Goal: Task Accomplishment & Management: Use online tool/utility

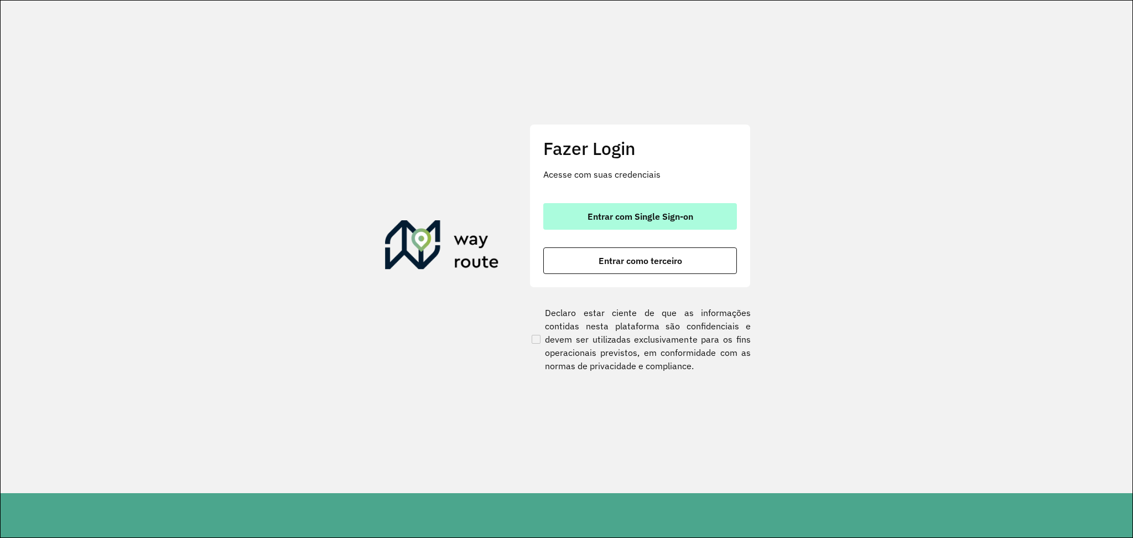
click at [683, 206] on button "Entrar com Single Sign-on" at bounding box center [640, 216] width 194 height 27
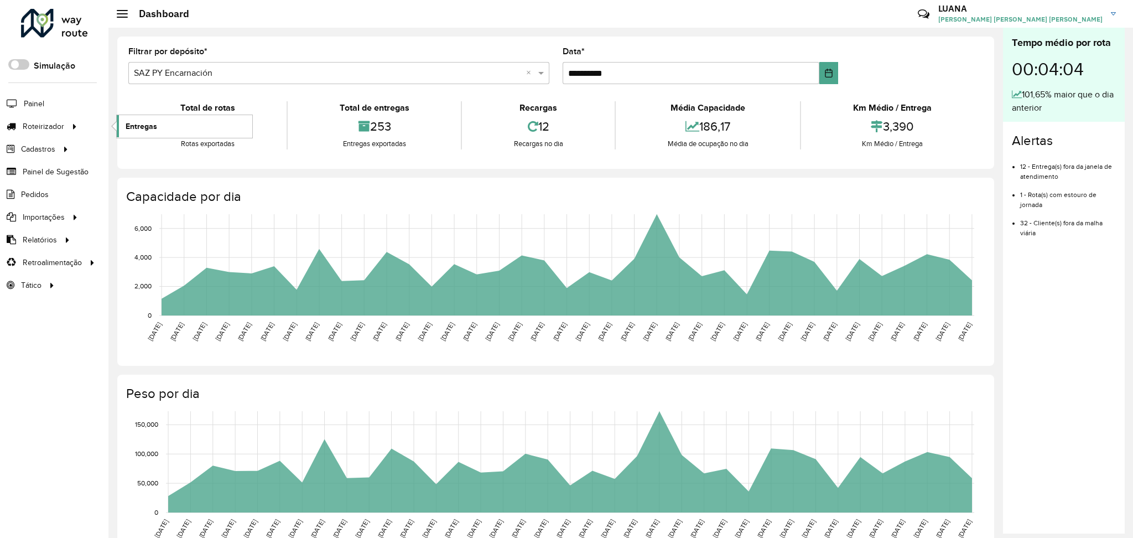
click at [167, 129] on link "Entregas" at bounding box center [185, 126] width 136 height 22
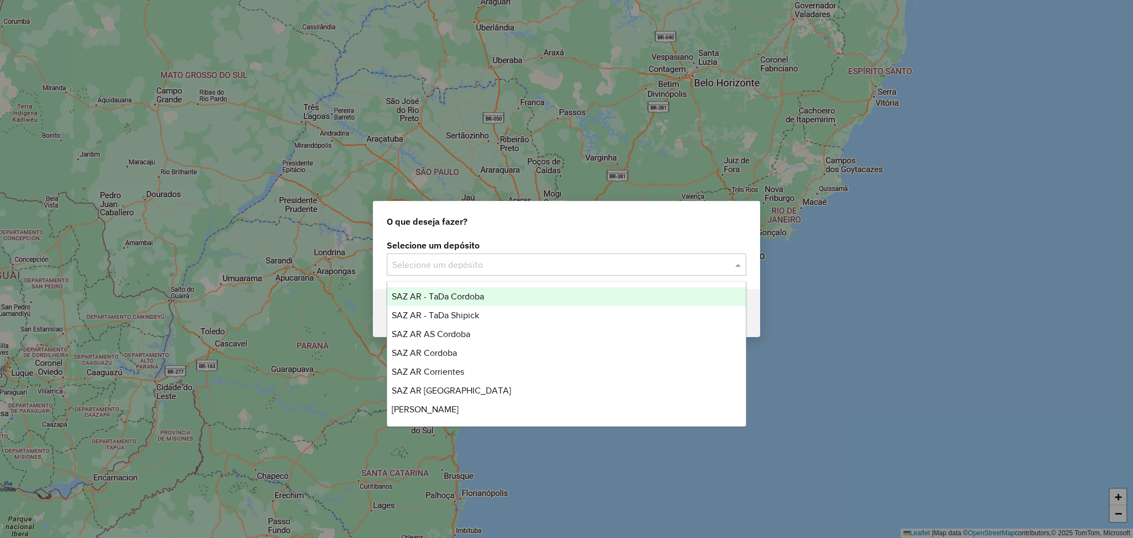
click at [606, 261] on input "text" at bounding box center [555, 264] width 326 height 13
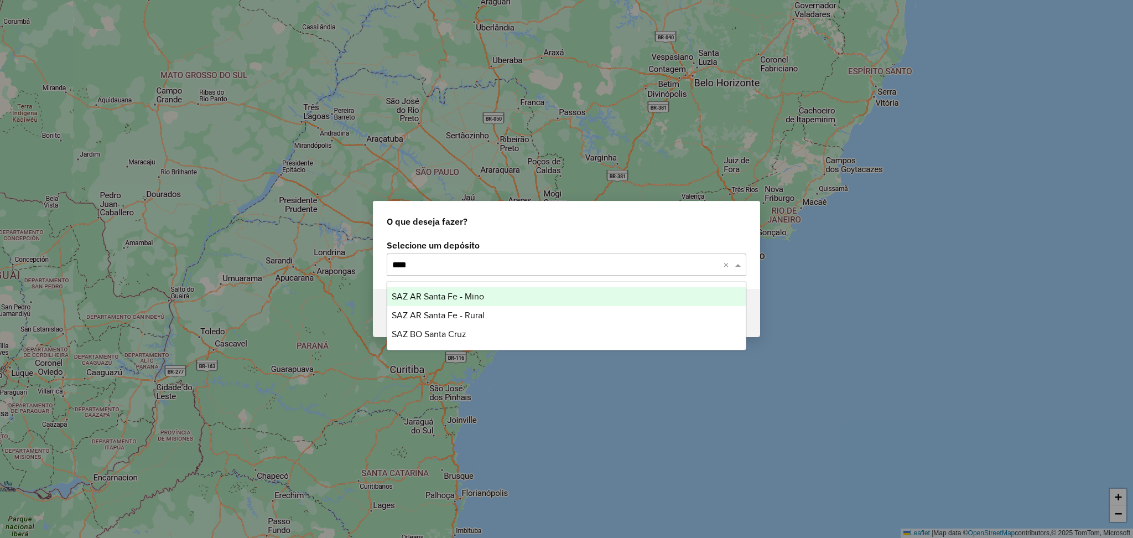
type input "*****"
click at [595, 301] on div "SAZ AR Santa Fe - Mino" at bounding box center [566, 296] width 358 height 19
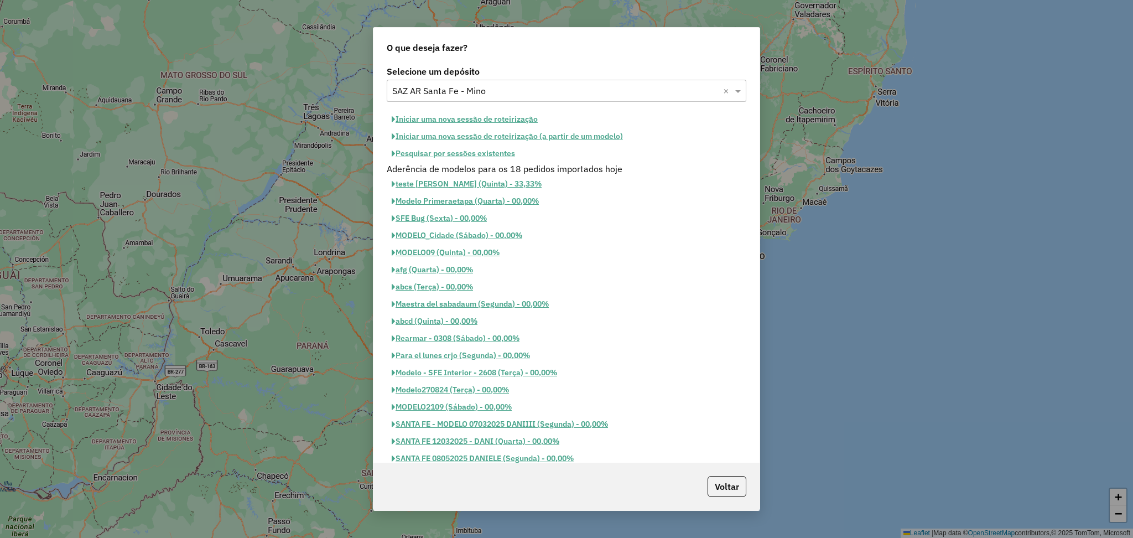
click at [502, 121] on button "Iniciar uma nova sessão de roteirização" at bounding box center [465, 119] width 156 height 17
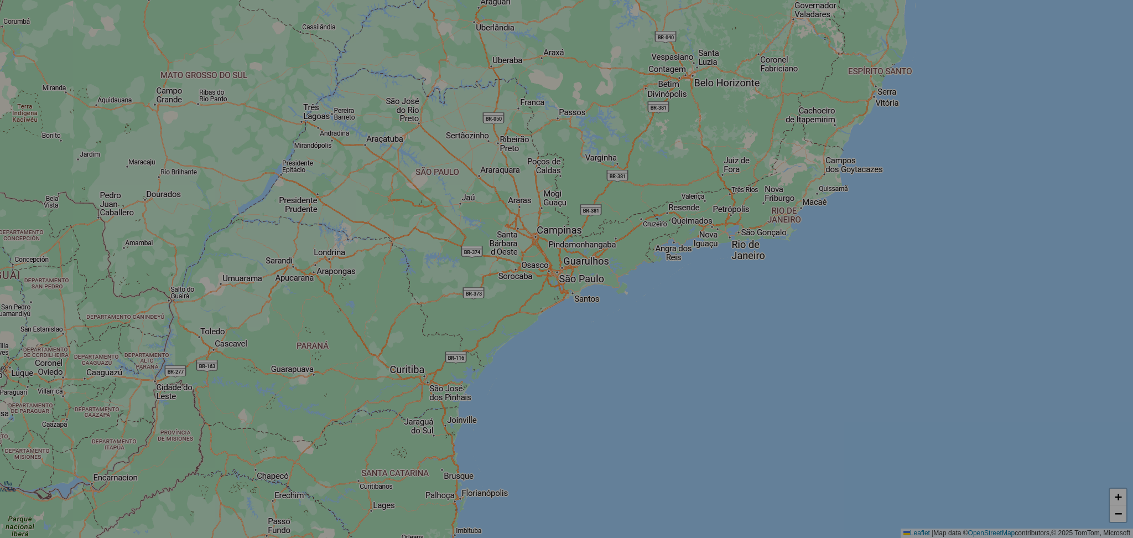
select select "*"
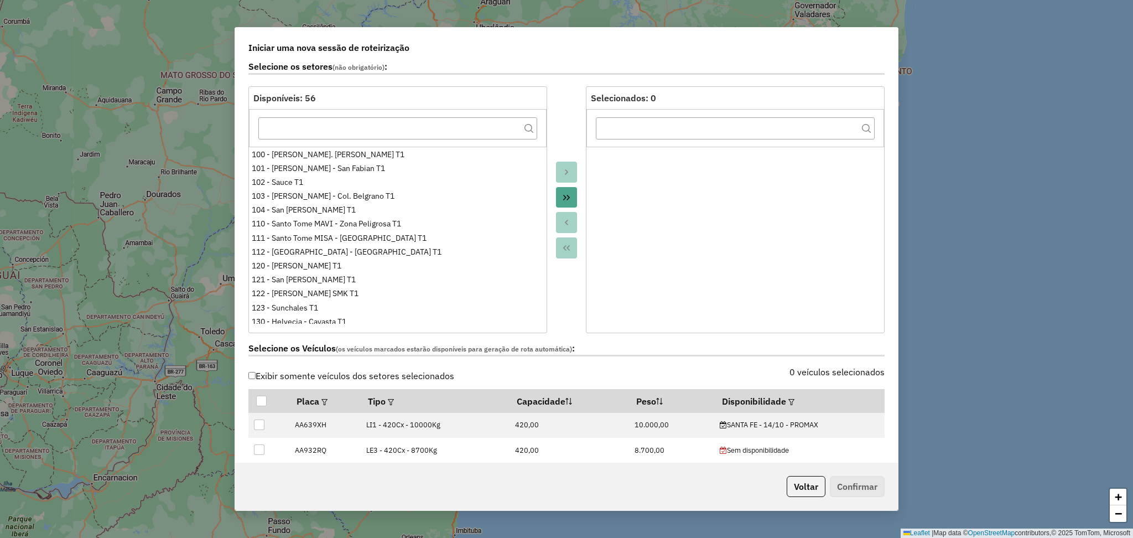
scroll to position [221, 0]
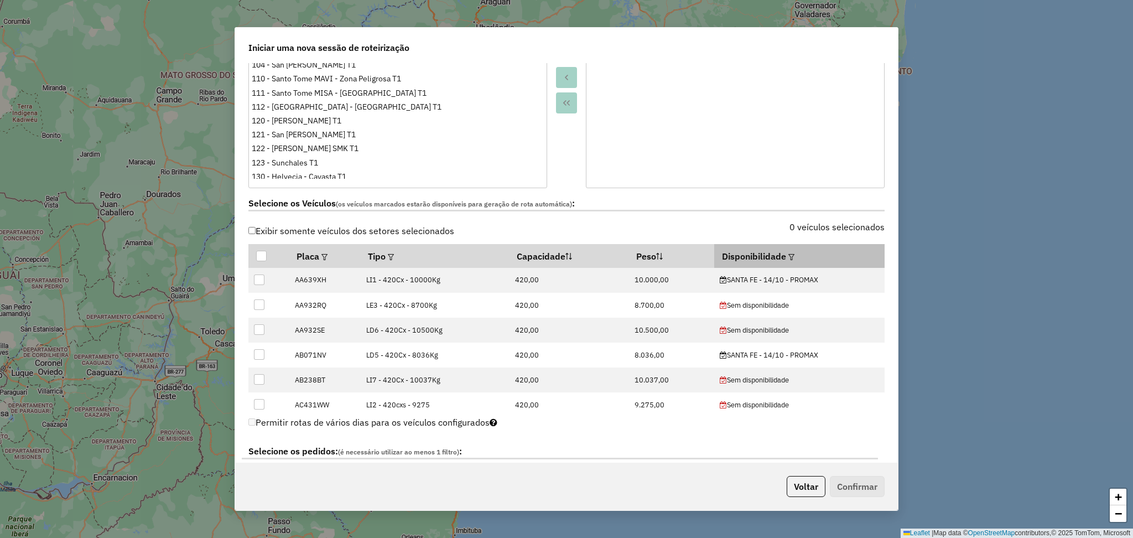
click at [788, 258] on em at bounding box center [791, 257] width 6 height 6
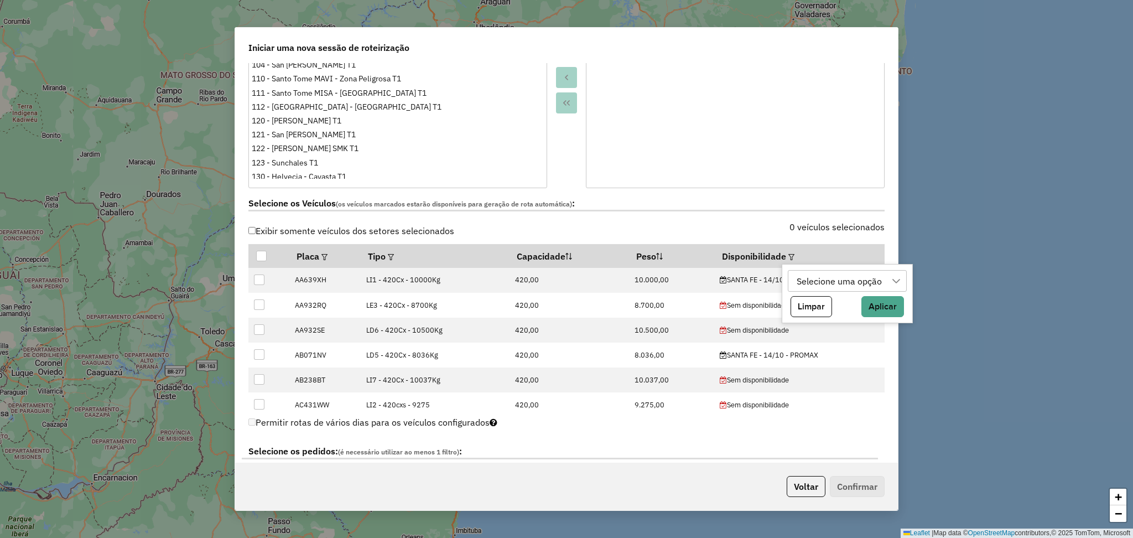
click at [826, 288] on div "Selecione uma opção" at bounding box center [839, 280] width 93 height 21
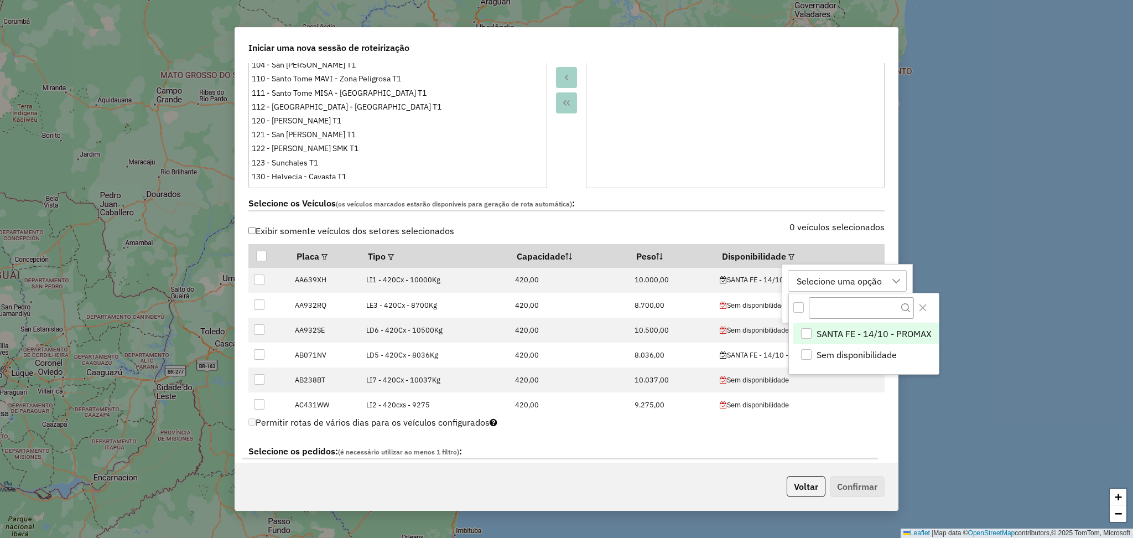
click at [868, 331] on span "SANTA FE - 14/10 - PROMAX" at bounding box center [873, 333] width 115 height 13
click at [924, 310] on icon "Close" at bounding box center [922, 307] width 7 height 7
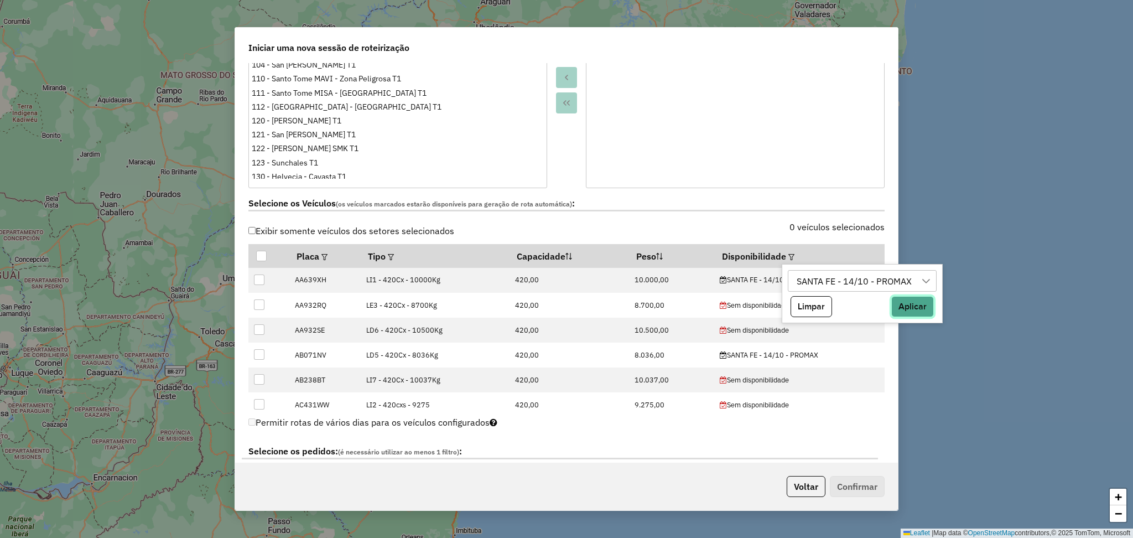
click at [913, 305] on button "Aplicar" at bounding box center [912, 306] width 43 height 21
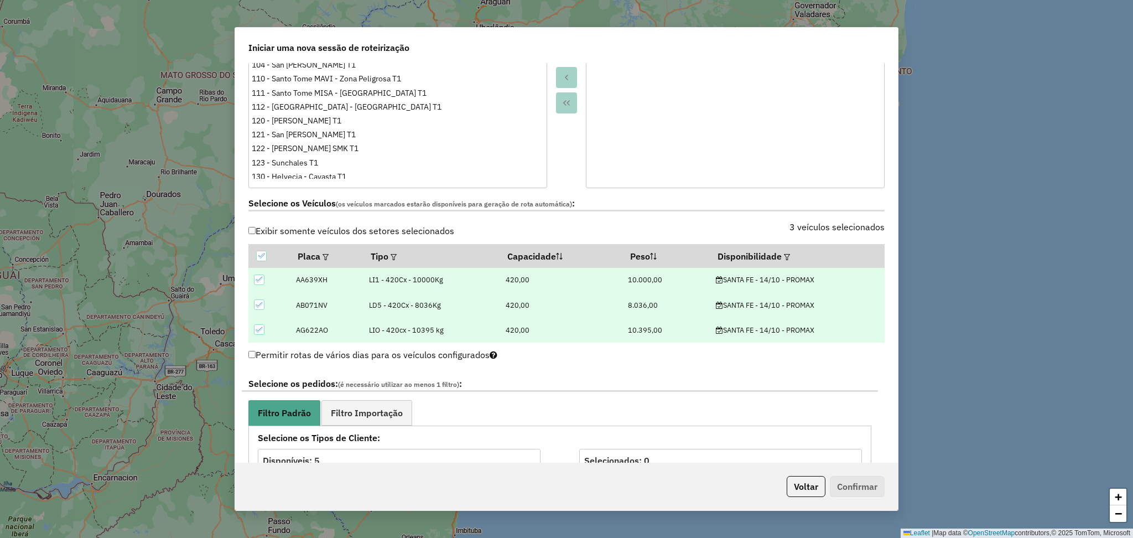
click at [565, 174] on div at bounding box center [566, 64] width 39 height 247
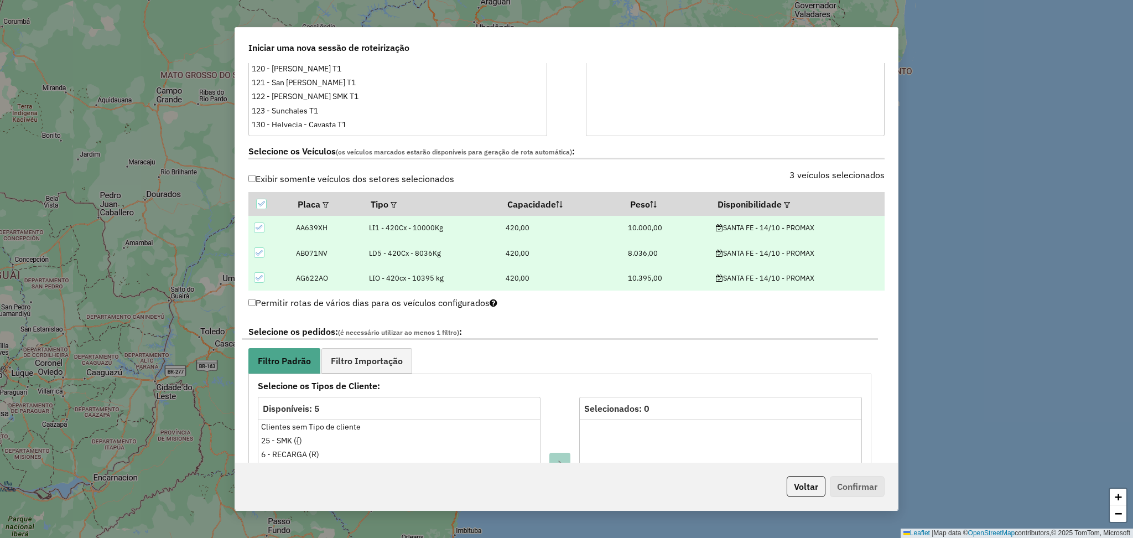
scroll to position [295, 0]
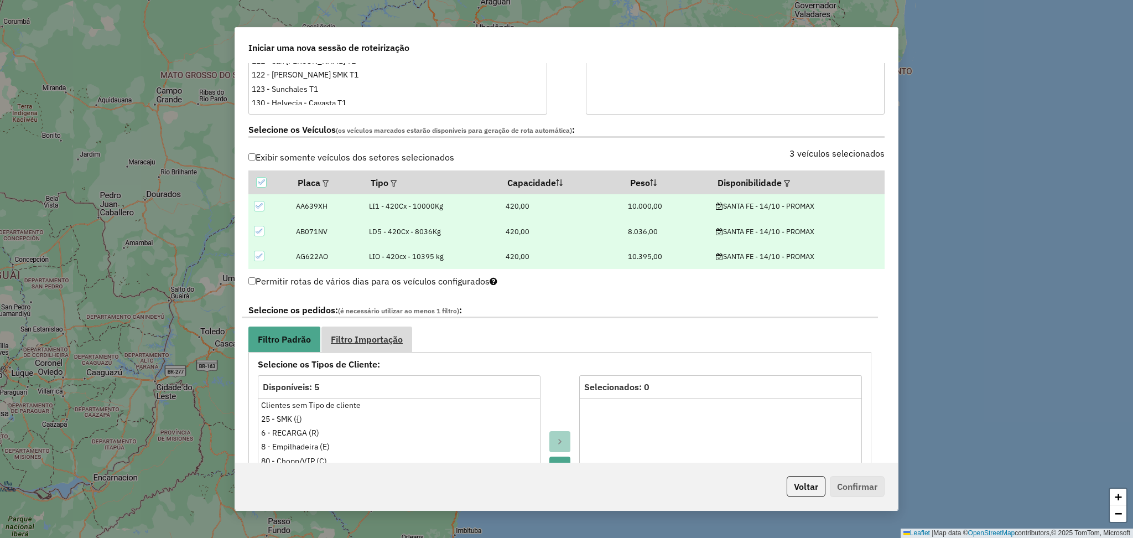
click at [377, 336] on span "Filtro Importação" at bounding box center [367, 339] width 72 height 9
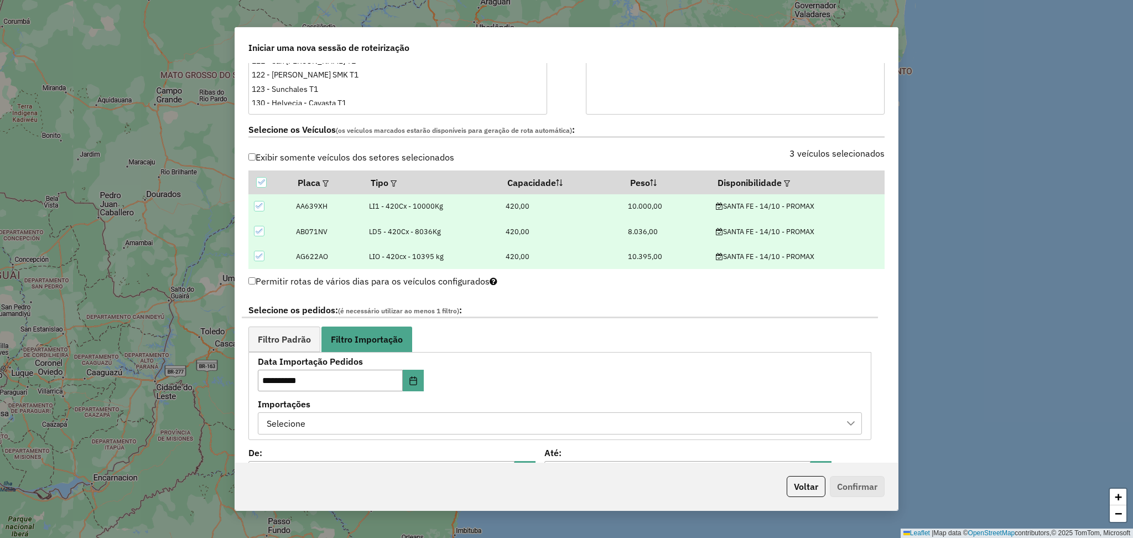
drag, startPoint x: 472, startPoint y: 415, endPoint x: 489, endPoint y: 415, distance: 17.2
click at [473, 417] on div "Selecione" at bounding box center [551, 423] width 577 height 21
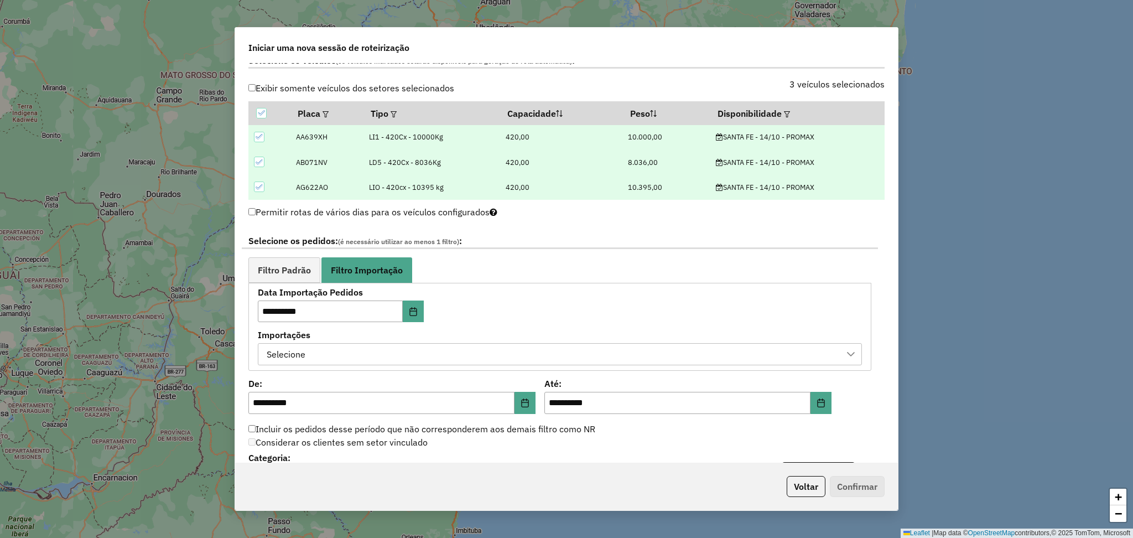
scroll to position [442, 0]
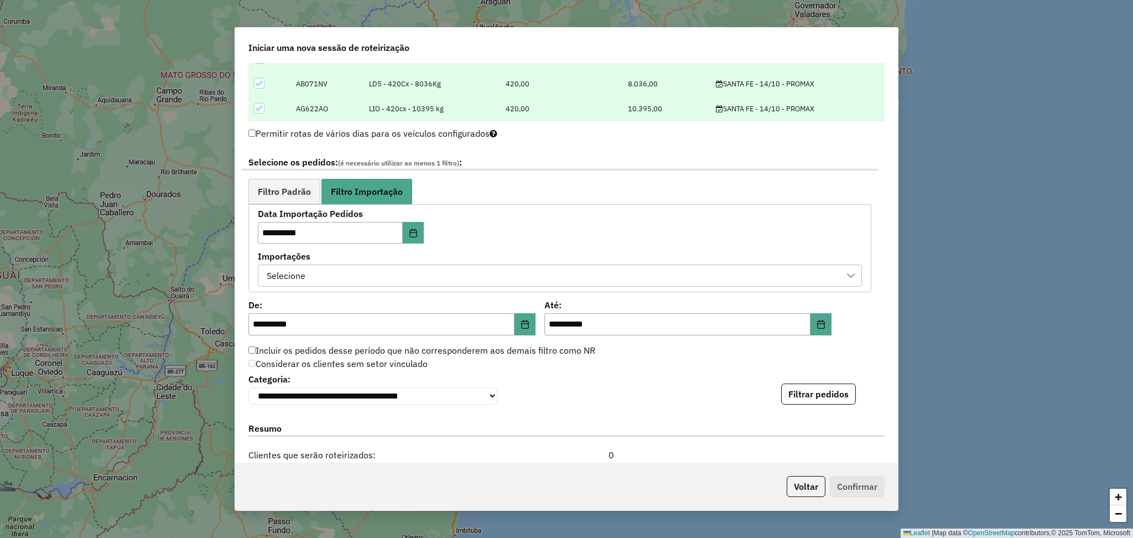
click at [627, 283] on div "Selecione" at bounding box center [551, 275] width 577 height 21
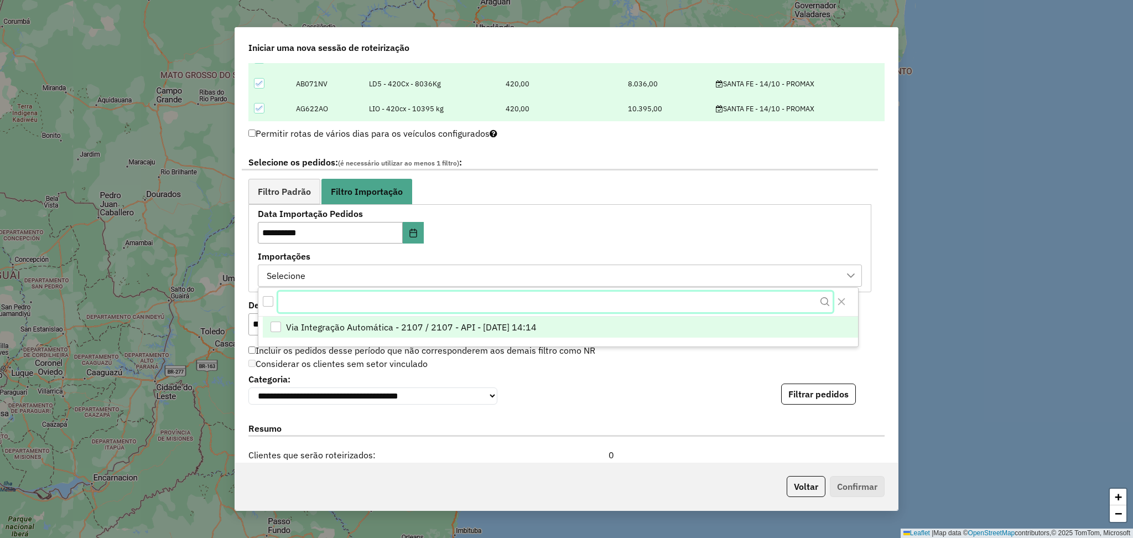
drag, startPoint x: 607, startPoint y: 314, endPoint x: 613, endPoint y: 326, distance: 14.1
click at [607, 314] on div at bounding box center [558, 302] width 600 height 29
drag, startPoint x: 634, startPoint y: 332, endPoint x: 647, endPoint y: 333, distance: 12.8
click at [634, 332] on li "Via Integração Automática - 2107 / 2107 - API - 13/10/2025 14:14" at bounding box center [560, 327] width 595 height 21
click at [841, 309] on button "Close" at bounding box center [841, 302] width 18 height 18
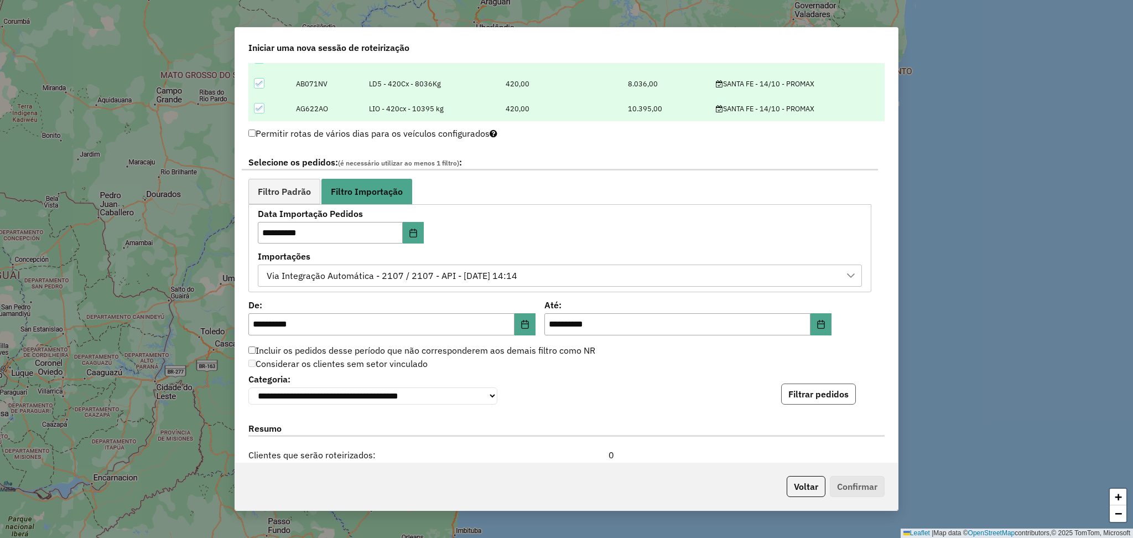
click at [808, 393] on button "Filtrar pedidos" at bounding box center [818, 393] width 75 height 21
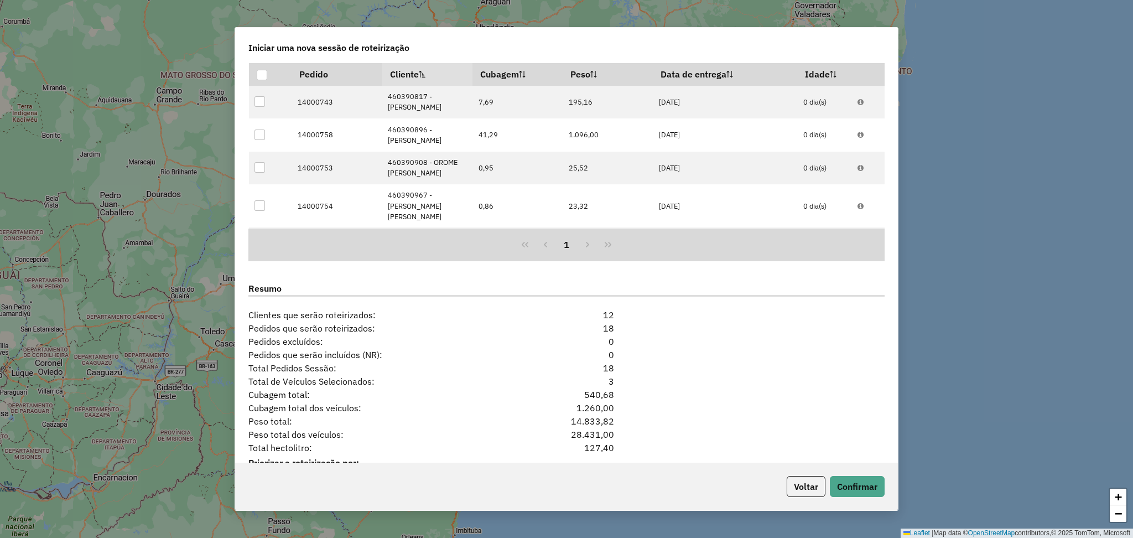
scroll to position [853, 0]
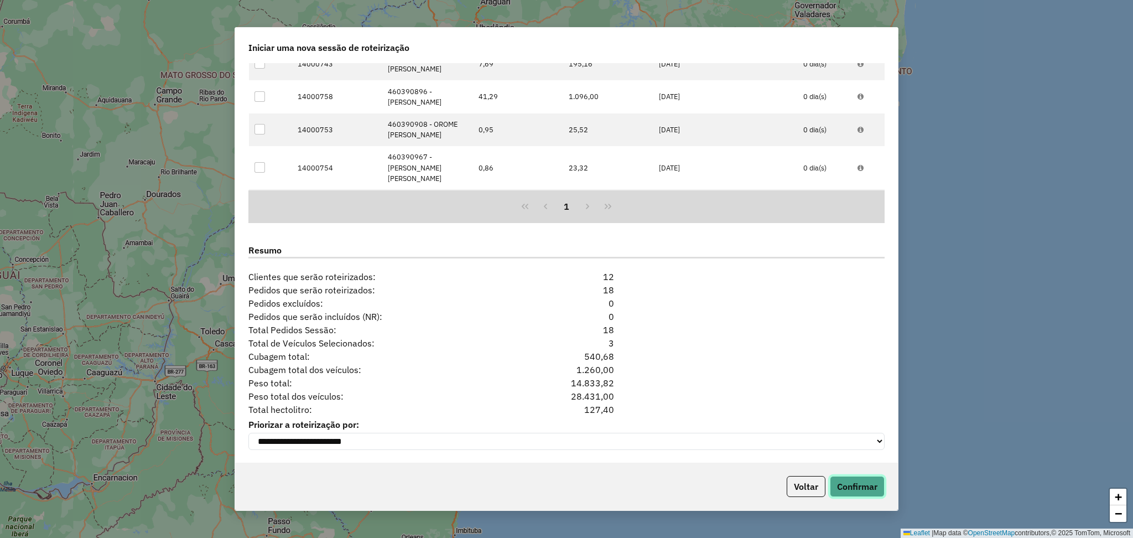
click at [872, 491] on button "Confirmar" at bounding box center [857, 486] width 55 height 21
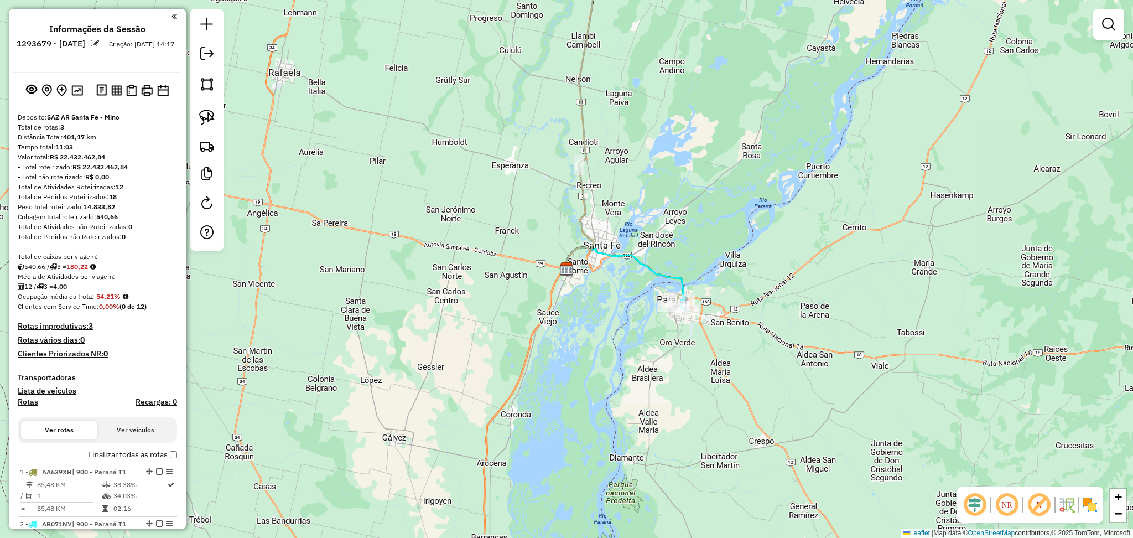
click at [577, 137] on div "Janela de atendimento Grade de atendimento Capacidade Transportadoras Veículos …" at bounding box center [566, 269] width 1133 height 538
click at [585, 136] on icon at bounding box center [587, 107] width 47 height 322
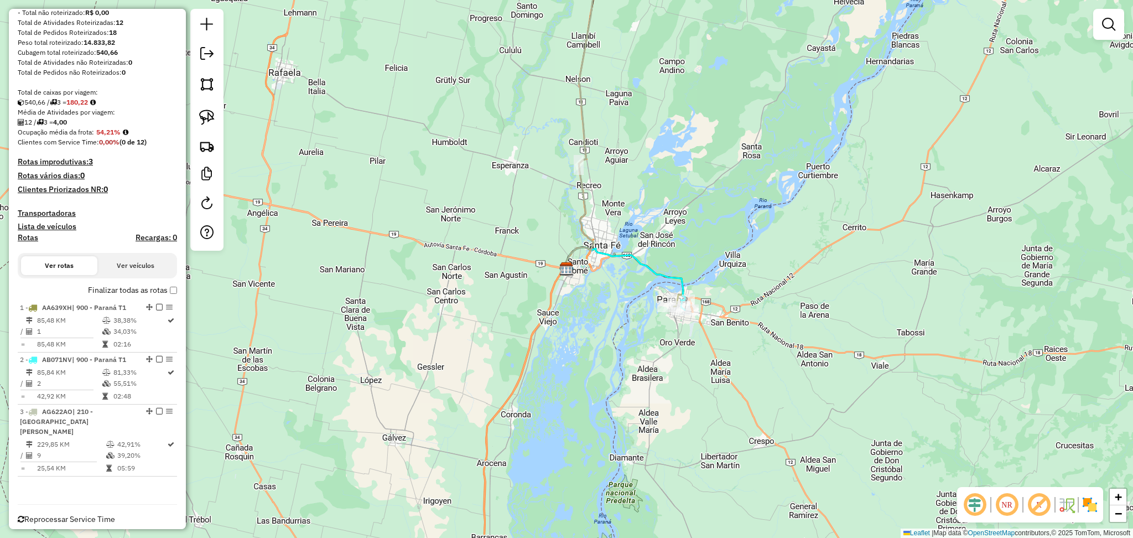
select select "**********"
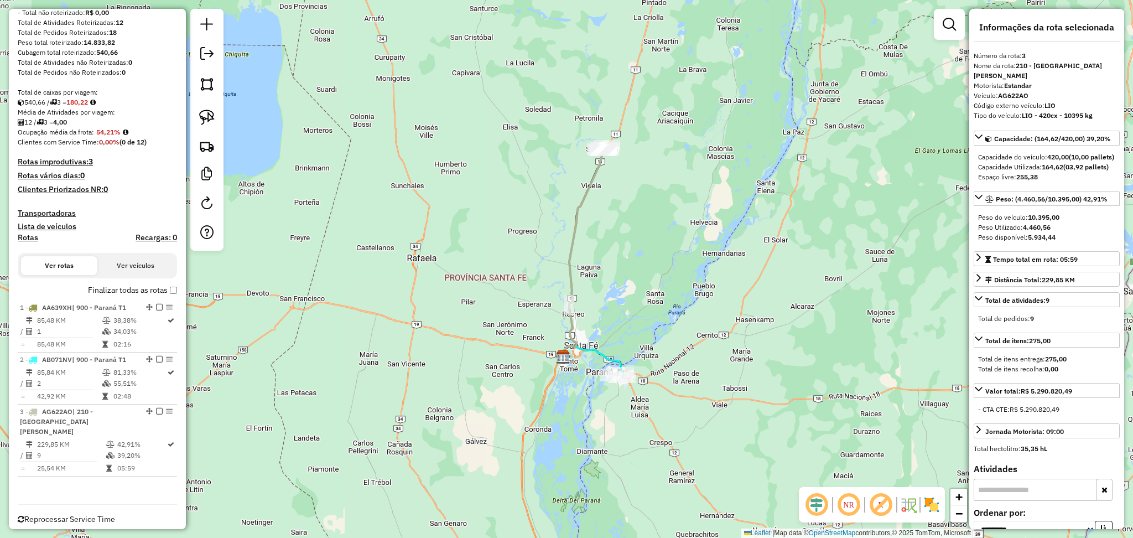
drag, startPoint x: 725, startPoint y: 85, endPoint x: 642, endPoint y: 215, distance: 154.2
click at [642, 215] on div "Janela de atendimento Grade de atendimento Capacidade Transportadoras Veículos …" at bounding box center [566, 269] width 1133 height 538
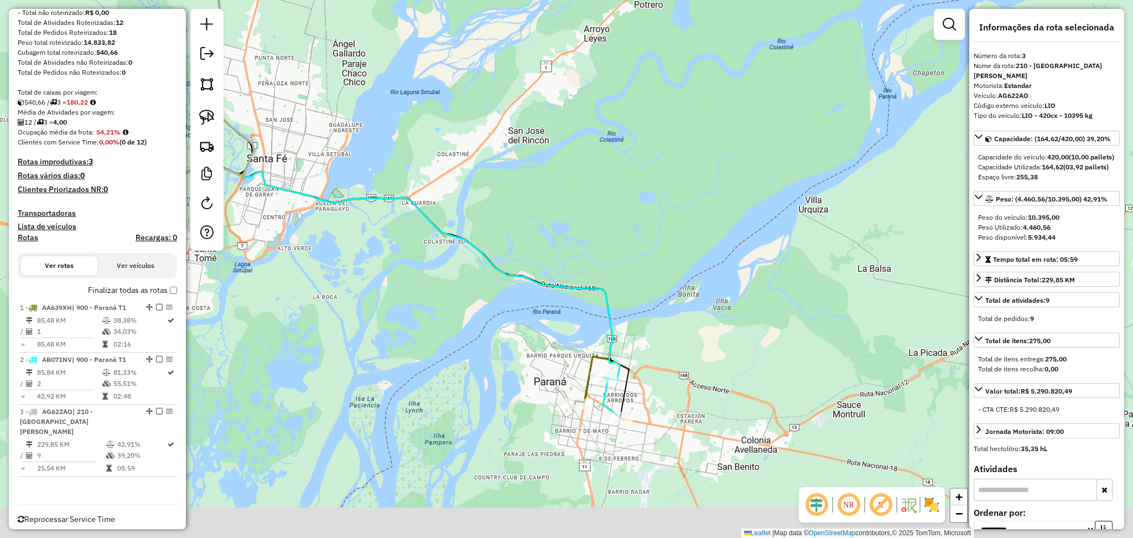
drag, startPoint x: 635, startPoint y: 264, endPoint x: 628, endPoint y: 194, distance: 71.1
click at [628, 194] on div "Janela de atendimento Grade de atendimento Capacidade Transportadoras Veículos …" at bounding box center [566, 269] width 1133 height 538
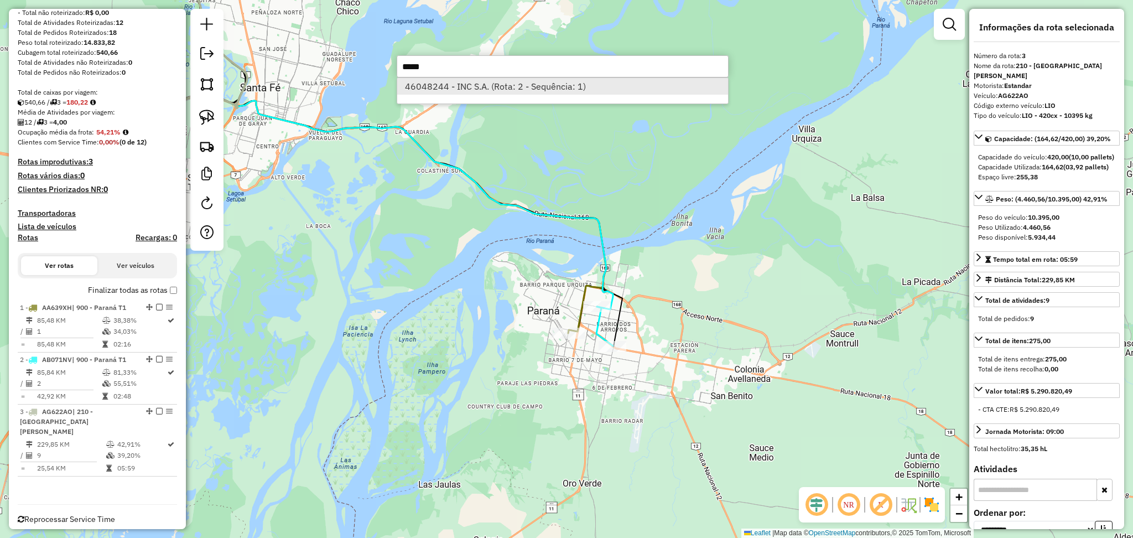
type input "*****"
click at [519, 85] on li "46048244 - INC S.A. (Rota: 2 - Sequência: 1)" at bounding box center [562, 86] width 331 height 17
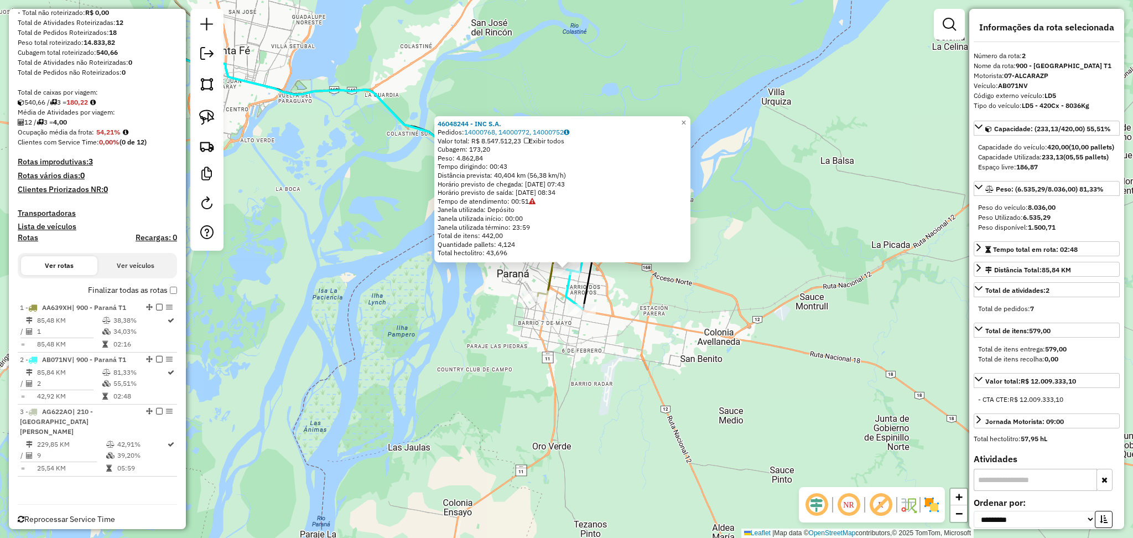
click at [589, 360] on div "46048244 - INC S.A. Pedidos: 14000768, 14000772, 14000752 Valor total: R$ 8.547…" at bounding box center [566, 269] width 1133 height 538
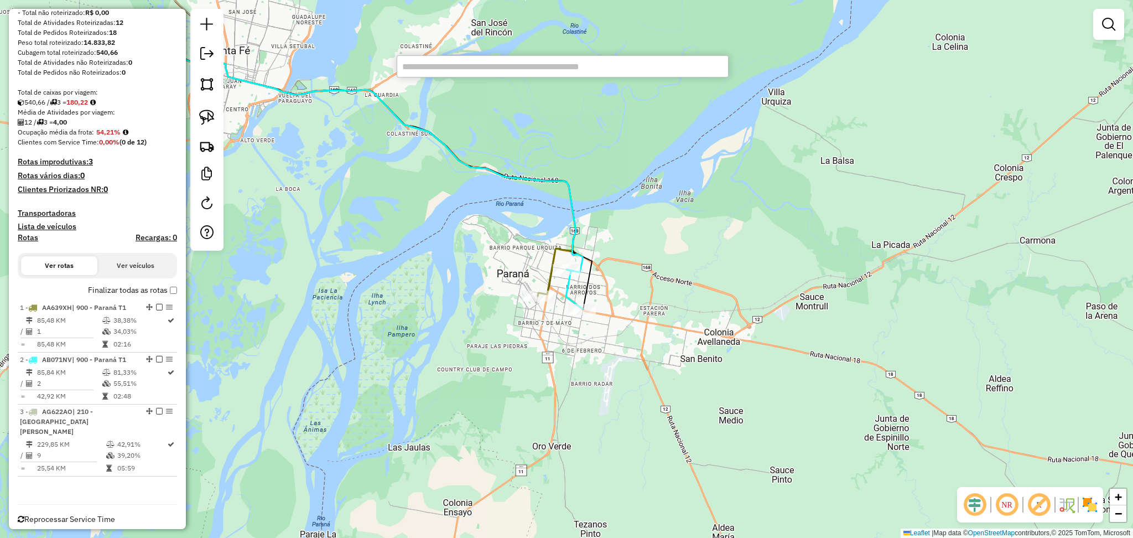
paste input "******"
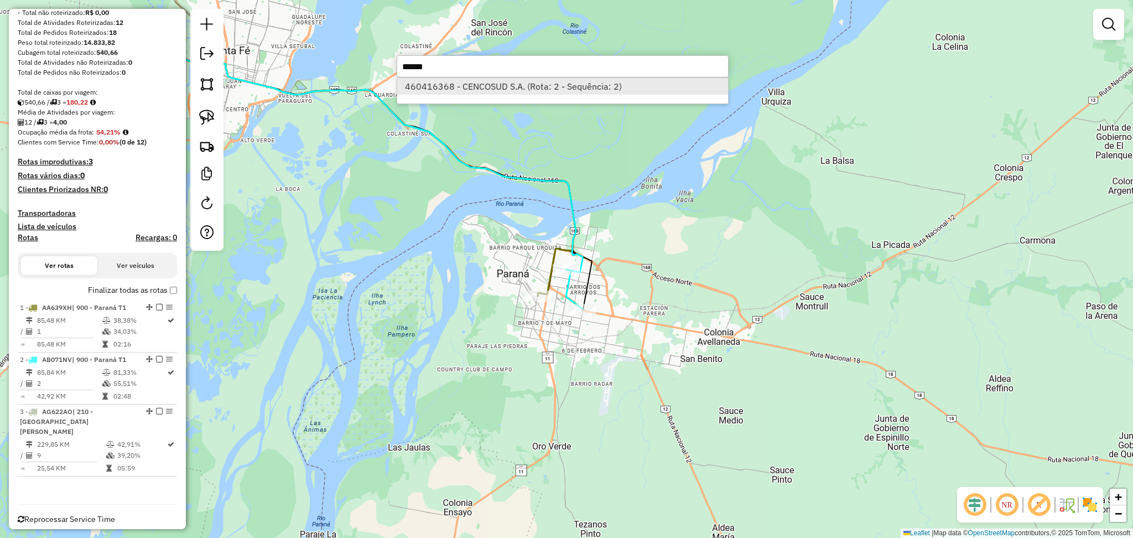
type input "******"
click at [496, 84] on li "460416368 - CENCOSUD S.A. (Rota: 2 - Sequência: 2)" at bounding box center [562, 86] width 331 height 17
select select "**********"
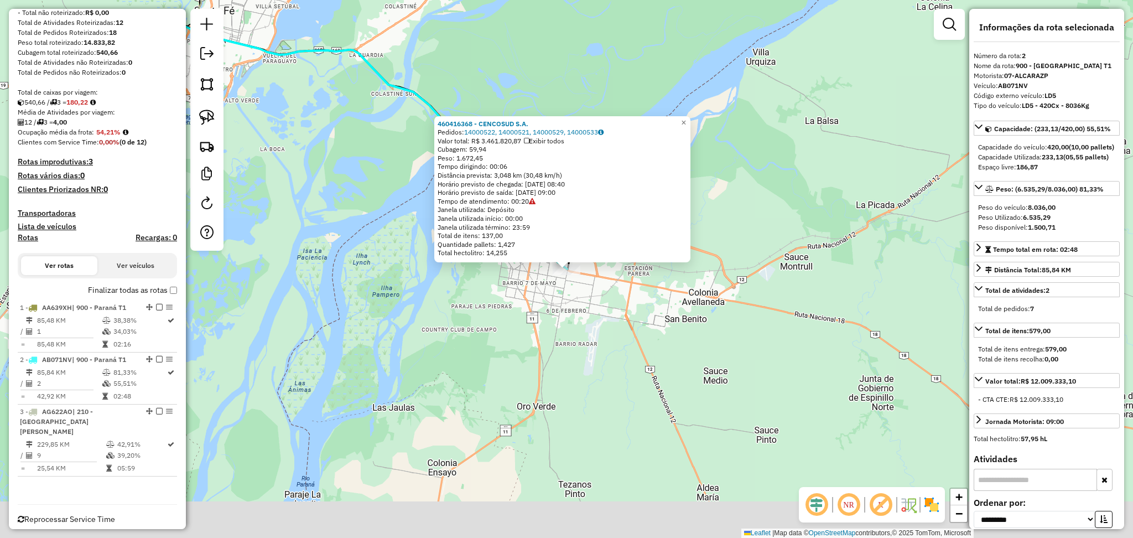
click at [569, 329] on div "Rota 2 - Placa AB071NV 460416368 - CENCOSUD S.A. 460416368 - CENCOSUD S.A. Pedi…" at bounding box center [566, 269] width 1133 height 538
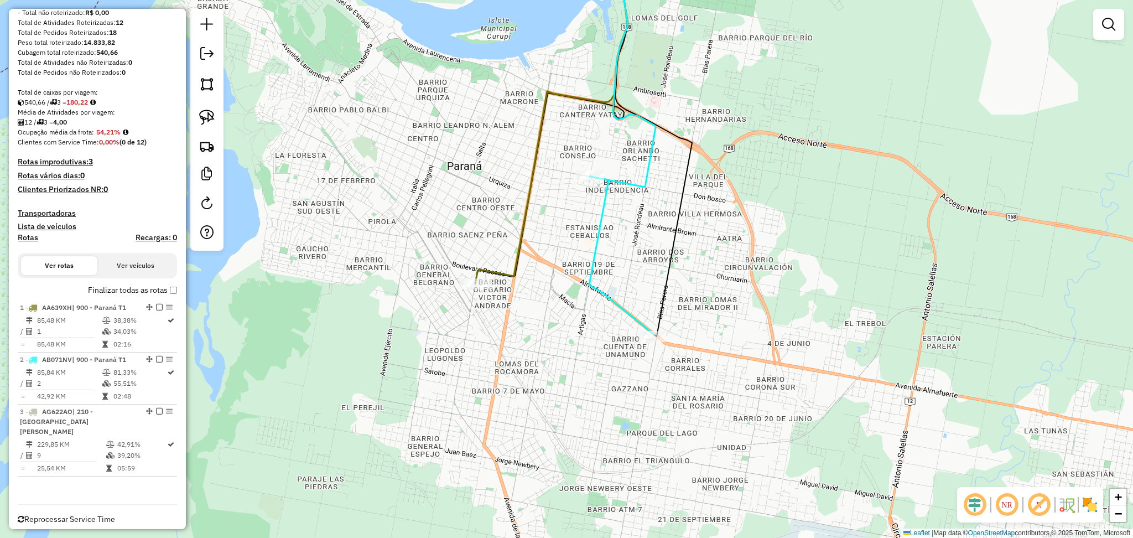
click at [528, 232] on icon at bounding box center [551, 114] width 152 height 337
select select "**********"
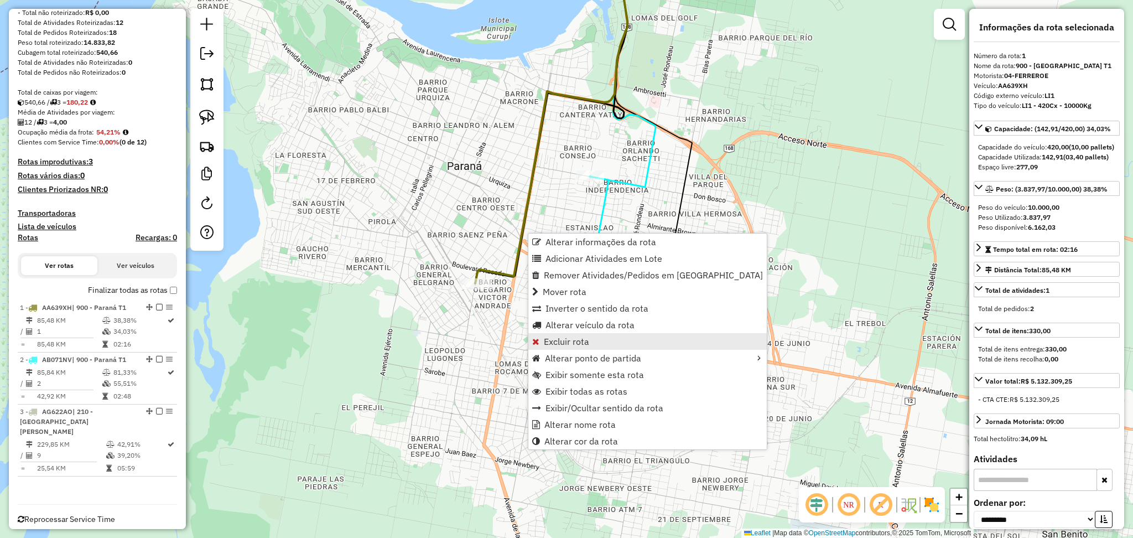
click at [588, 342] on link "Excluir rota" at bounding box center [647, 341] width 238 height 17
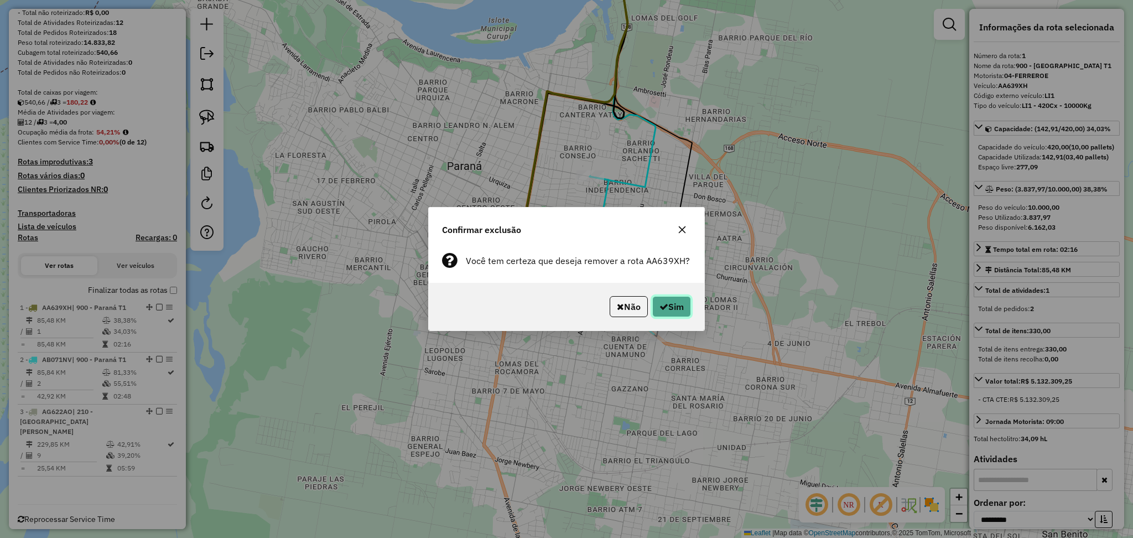
click at [664, 309] on icon "button" at bounding box center [663, 306] width 9 height 9
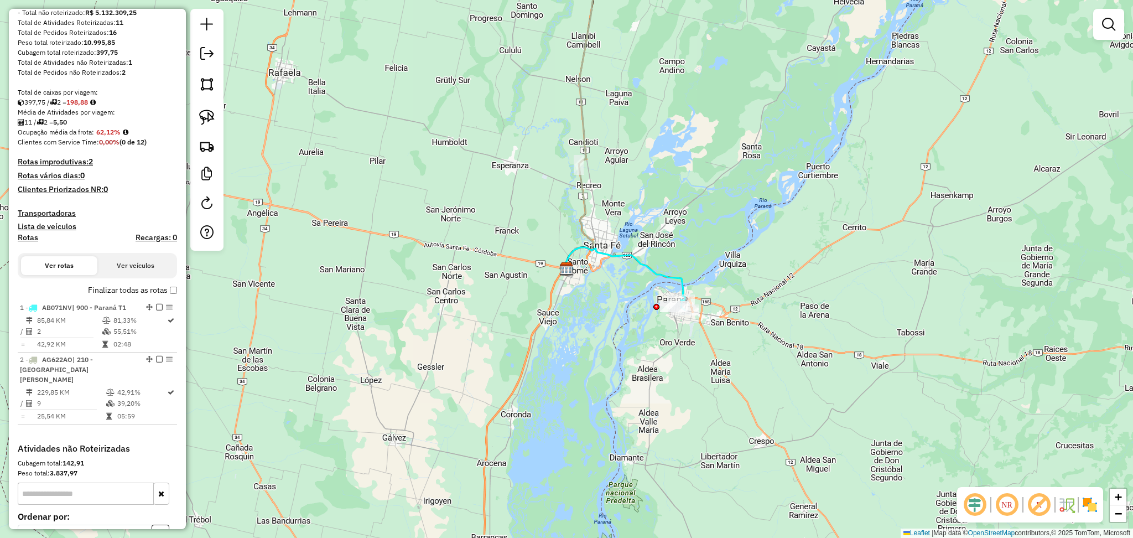
click at [682, 284] on icon at bounding box center [624, 273] width 121 height 53
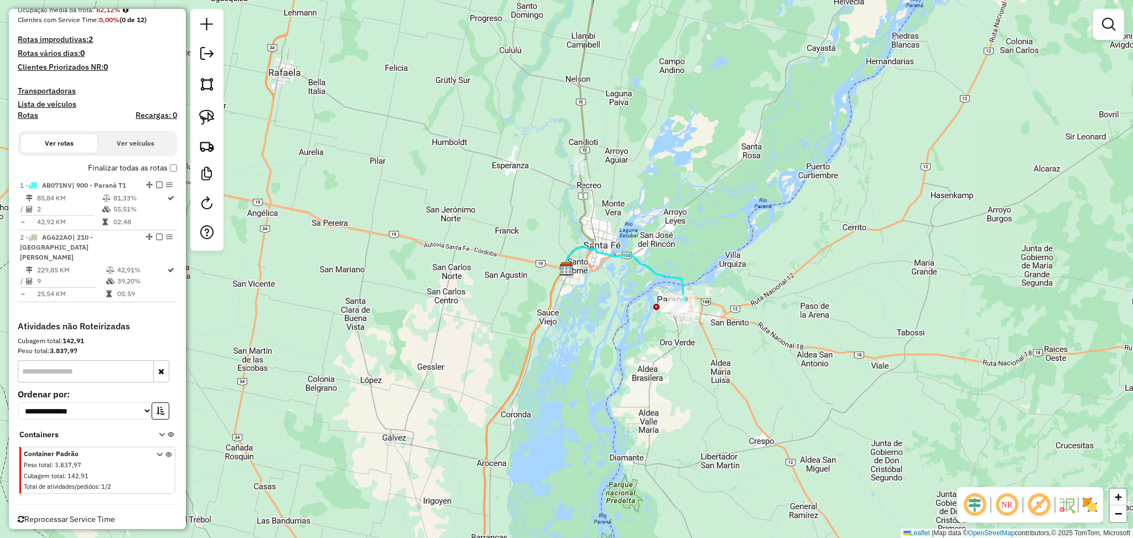
select select "**********"
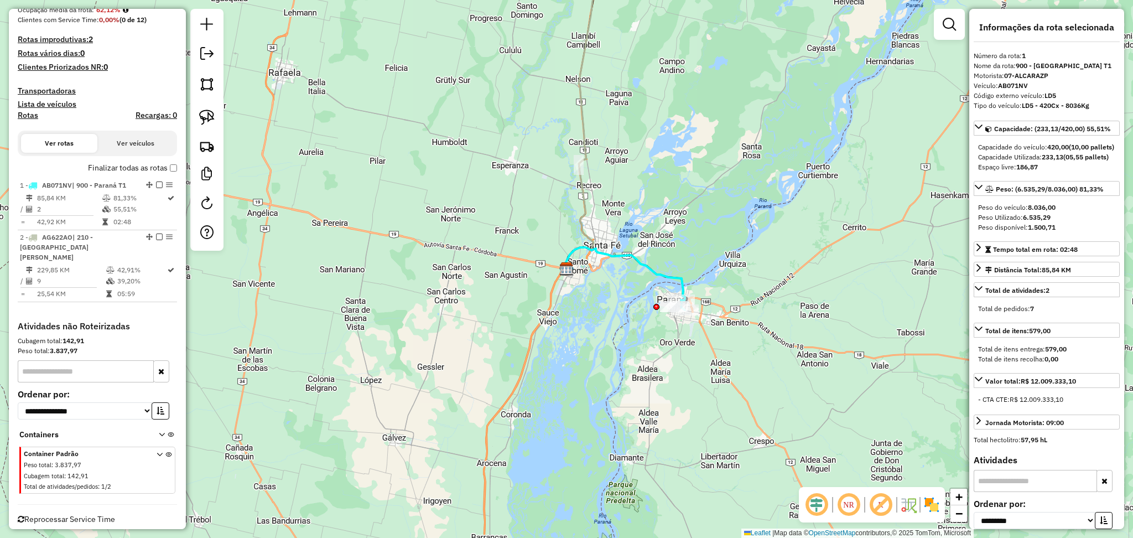
scroll to position [286, 0]
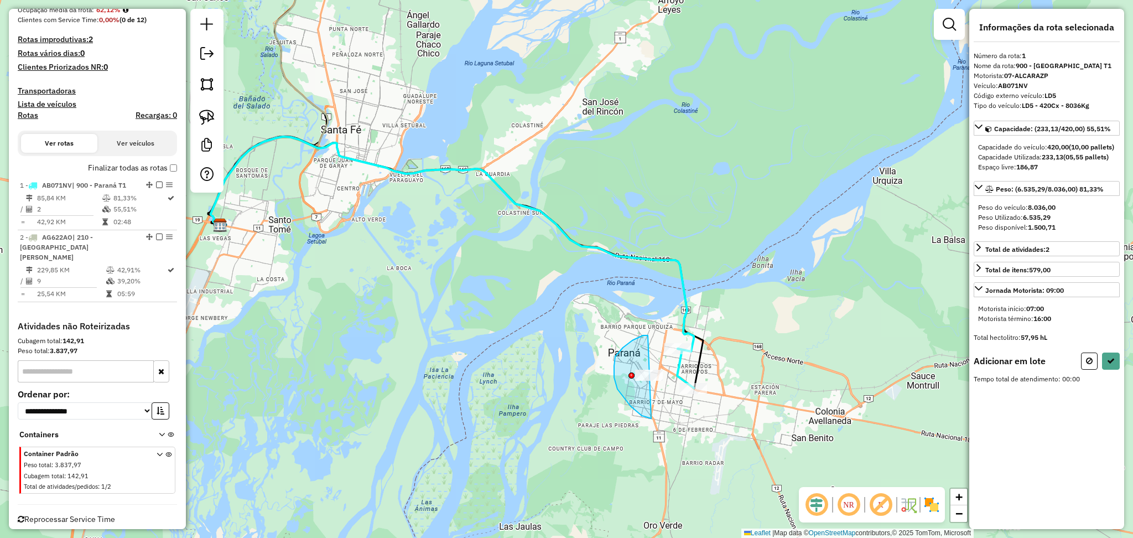
drag, startPoint x: 646, startPoint y: 335, endPoint x: 685, endPoint y: 363, distance: 48.0
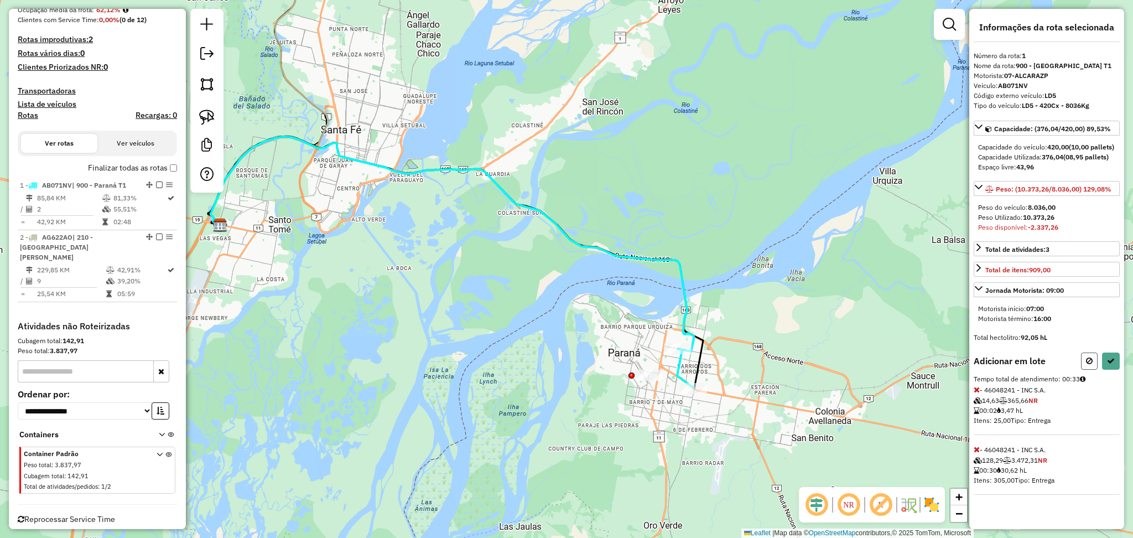
click at [1086, 364] on icon at bounding box center [1089, 361] width 7 height 8
select select "**********"
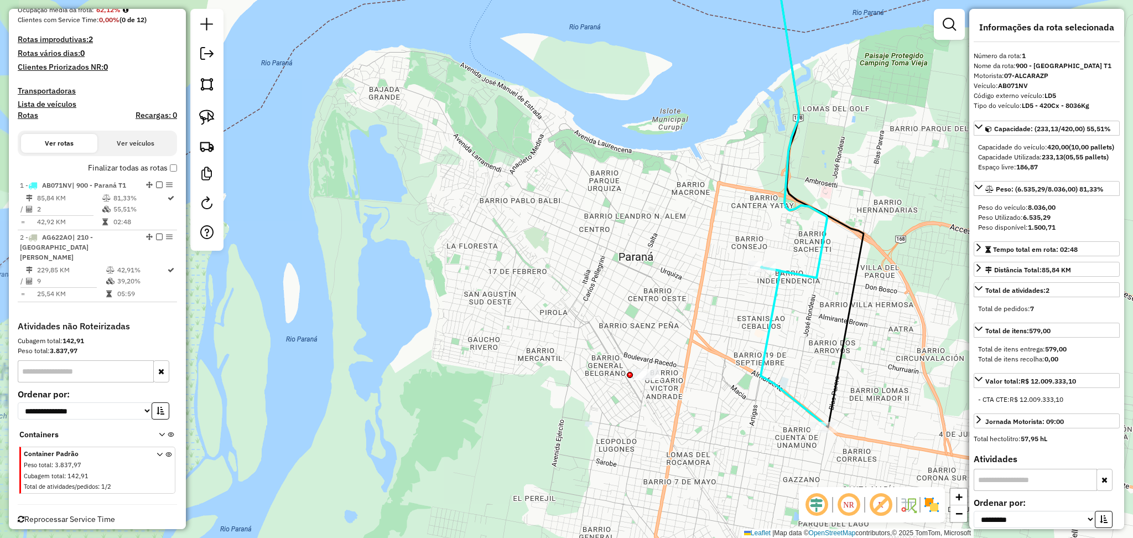
click at [647, 368] on div "Janela de atendimento Grade de atendimento Capacidade Transportadoras Veículos …" at bounding box center [566, 269] width 1133 height 538
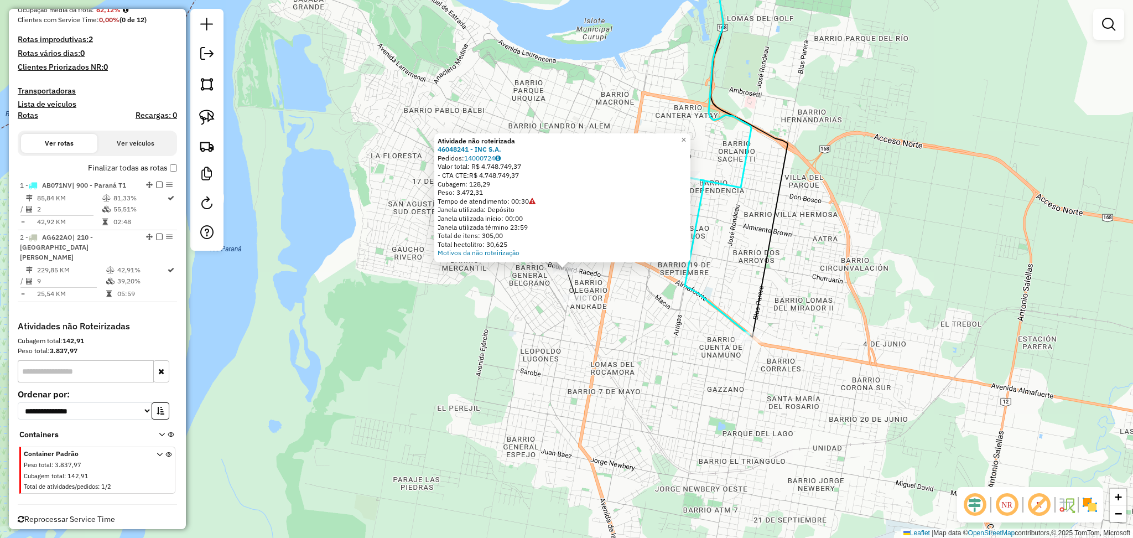
click at [676, 312] on div "Atividade não roteirizada 46048241 - INC S.A. Pedidos: 14000724 Valor total: R$…" at bounding box center [566, 269] width 1133 height 538
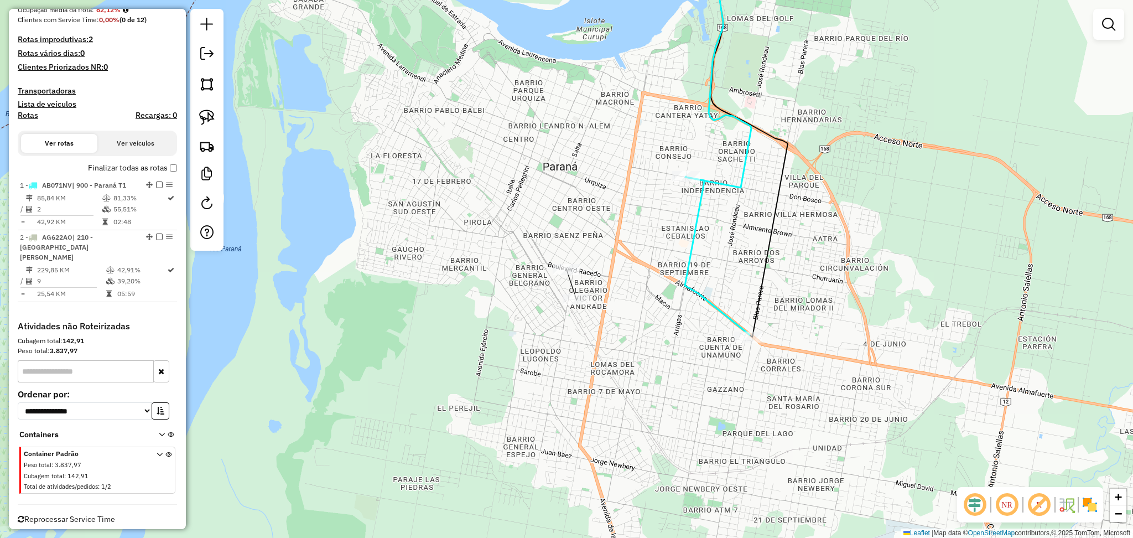
click at [716, 305] on icon at bounding box center [717, 255] width 65 height 158
select select "**********"
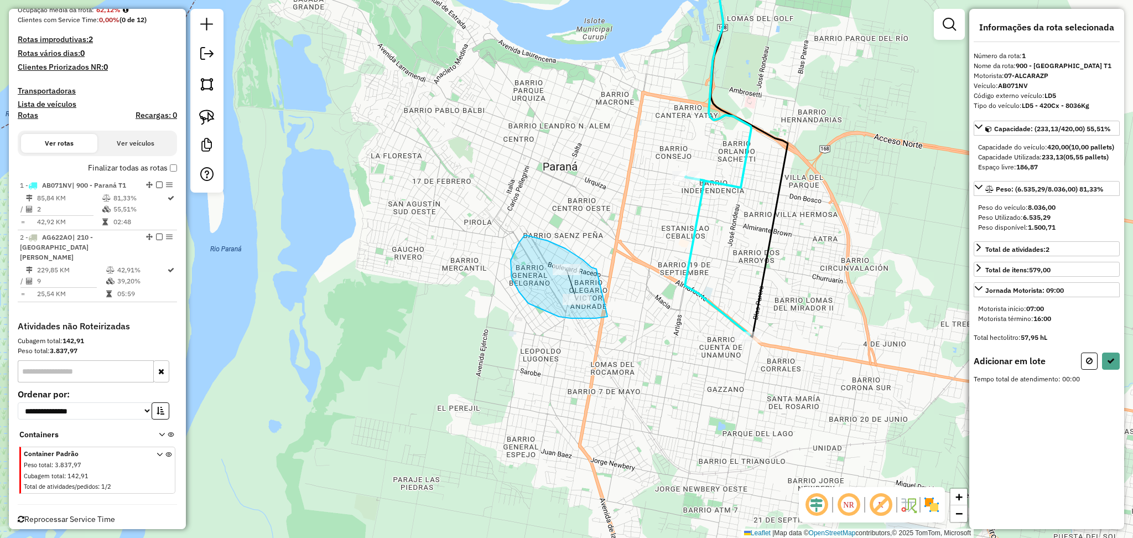
drag, startPoint x: 582, startPoint y: 259, endPoint x: 609, endPoint y: 316, distance: 63.1
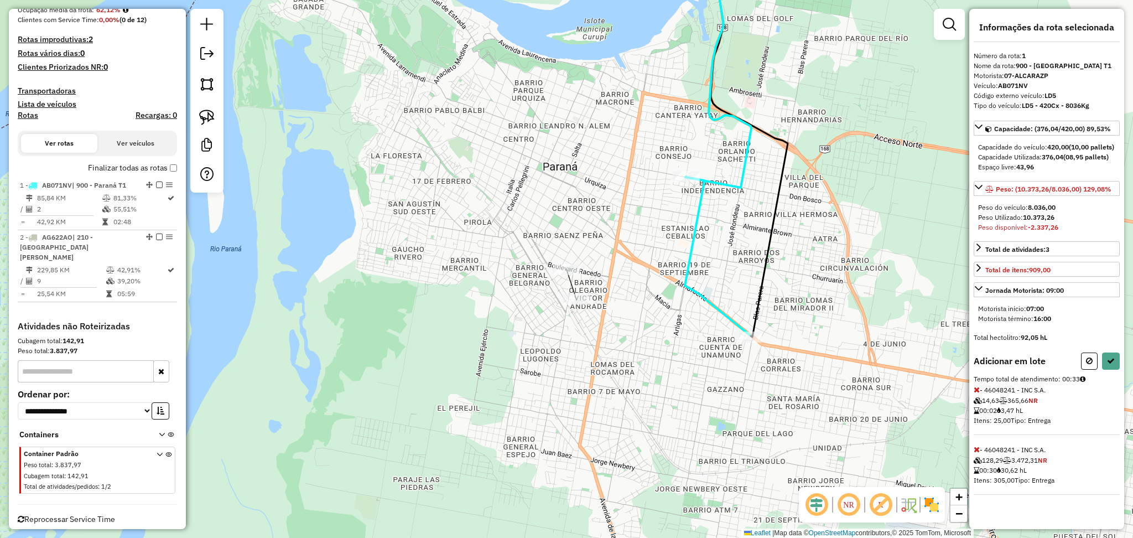
click at [973, 453] on icon at bounding box center [976, 449] width 6 height 8
click at [1083, 369] on button at bounding box center [1089, 360] width 17 height 17
select select "**********"
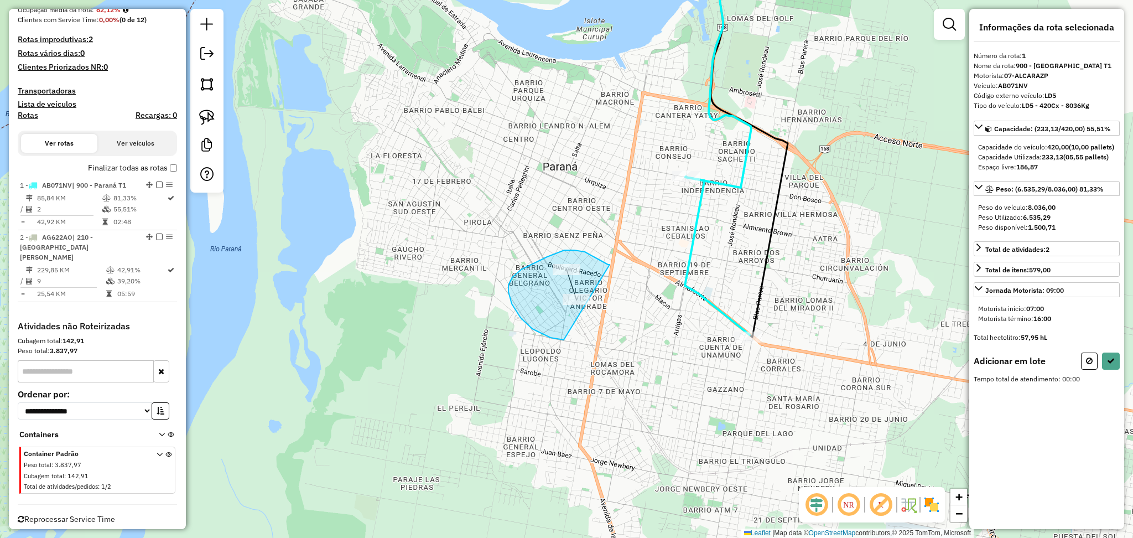
drag, startPoint x: 609, startPoint y: 264, endPoint x: 619, endPoint y: 324, distance: 60.0
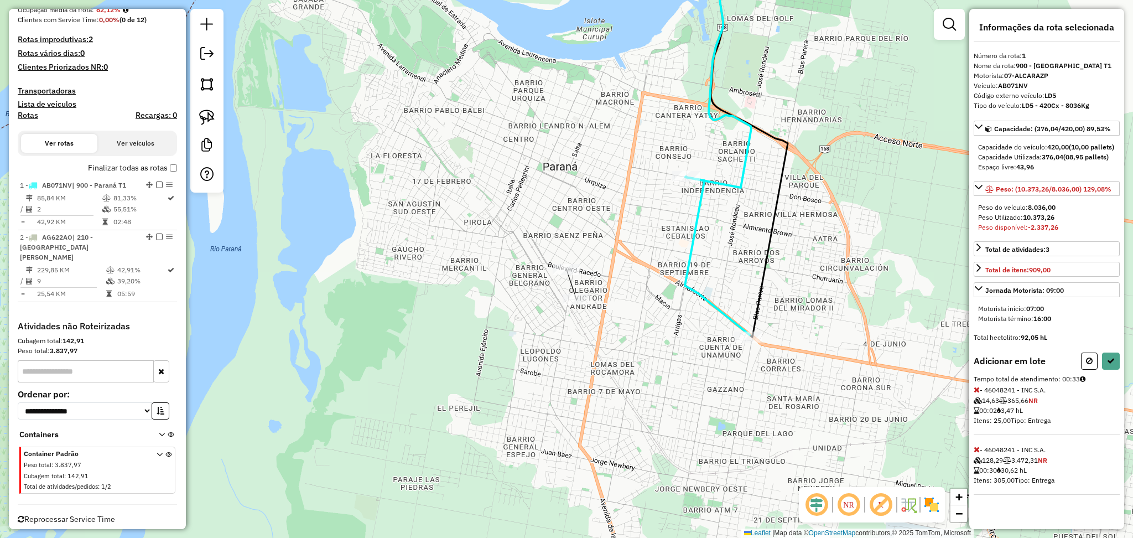
click at [975, 393] on icon at bounding box center [976, 389] width 6 height 8
click at [1082, 369] on button at bounding box center [1089, 360] width 17 height 17
select select "**********"
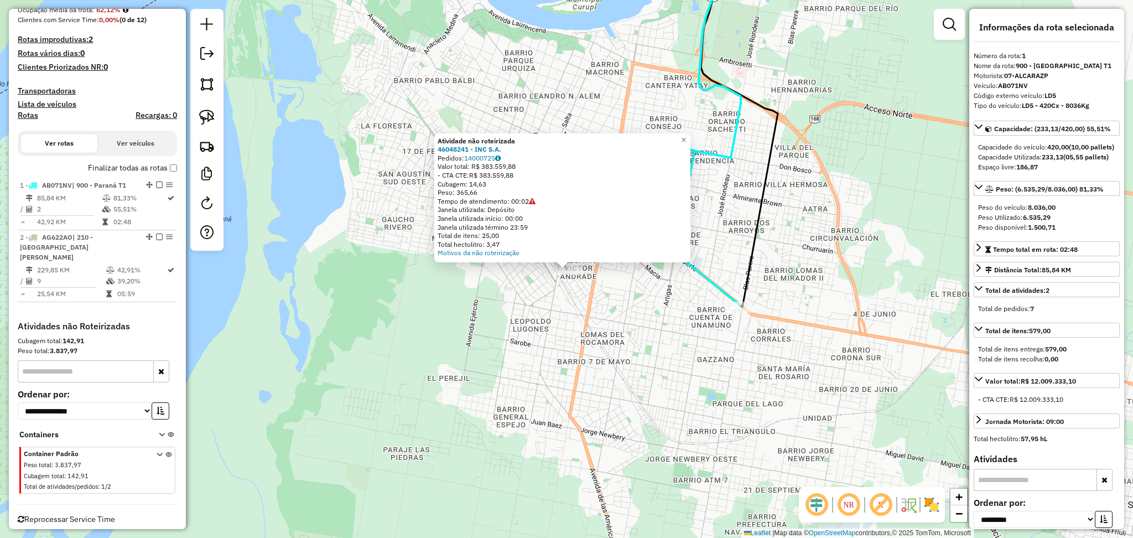
drag, startPoint x: 525, startPoint y: 147, endPoint x: 436, endPoint y: 150, distance: 89.7
click at [436, 150] on div "Atividade não roteirizada 46048241 - INC S.A. Pedidos: 14000725 Valor total: R$…" at bounding box center [562, 197] width 256 height 129
copy strong "46048241 - INC S.A."
drag, startPoint x: 555, startPoint y: 362, endPoint x: 543, endPoint y: 327, distance: 36.7
click at [550, 346] on div "Atividade não roteirizada 46048241 - INC S.A. Pedidos: 14000725 Valor total: R$…" at bounding box center [566, 269] width 1133 height 538
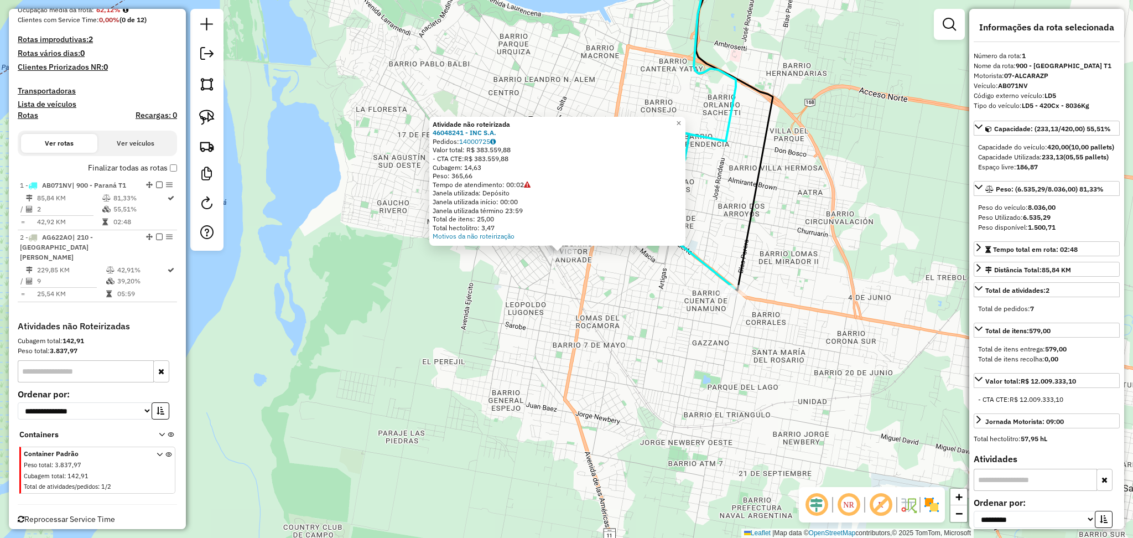
click at [569, 289] on div "Atividade não roteirizada 46048241 - INC S.A. Pedidos: 14000725 Valor total: R$…" at bounding box center [566, 269] width 1133 height 538
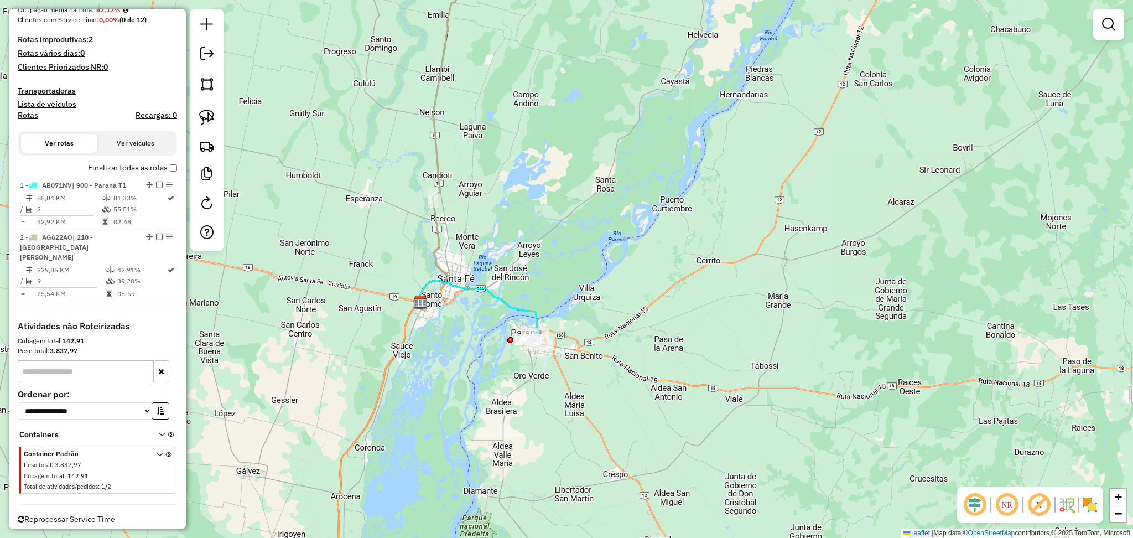
click at [441, 155] on icon at bounding box center [449, 124] width 62 height 356
select select "**********"
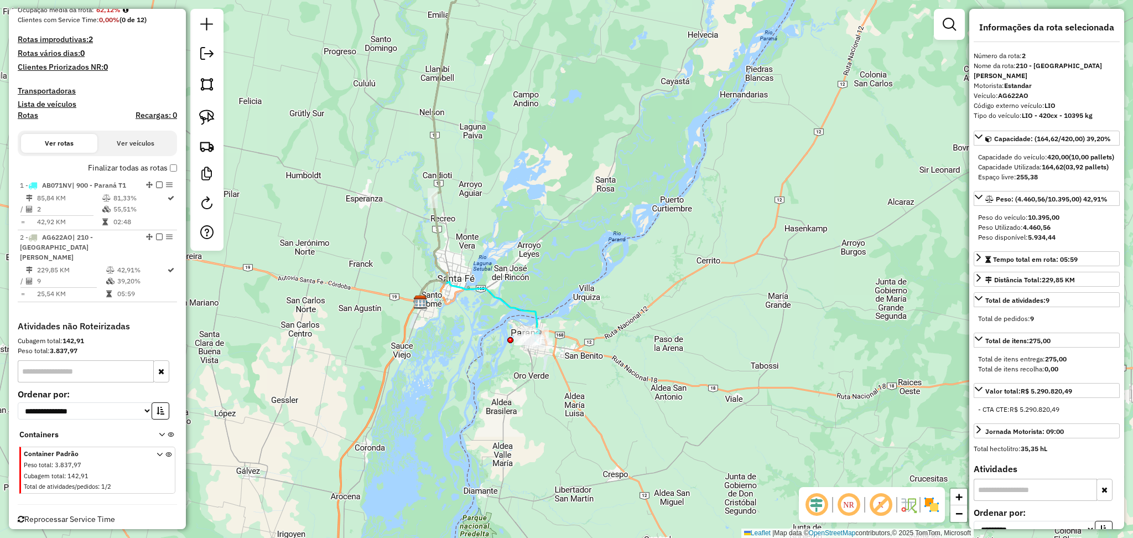
drag, startPoint x: 561, startPoint y: 140, endPoint x: 594, endPoint y: 225, distance: 90.9
click at [594, 225] on div "Janela de atendimento Grade de atendimento Capacidade Transportadoras Veículos …" at bounding box center [566, 269] width 1133 height 538
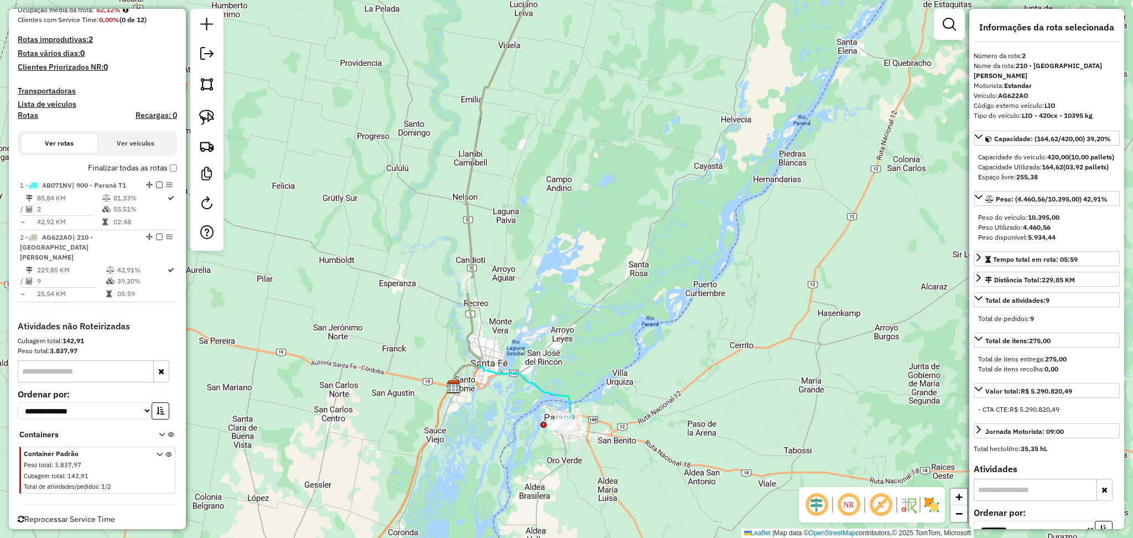
scroll to position [213, 0]
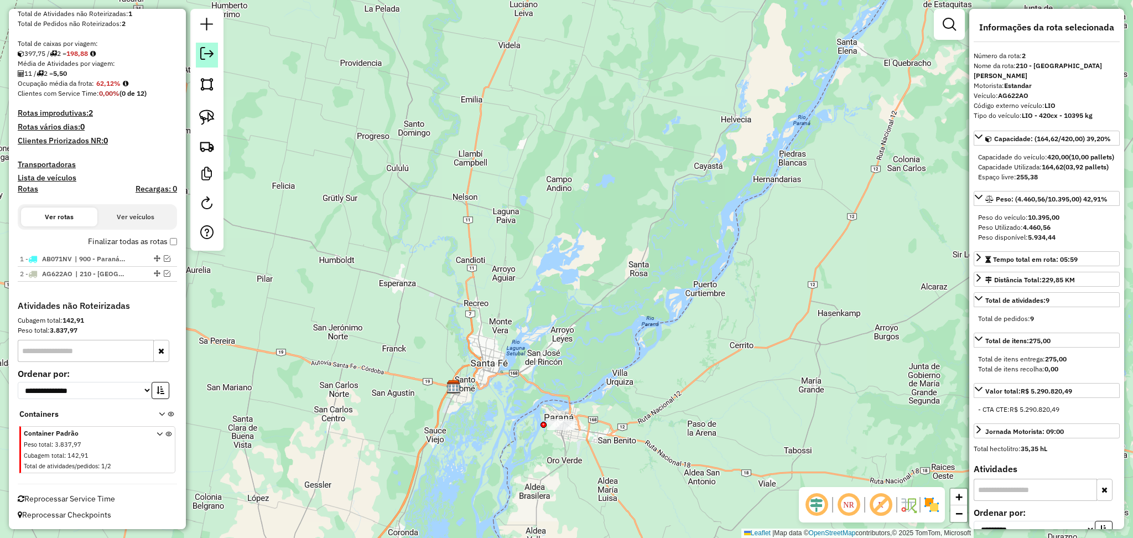
click at [204, 60] on em at bounding box center [206, 53] width 13 height 13
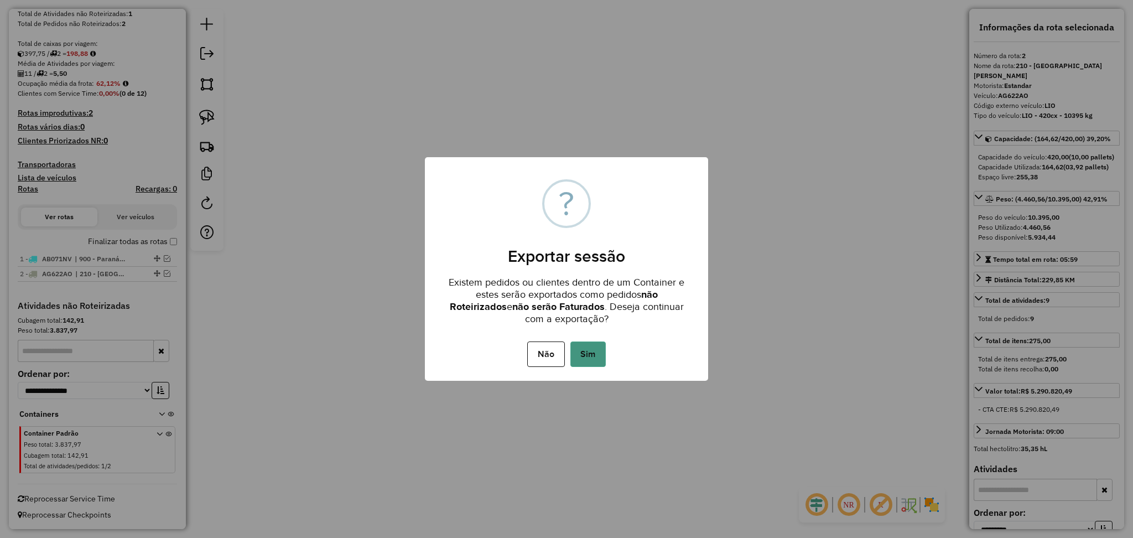
click at [598, 352] on button "Sim" at bounding box center [587, 353] width 35 height 25
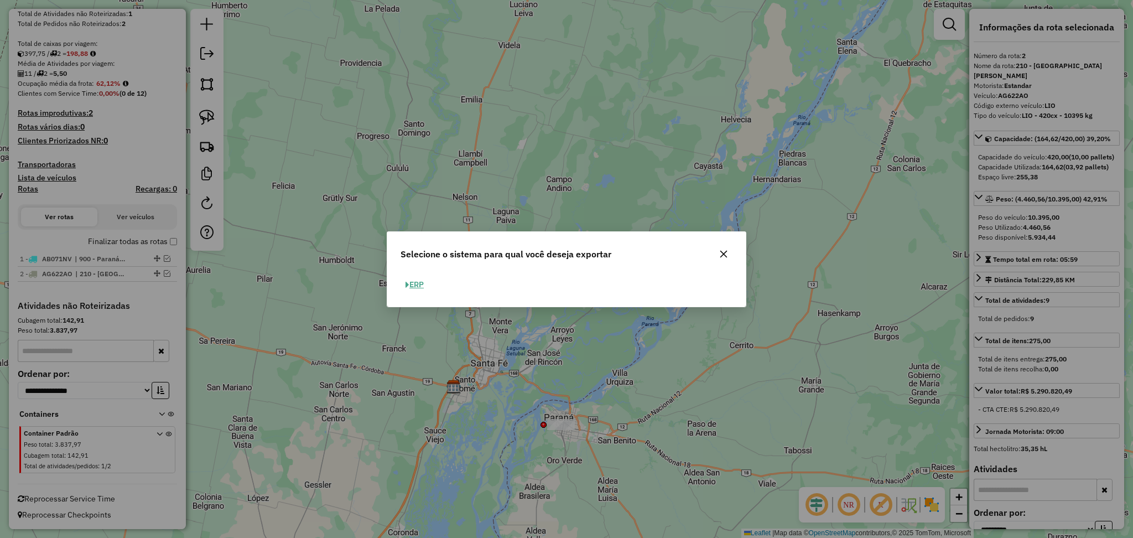
click at [415, 284] on button "ERP" at bounding box center [414, 284] width 28 height 17
select select "*********"
select select "**"
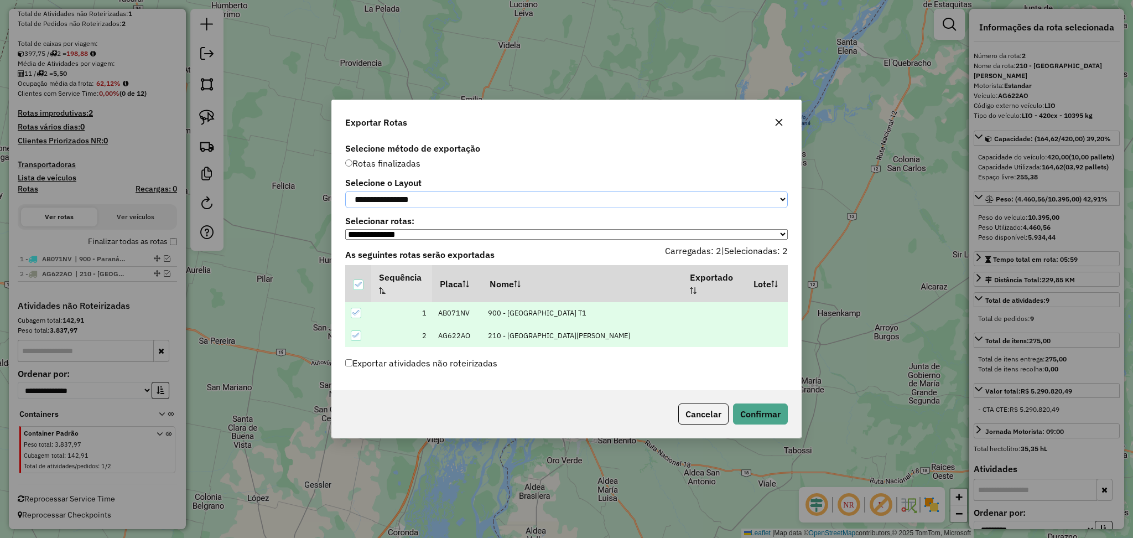
click at [462, 198] on select "**********" at bounding box center [566, 199] width 442 height 17
select select "*********"
click at [345, 191] on select "**********" at bounding box center [566, 199] width 442 height 17
click at [379, 363] on label "Exportar atividades não roteirizadas" at bounding box center [421, 362] width 152 height 21
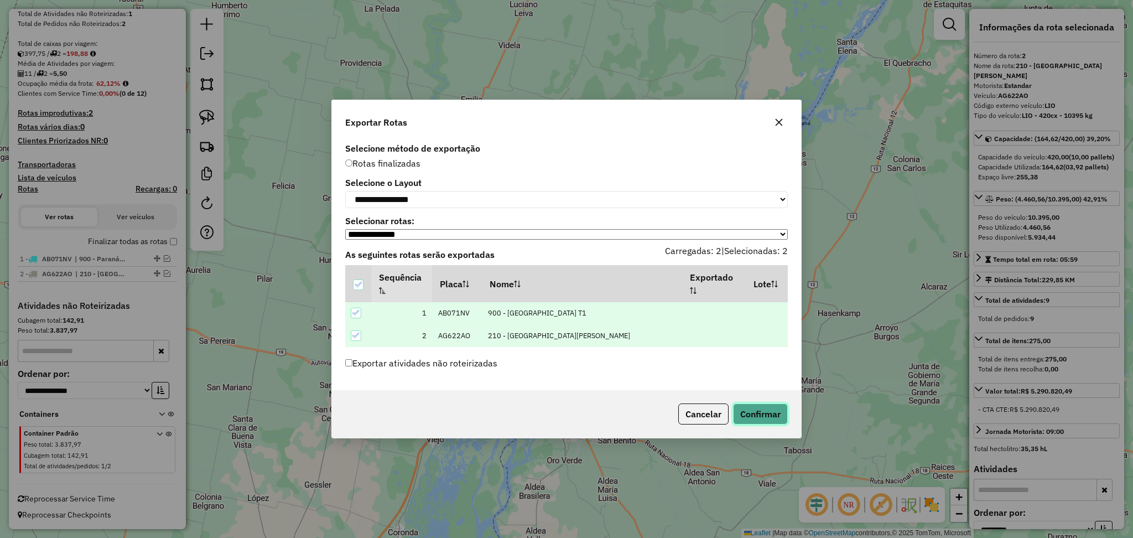
click at [762, 408] on button "Confirmar" at bounding box center [760, 413] width 55 height 21
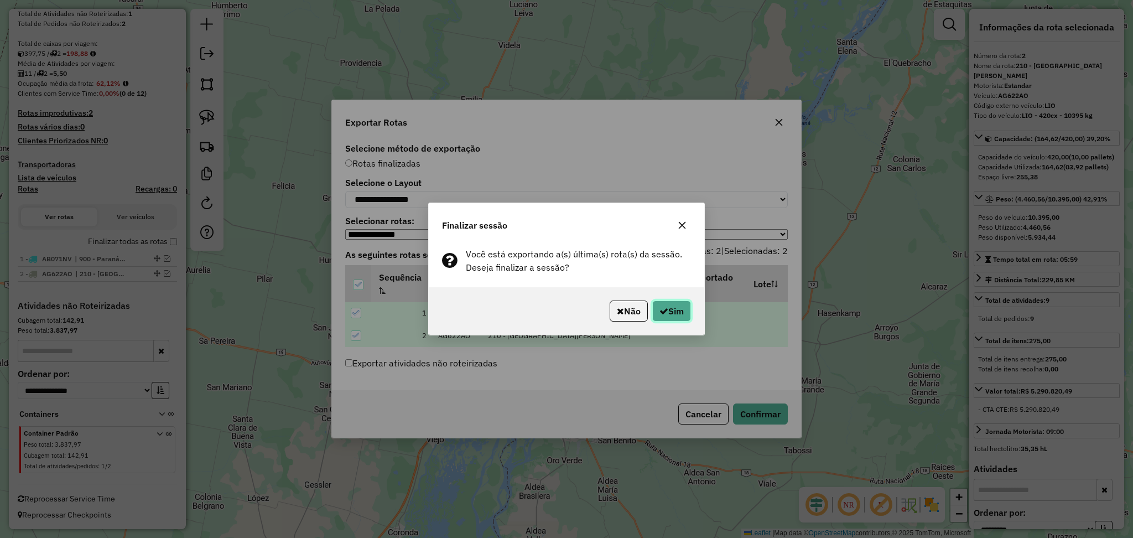
click at [675, 314] on button "Sim" at bounding box center [671, 310] width 39 height 21
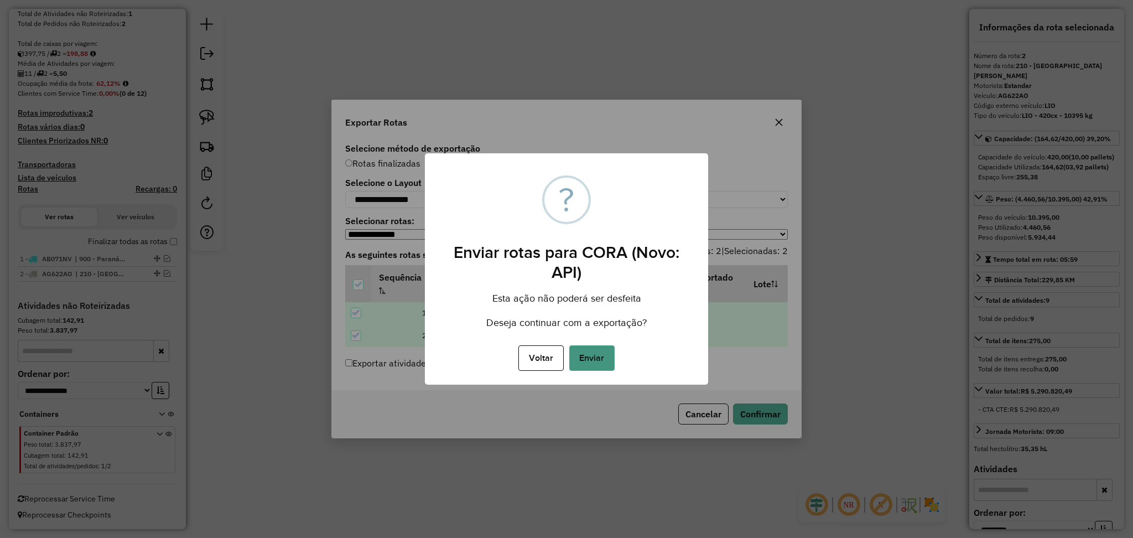
click at [602, 362] on button "Enviar" at bounding box center [591, 357] width 45 height 25
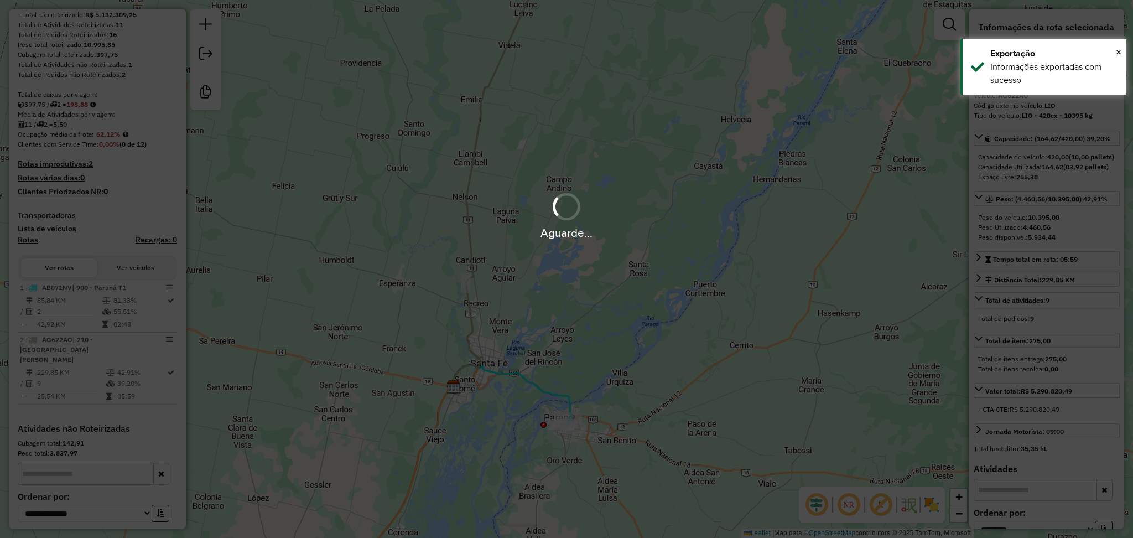
scroll to position [240, 0]
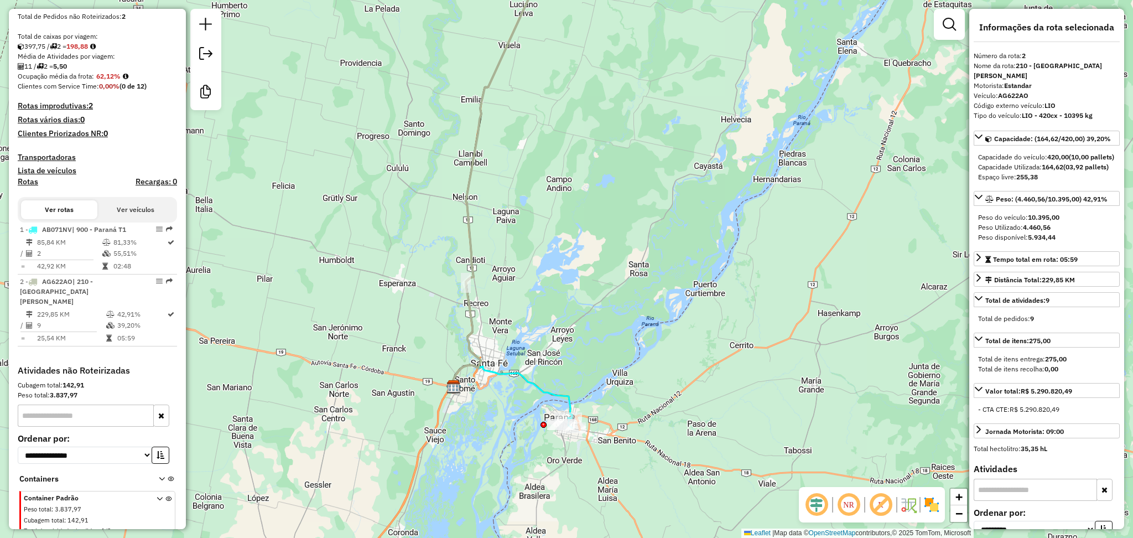
click at [550, 396] on icon at bounding box center [511, 391] width 121 height 53
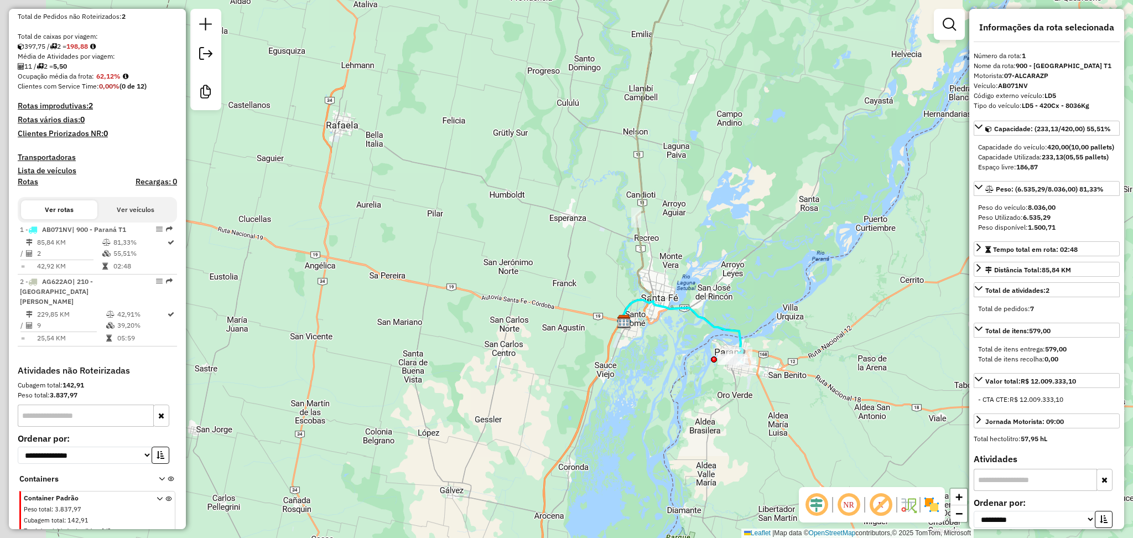
drag, startPoint x: 565, startPoint y: 367, endPoint x: 770, endPoint y: 285, distance: 221.2
click at [769, 286] on div "Janela de atendimento Grade de atendimento Capacidade Transportadoras Veículos …" at bounding box center [566, 269] width 1133 height 538
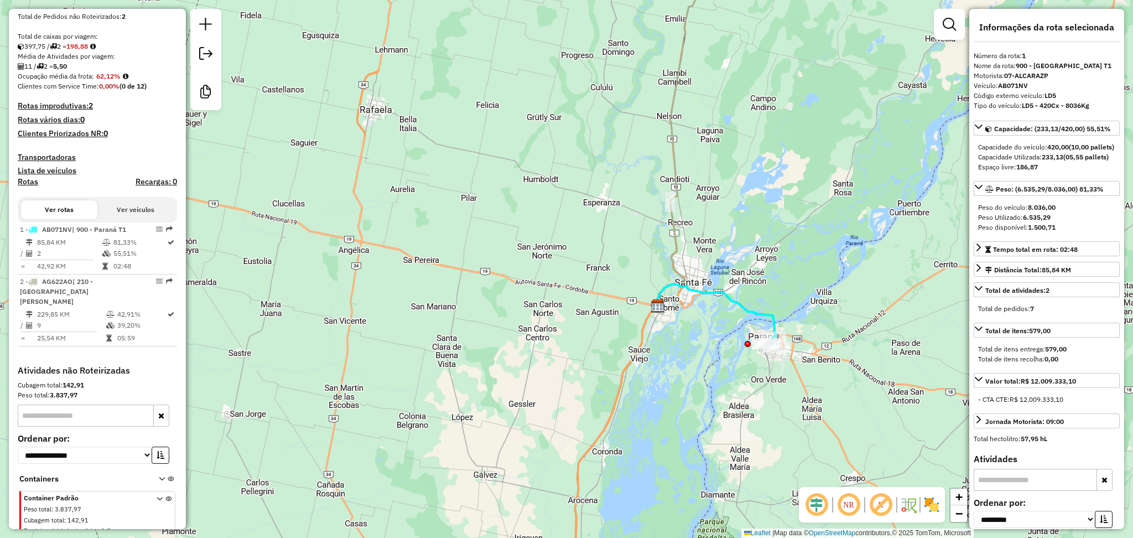
click at [678, 230] on icon at bounding box center [687, 126] width 64 height 360
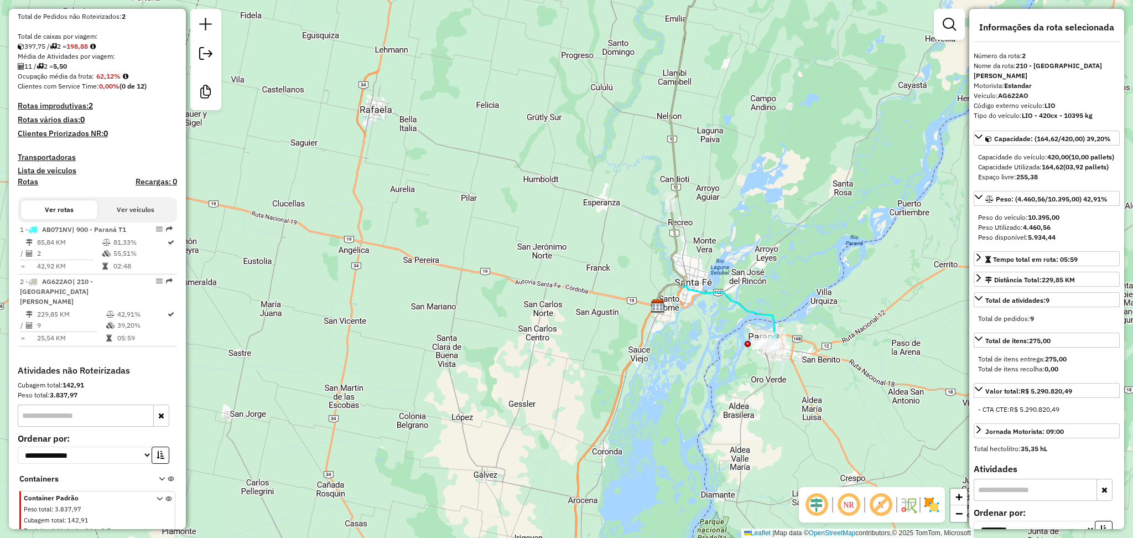
click at [741, 305] on icon at bounding box center [715, 310] width 121 height 53
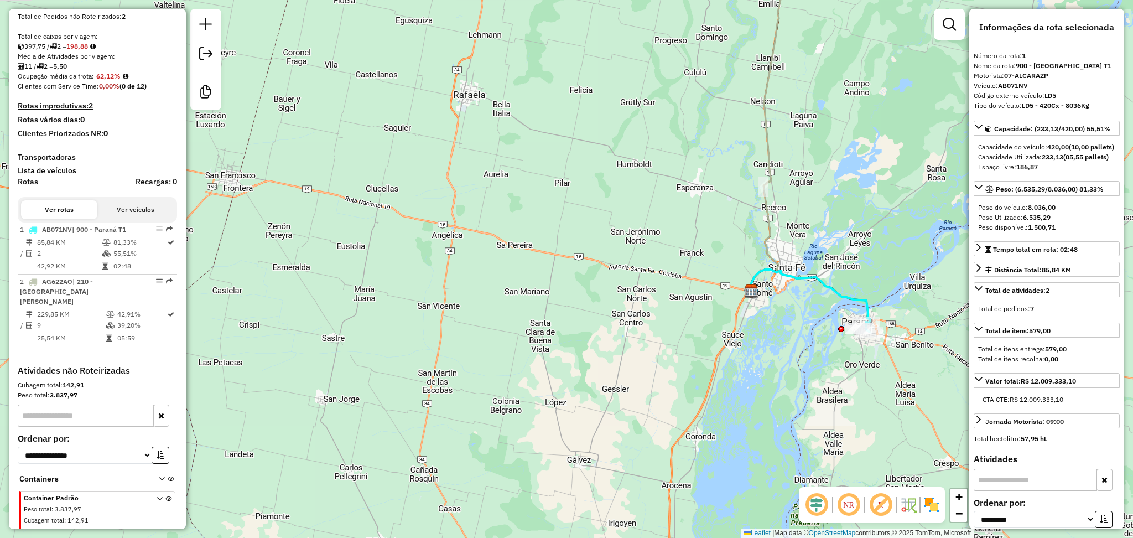
drag, startPoint x: 839, startPoint y: 275, endPoint x: 921, endPoint y: 270, distance: 82.5
click at [937, 259] on div "Janela de atendimento Grade de atendimento Capacidade Transportadoras Veículos …" at bounding box center [566, 269] width 1133 height 538
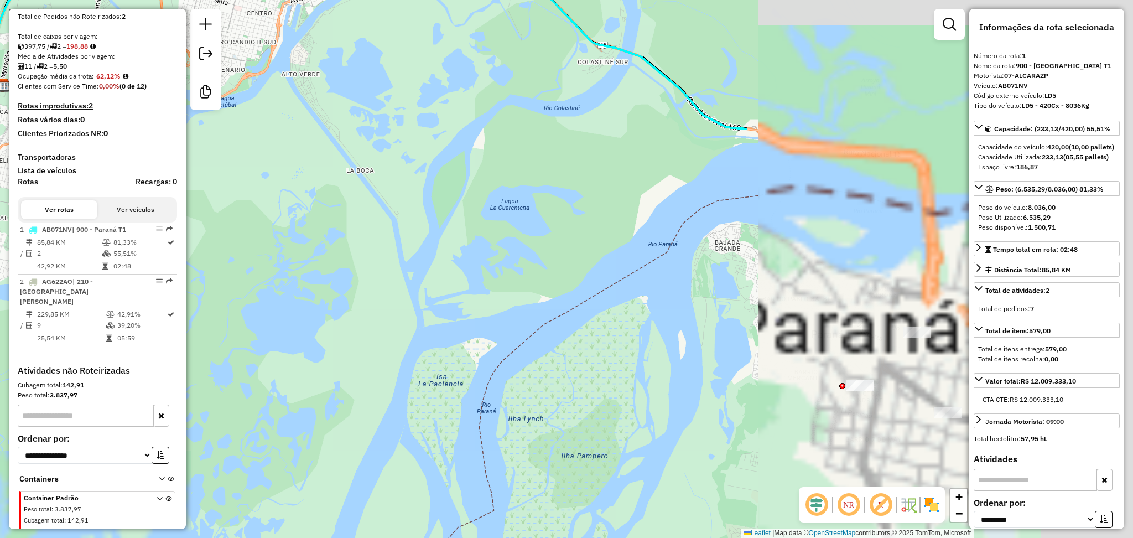
drag, startPoint x: 873, startPoint y: 311, endPoint x: 456, endPoint y: 305, distance: 417.1
click at [373, 306] on div "Janela de atendimento Grade de atendimento Capacidade Transportadoras Veículos …" at bounding box center [566, 269] width 1133 height 538
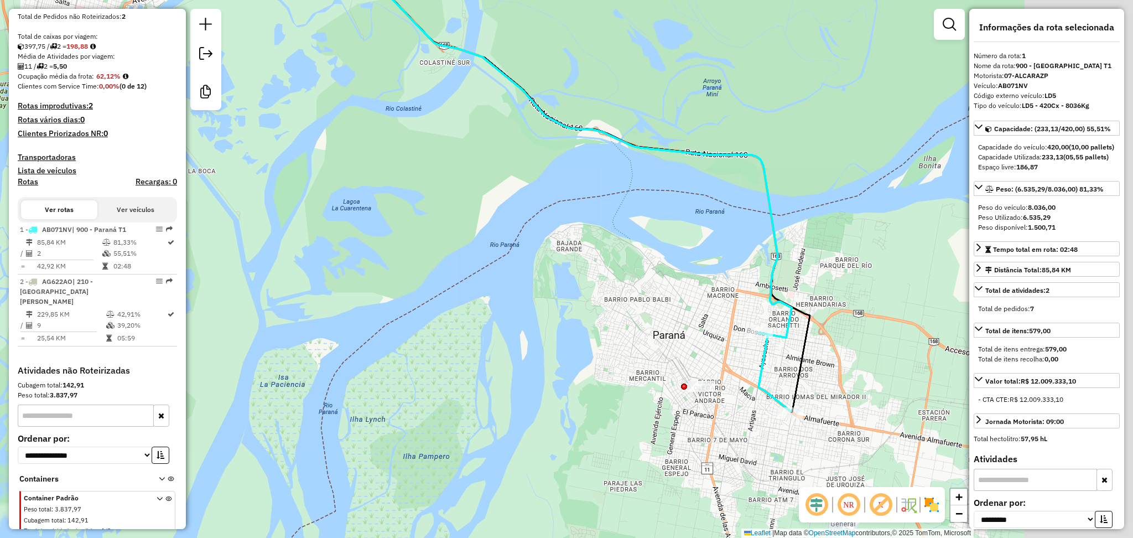
drag, startPoint x: 855, startPoint y: 240, endPoint x: 574, endPoint y: 236, distance: 281.0
click at [574, 236] on div "Janela de atendimento Grade de atendimento Capacidade Transportadoras Veículos …" at bounding box center [566, 269] width 1133 height 538
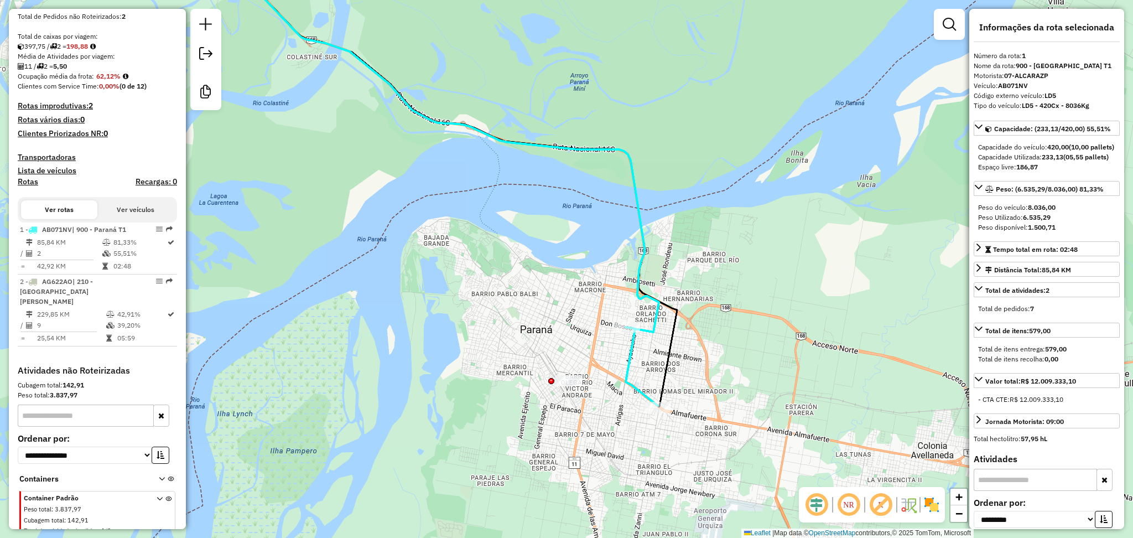
click at [644, 295] on icon at bounding box center [313, 138] width 692 height 385
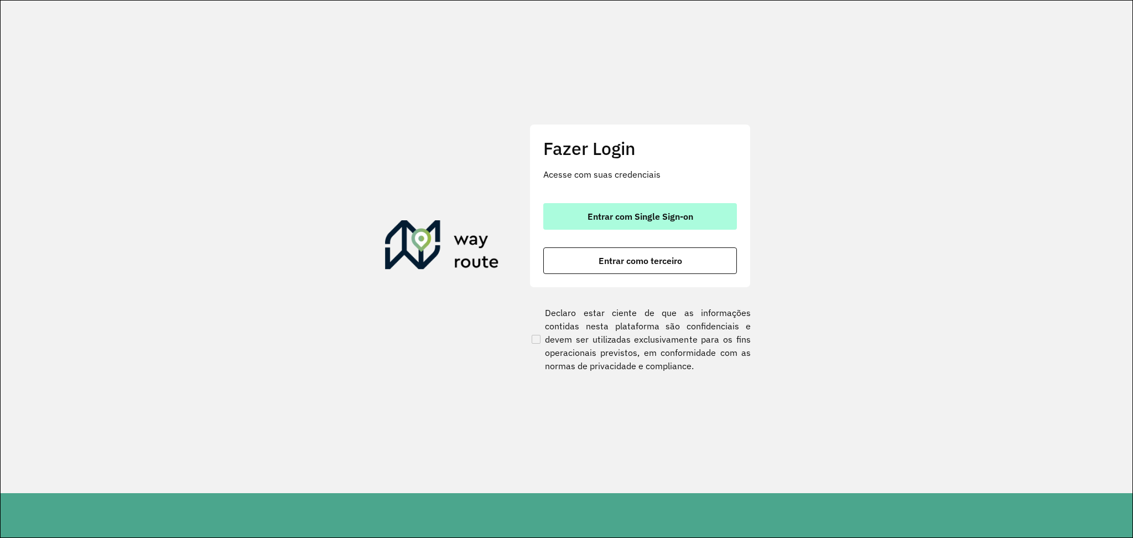
click at [680, 212] on span "Entrar com Single Sign-on" at bounding box center [640, 216] width 106 height 9
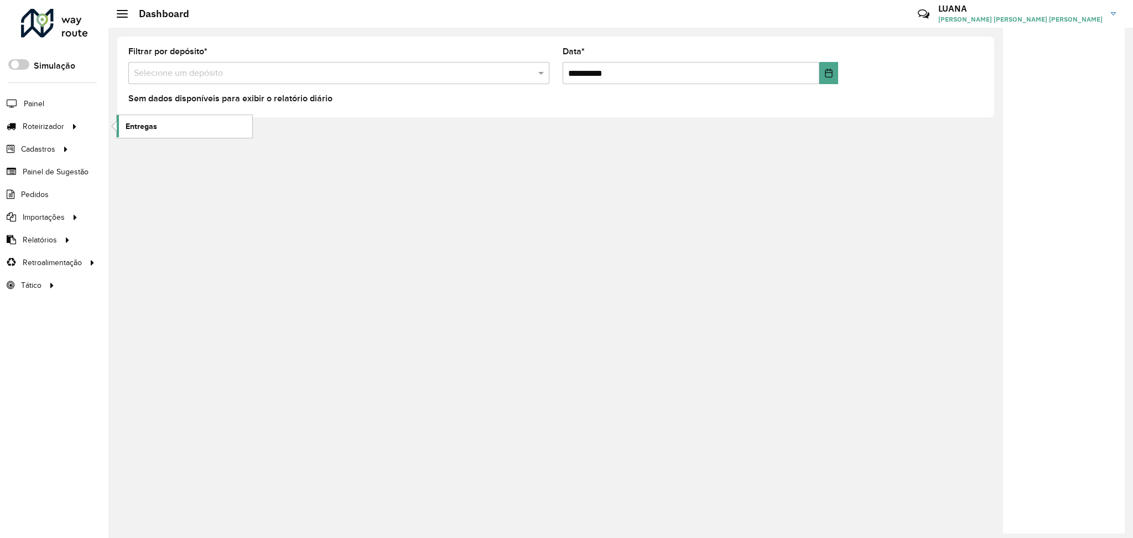
click at [139, 123] on span "Entregas" at bounding box center [142, 127] width 32 height 12
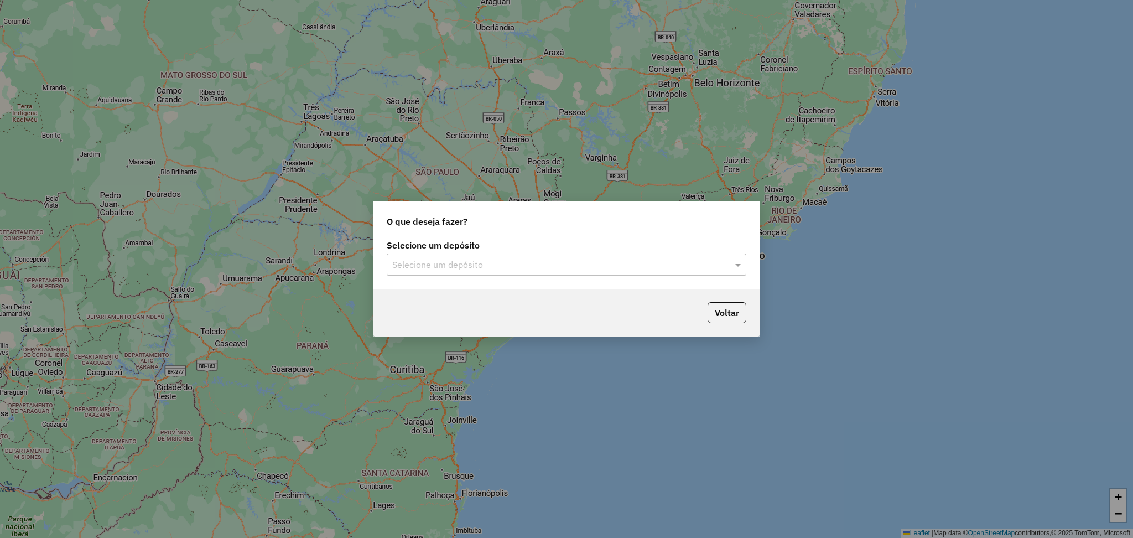
click at [587, 258] on input "text" at bounding box center [555, 264] width 326 height 13
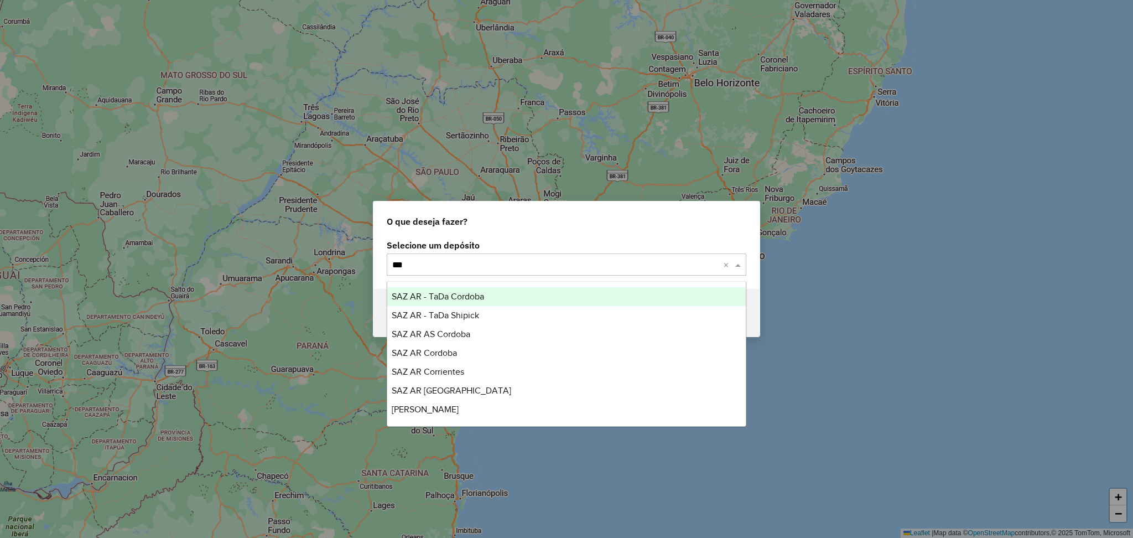
type input "****"
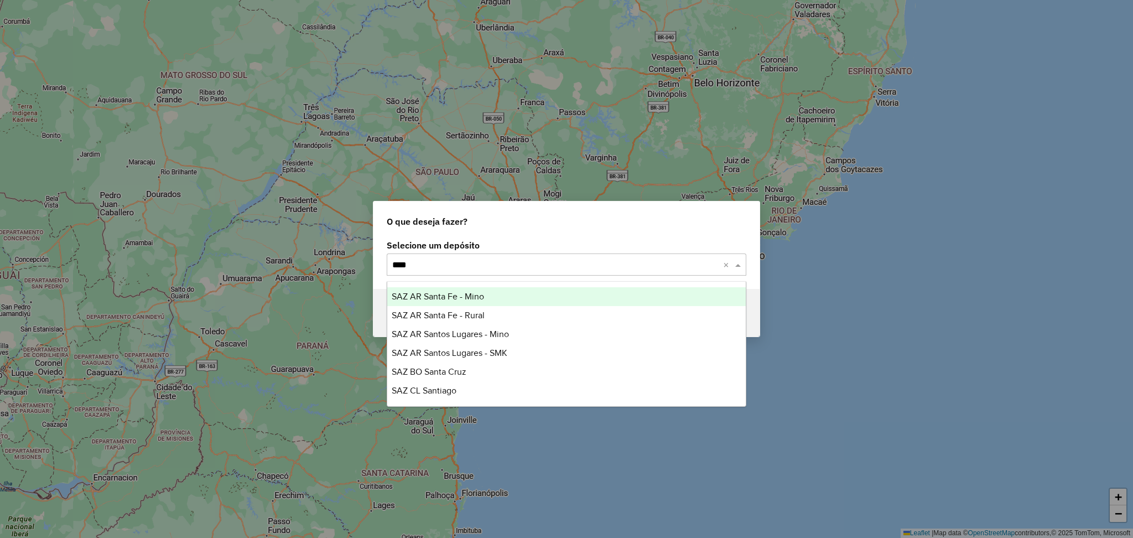
click at [602, 293] on div "SAZ AR Santa Fe - Mino" at bounding box center [566, 296] width 358 height 19
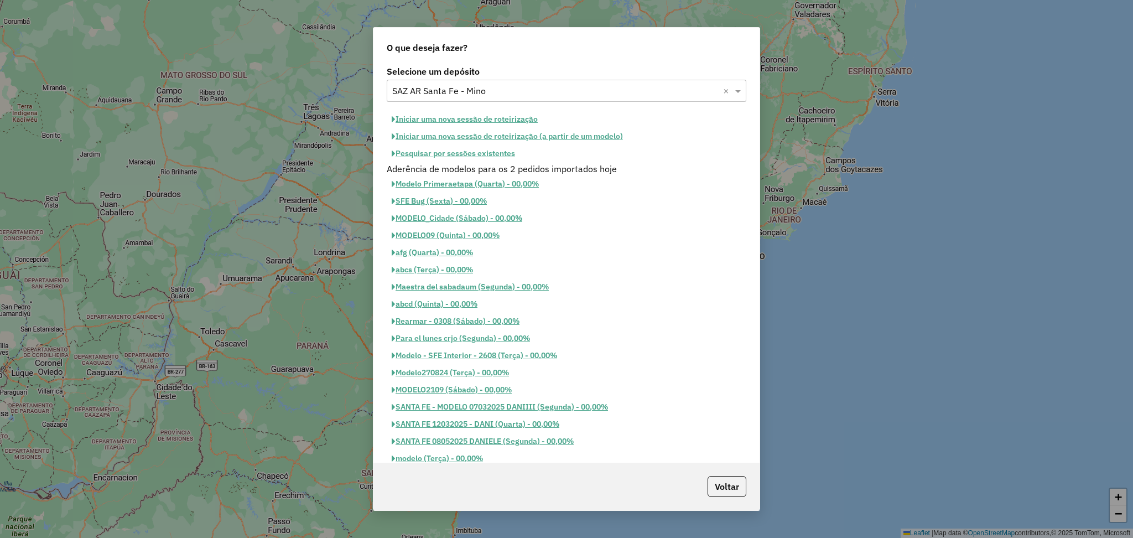
click at [499, 154] on button "Pesquisar por sessões existentes" at bounding box center [453, 153] width 133 height 17
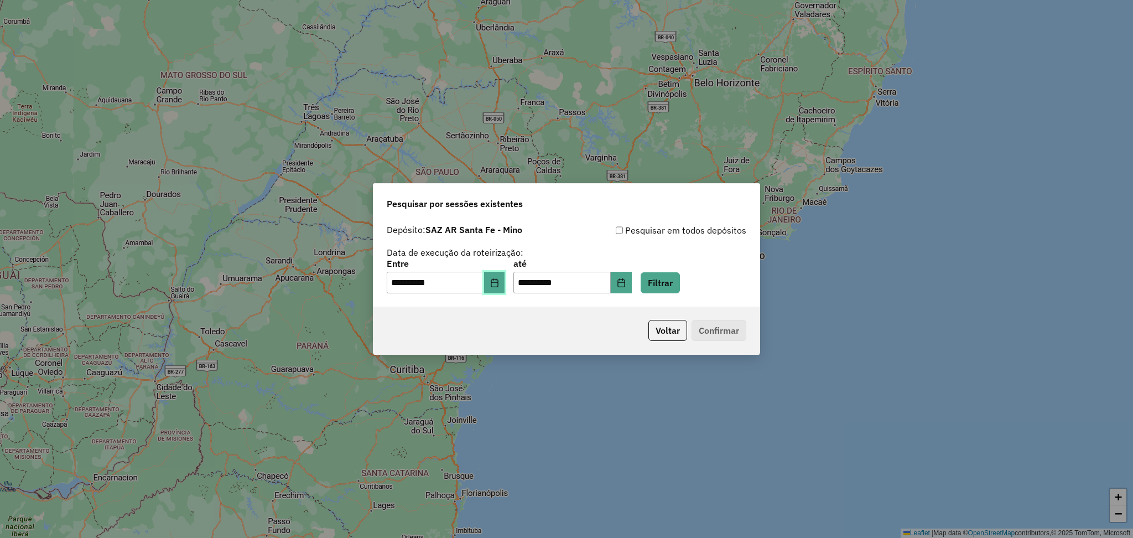
click at [498, 286] on icon "Choose Date" at bounding box center [494, 282] width 7 height 9
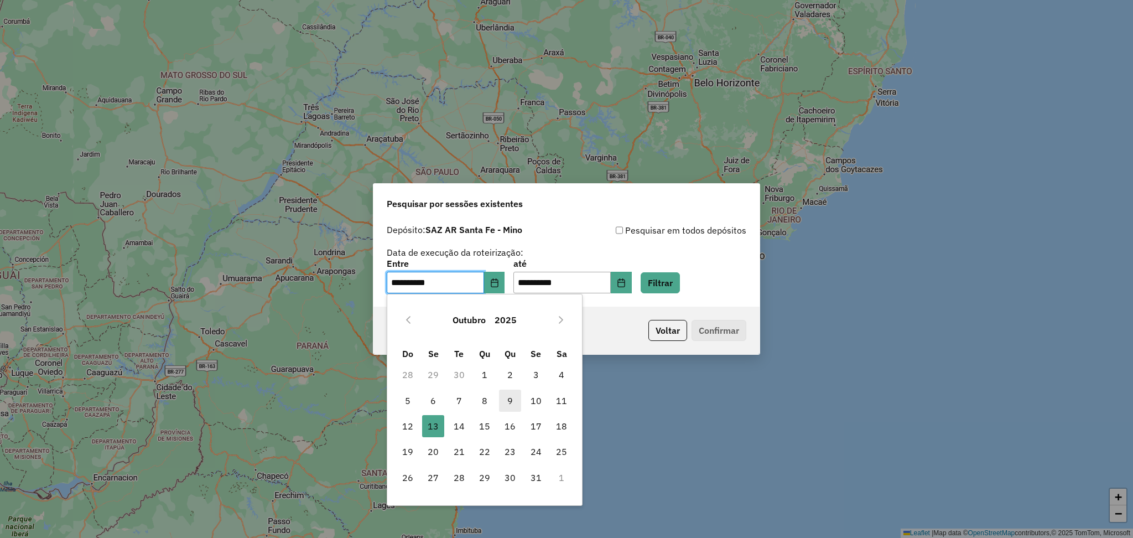
click at [507, 399] on span "9" at bounding box center [510, 400] width 22 height 22
type input "**********"
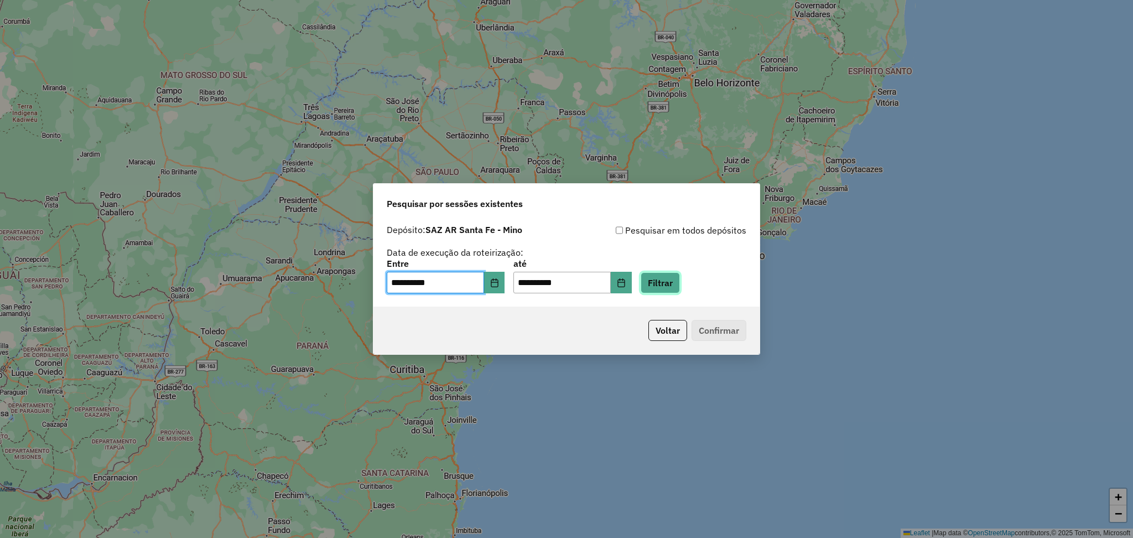
click at [680, 281] on button "Filtrar" at bounding box center [659, 282] width 39 height 21
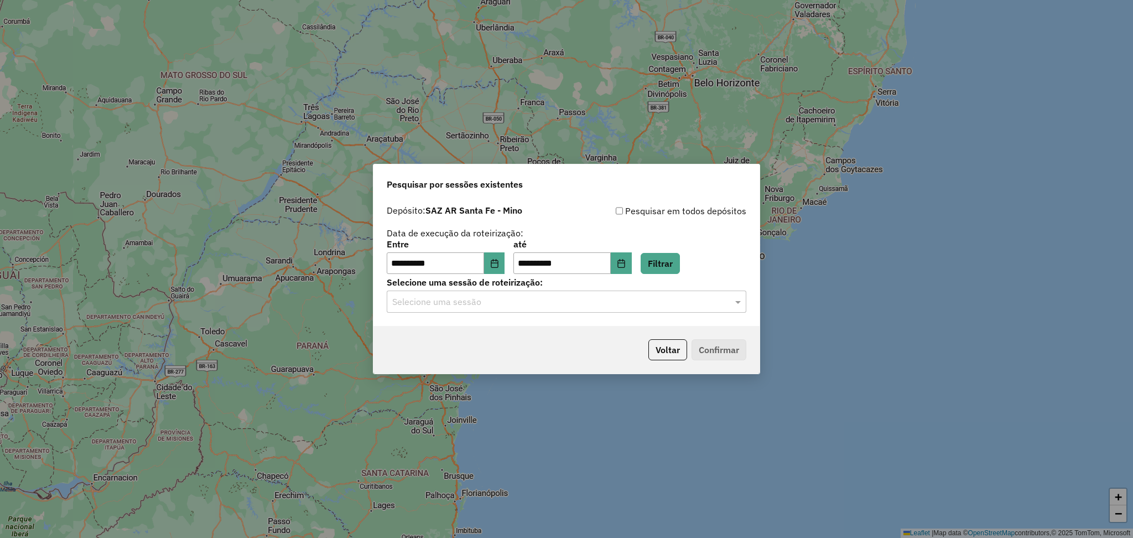
click at [674, 311] on div "Selecione uma sessão" at bounding box center [567, 301] width 360 height 22
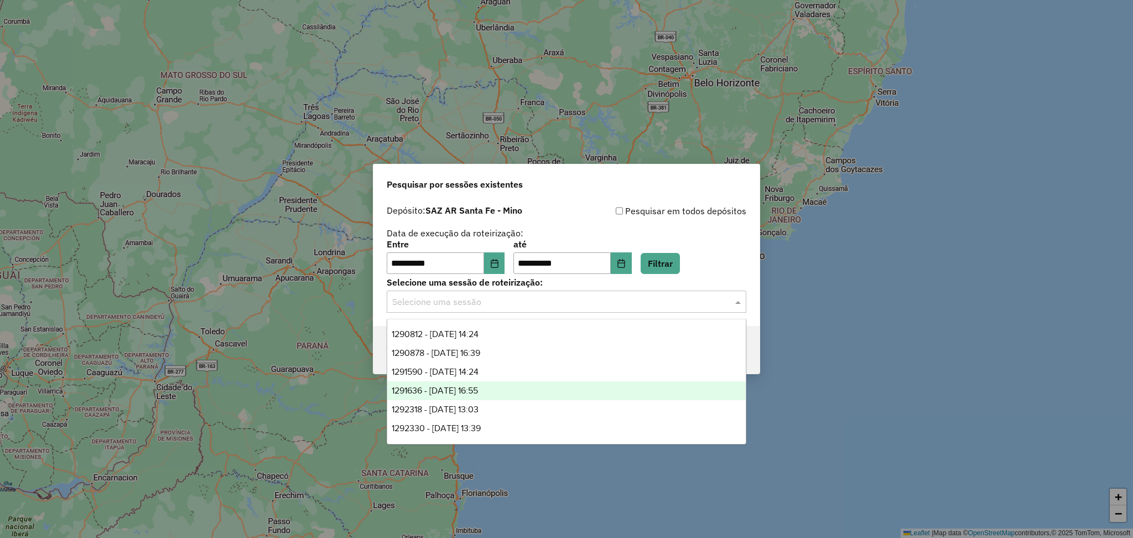
click at [498, 391] on div "1291636 - 10/10/2025 16:55" at bounding box center [566, 390] width 358 height 19
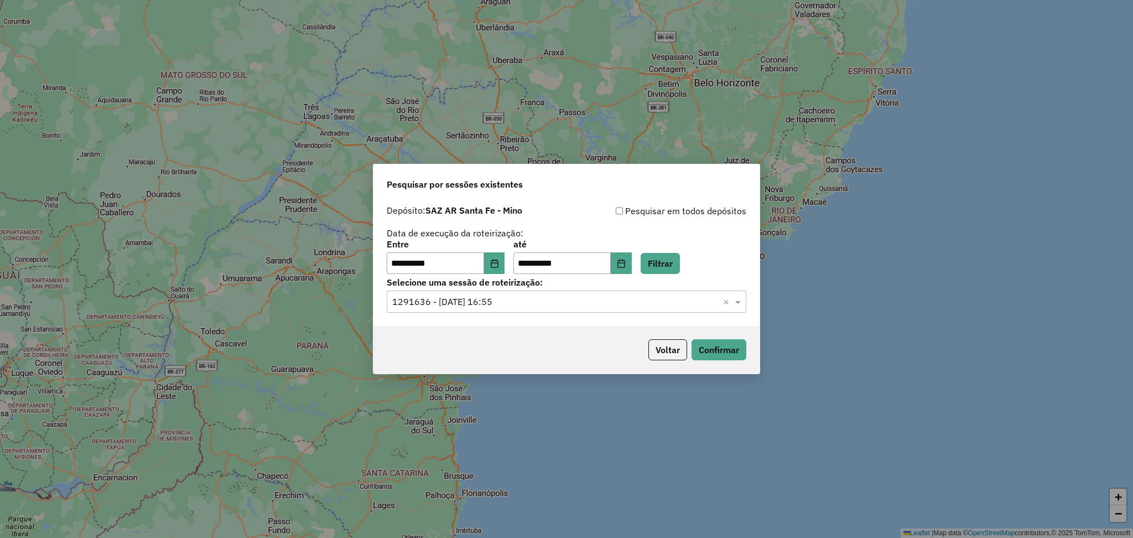
click at [664, 301] on input "text" at bounding box center [555, 301] width 326 height 13
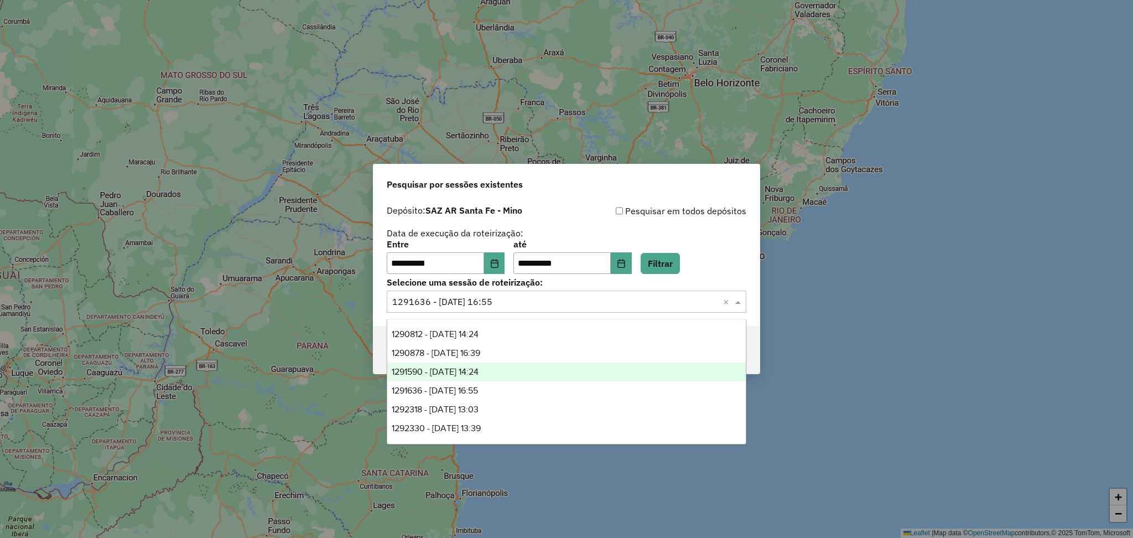
click at [501, 372] on div "1291590 - 10/10/2025 14:24" at bounding box center [566, 371] width 358 height 19
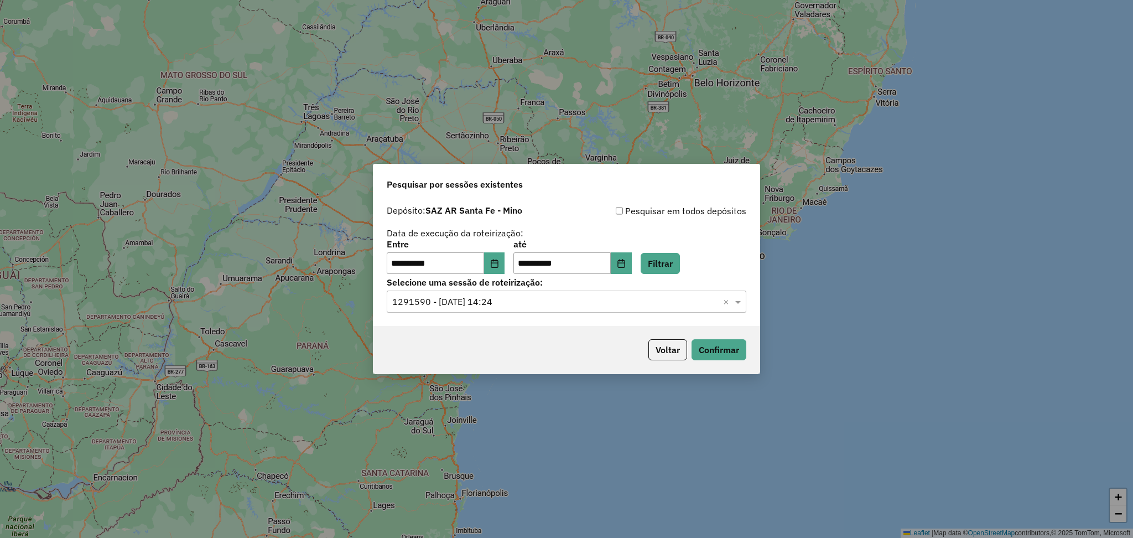
click at [661, 309] on input "text" at bounding box center [555, 301] width 326 height 13
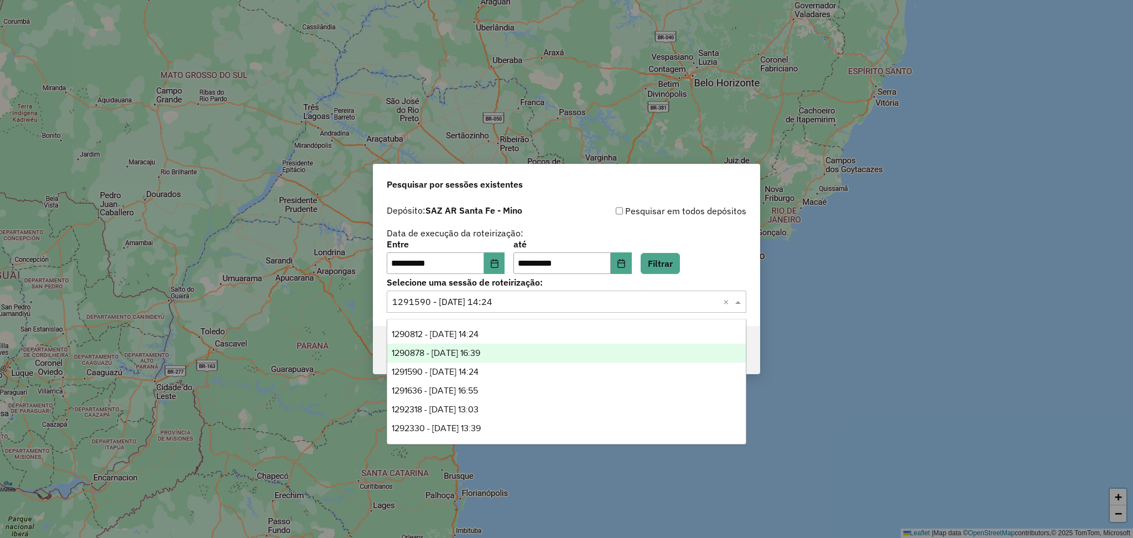
click at [730, 214] on div "Pesquisar em todos depósitos" at bounding box center [656, 210] width 180 height 13
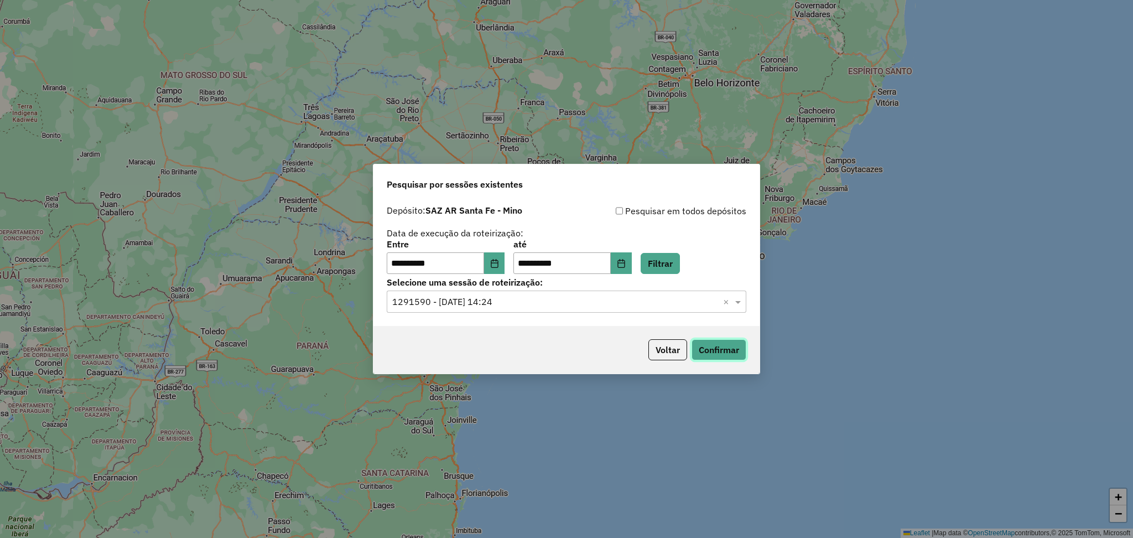
click at [729, 347] on button "Confirmar" at bounding box center [718, 349] width 55 height 21
click at [576, 305] on input "text" at bounding box center [555, 301] width 326 height 13
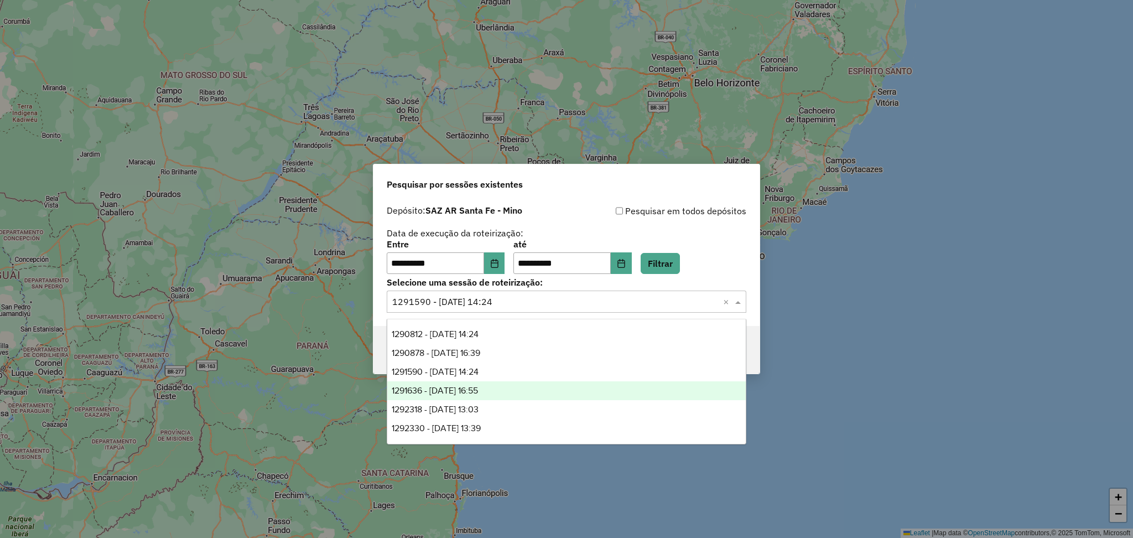
click at [522, 390] on div "1291636 - 10/10/2025 16:55" at bounding box center [566, 390] width 358 height 19
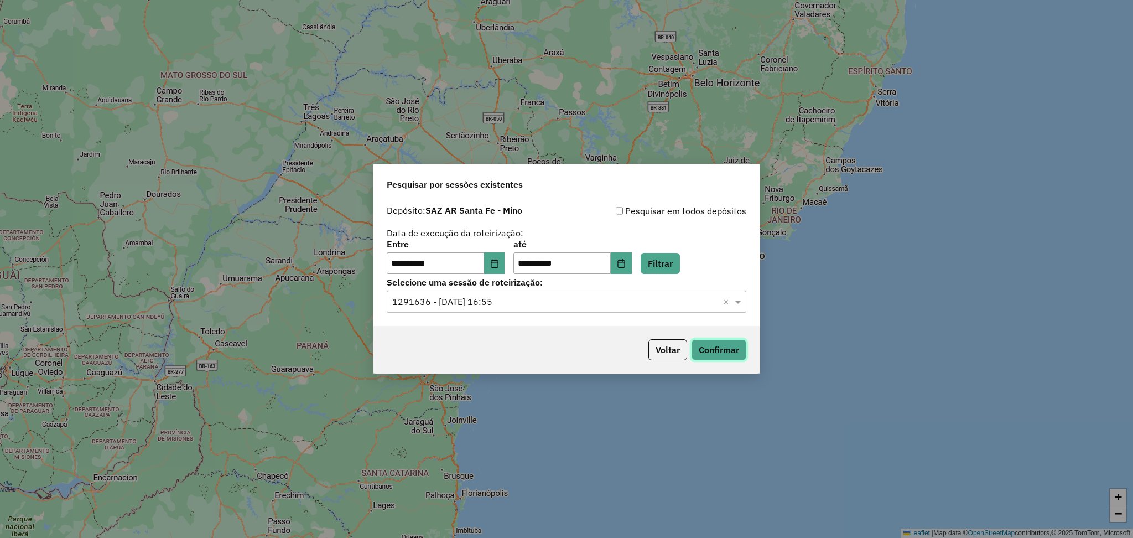
click at [721, 350] on button "Confirmar" at bounding box center [718, 349] width 55 height 21
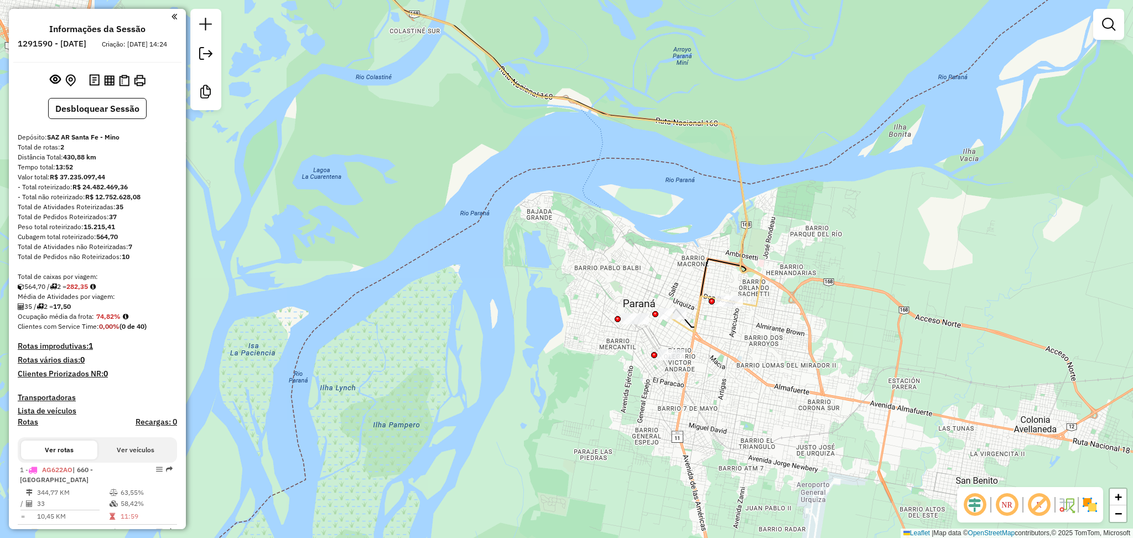
click at [691, 332] on icon at bounding box center [699, 314] width 58 height 36
select select "**********"
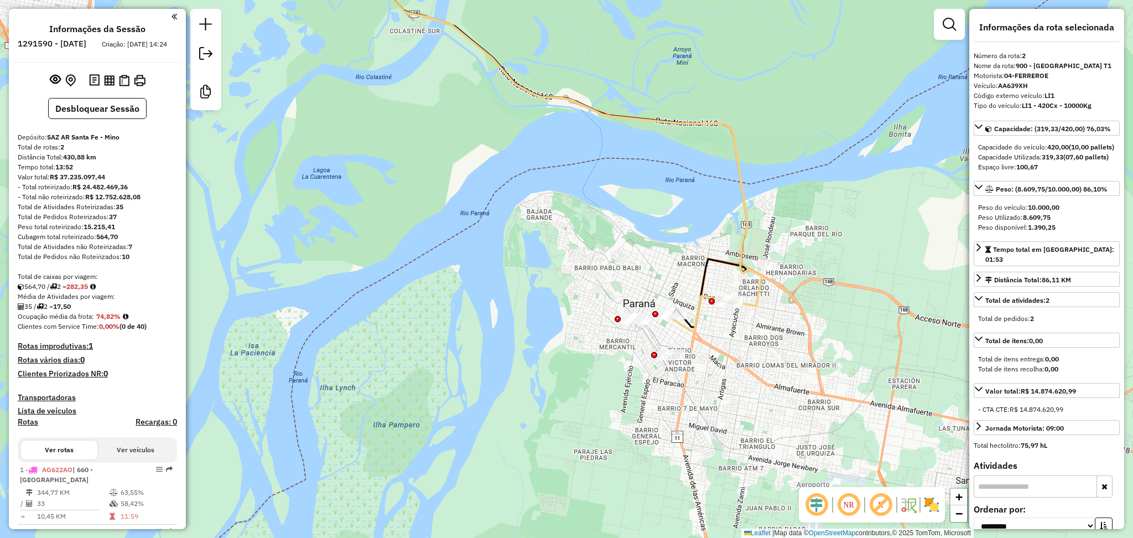
scroll to position [240, 0]
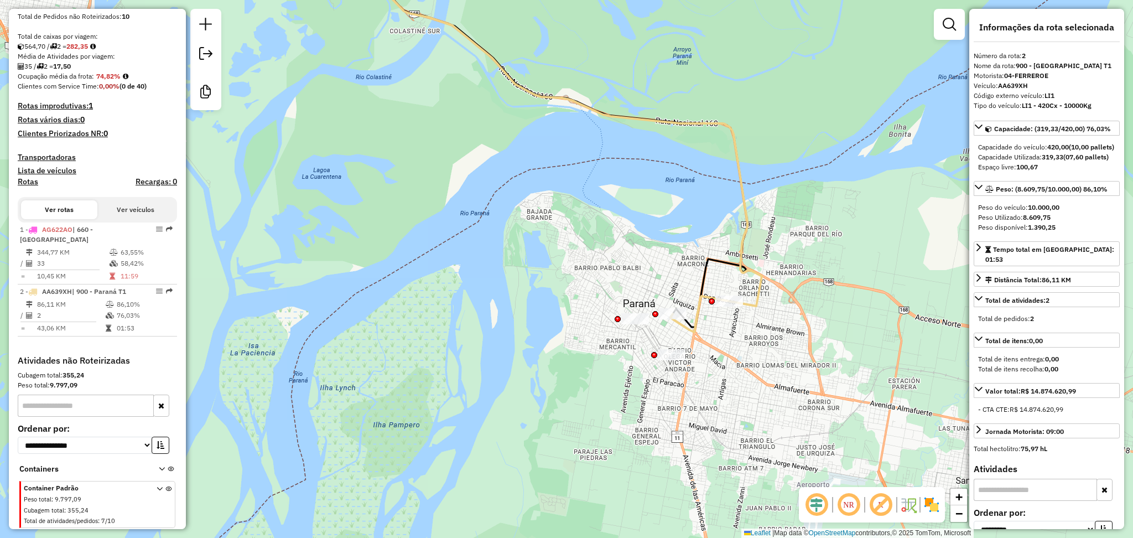
click at [753, 303] on icon at bounding box center [463, 126] width 597 height 360
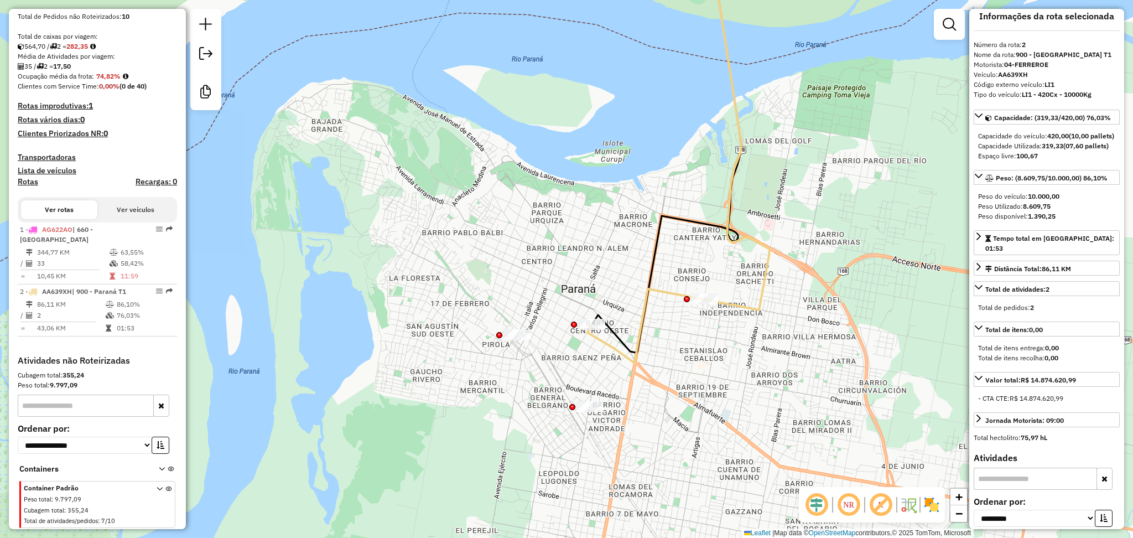
scroll to position [0, 0]
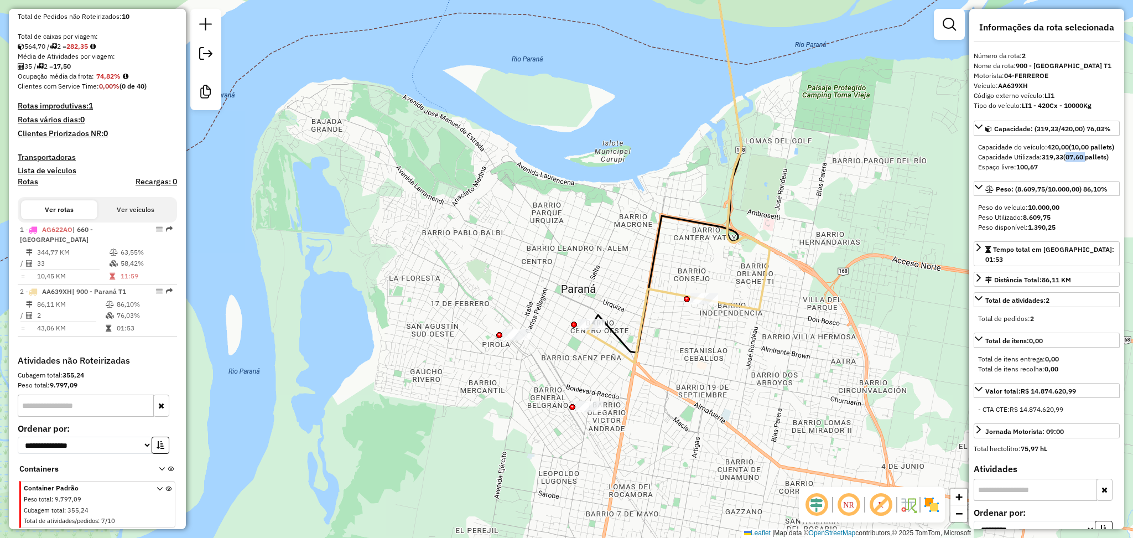
drag, startPoint x: 1094, startPoint y: 165, endPoint x: 1067, endPoint y: 164, distance: 27.1
click at [1067, 162] on div "Capacidade Utilizada: 319,33 (07,60 pallets)" at bounding box center [1046, 157] width 137 height 10
drag, startPoint x: 1060, startPoint y: 98, endPoint x: 1047, endPoint y: 126, distance: 30.7
click at [1039, 98] on div "Código externo veículo: LI1" at bounding box center [1046, 96] width 146 height 10
click at [708, 319] on div at bounding box center [709, 313] width 28 height 11
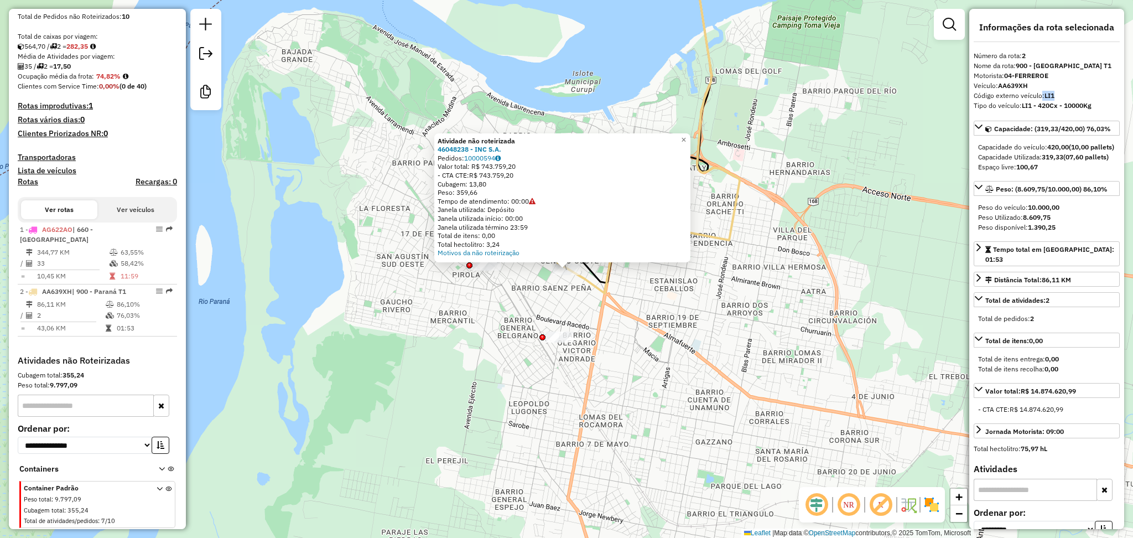
click at [659, 312] on div "Atividade não roteirizada 46048238 - INC S.A. Pedidos: 10000594 Valor total: R$…" at bounding box center [566, 269] width 1133 height 538
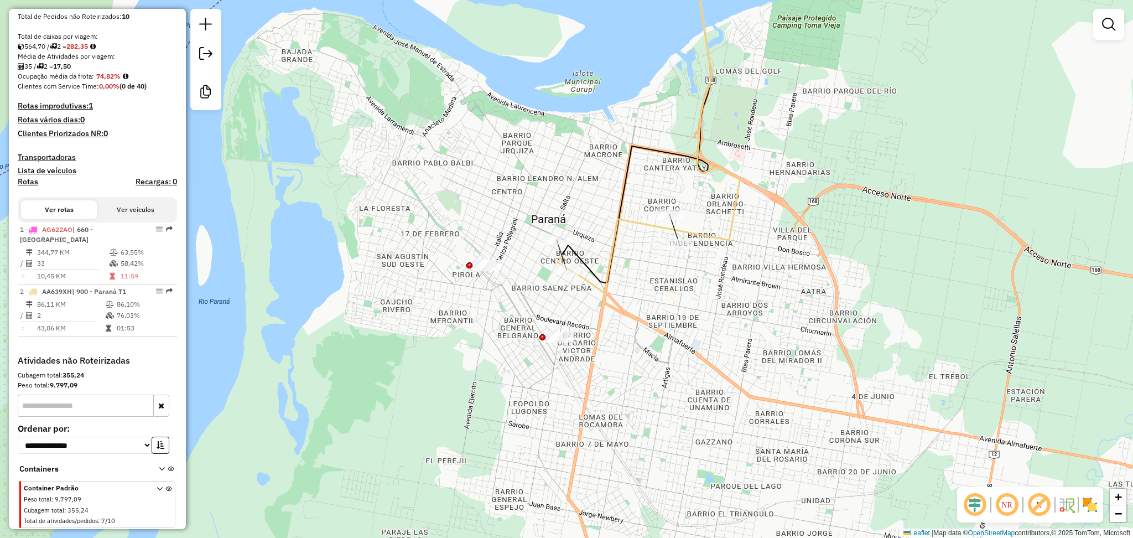
click at [627, 219] on icon at bounding box center [616, 256] width 117 height 74
select select "**********"
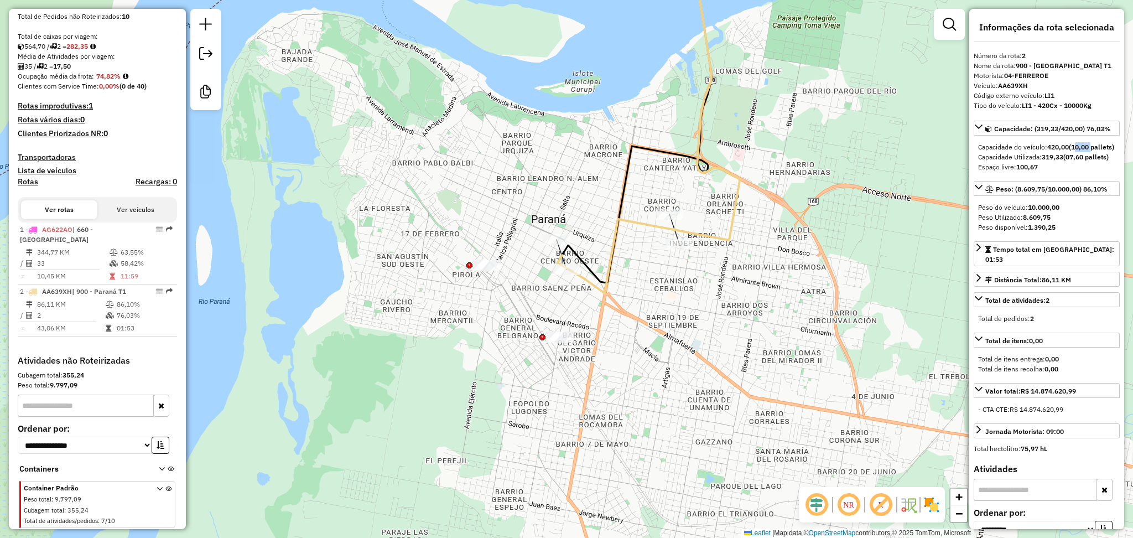
drag, startPoint x: 1097, startPoint y: 147, endPoint x: 1075, endPoint y: 147, distance: 22.7
click at [1075, 147] on div "Capacidade do veículo: 420,00 (10,00 pallets)" at bounding box center [1046, 147] width 137 height 10
drag, startPoint x: 1087, startPoint y: 166, endPoint x: 1070, endPoint y: 166, distance: 17.7
click at [1070, 162] on div "Capacidade Utilizada: 319,33 (07,60 pallets)" at bounding box center [1046, 157] width 137 height 10
click at [1063, 162] on div "Capacidade Utilizada: 319,33 (07,60 pallets)" at bounding box center [1046, 157] width 137 height 10
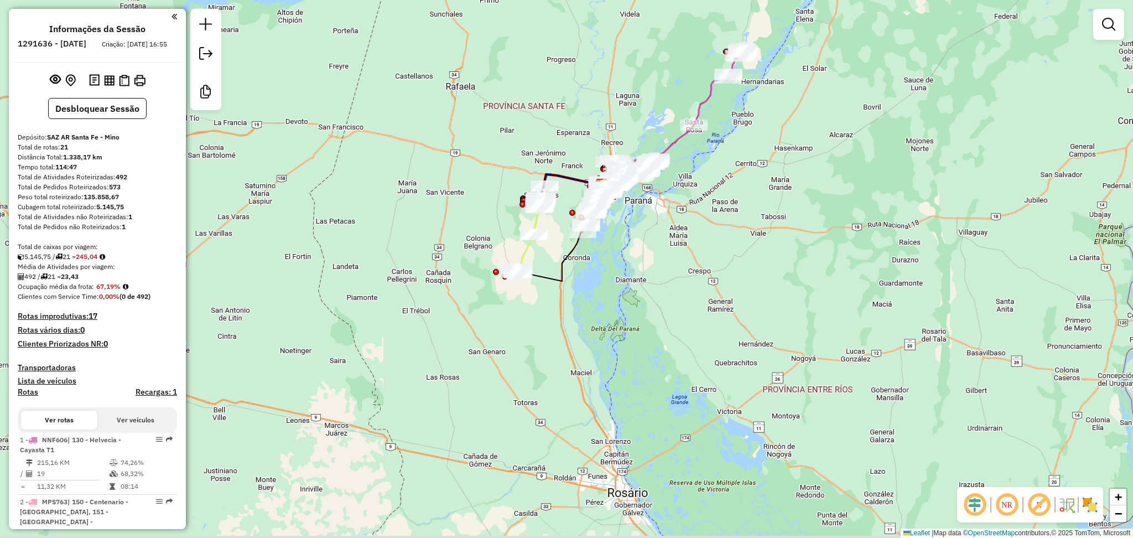
drag, startPoint x: 712, startPoint y: 348, endPoint x: 696, endPoint y: 238, distance: 111.3
click at [696, 238] on div "Janela de atendimento Grade de atendimento Capacidade Transportadoras Veículos …" at bounding box center [566, 269] width 1133 height 538
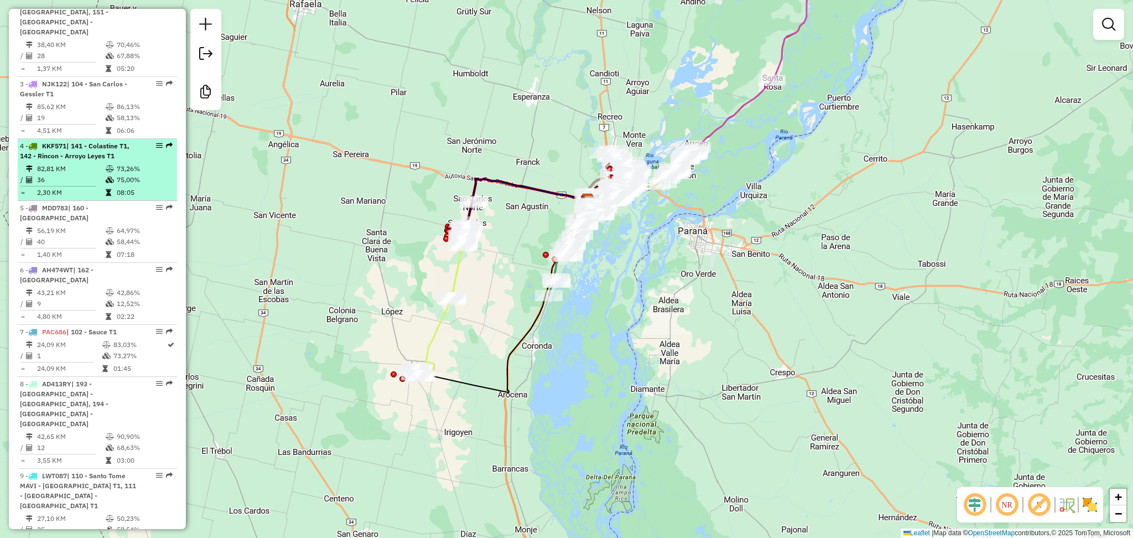
scroll to position [516, 0]
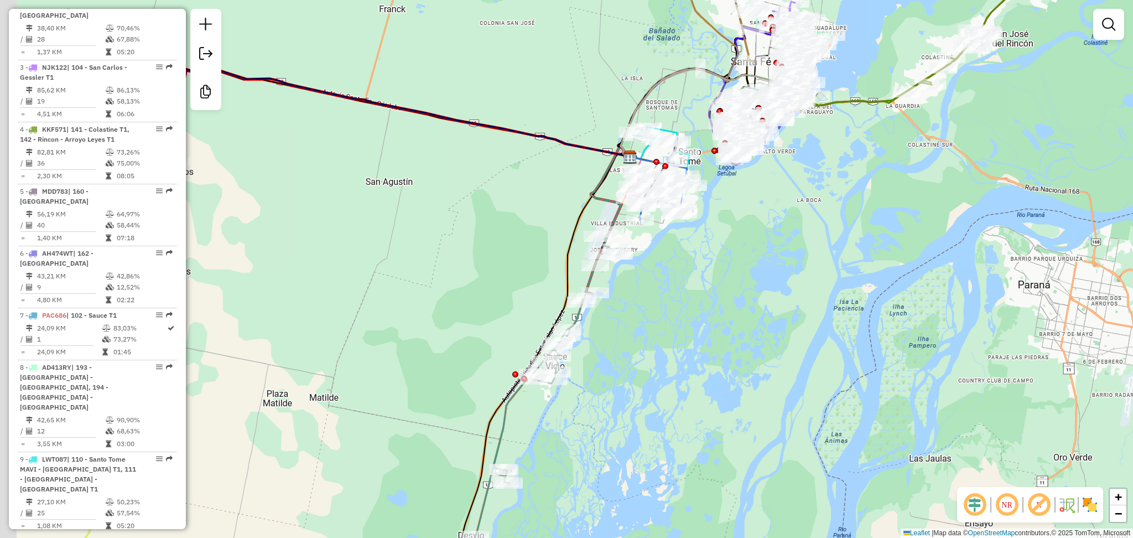
drag, startPoint x: 513, startPoint y: 272, endPoint x: 648, endPoint y: 262, distance: 135.4
click at [648, 262] on div "Janela de atendimento Grade de atendimento Capacidade Transportadoras Veículos …" at bounding box center [566, 269] width 1133 height 538
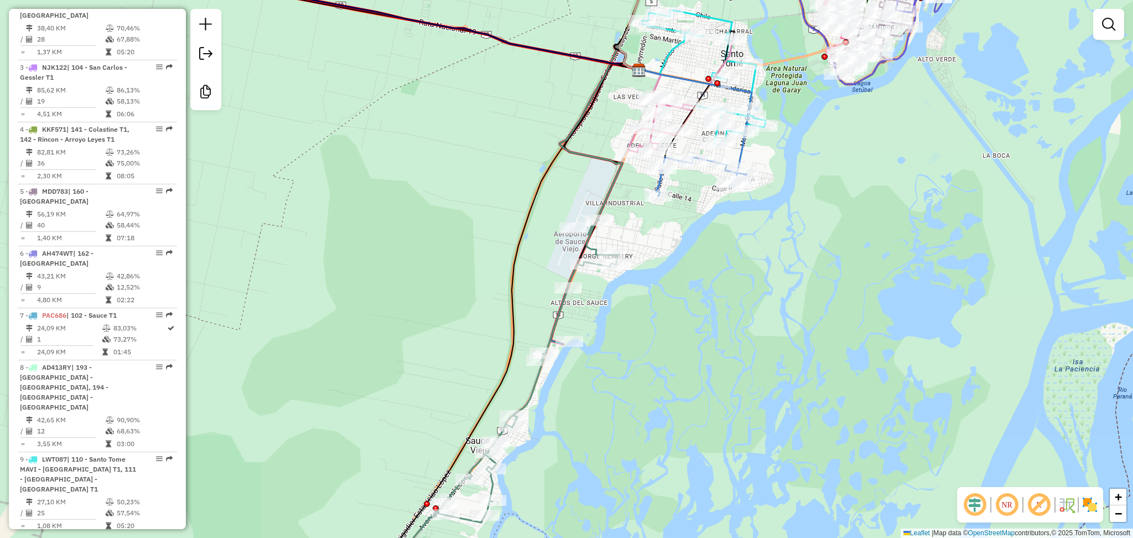
click at [605, 189] on icon at bounding box center [599, 132] width 79 height 175
select select "**********"
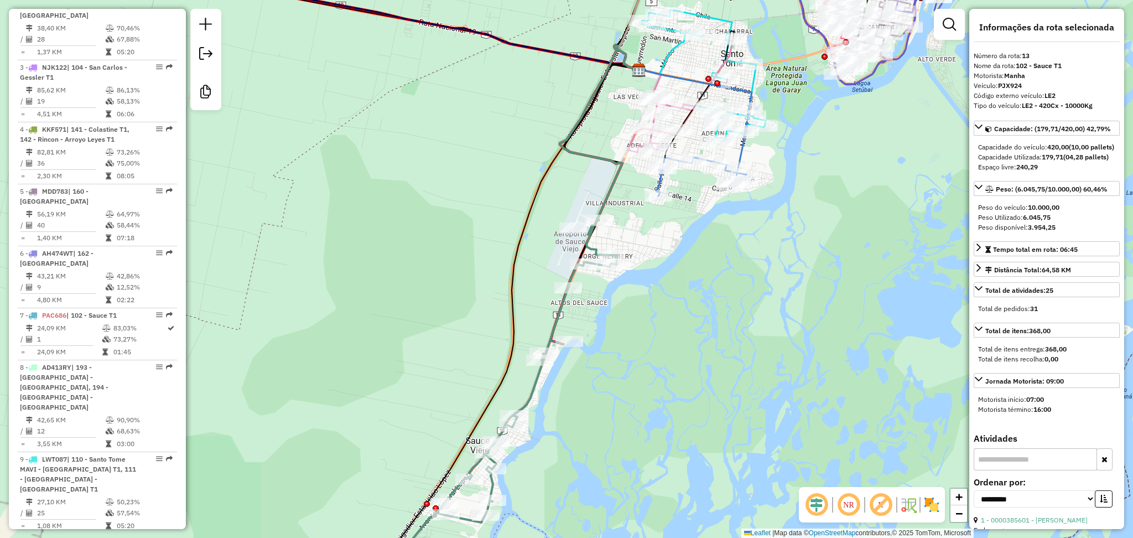
scroll to position [1197, 0]
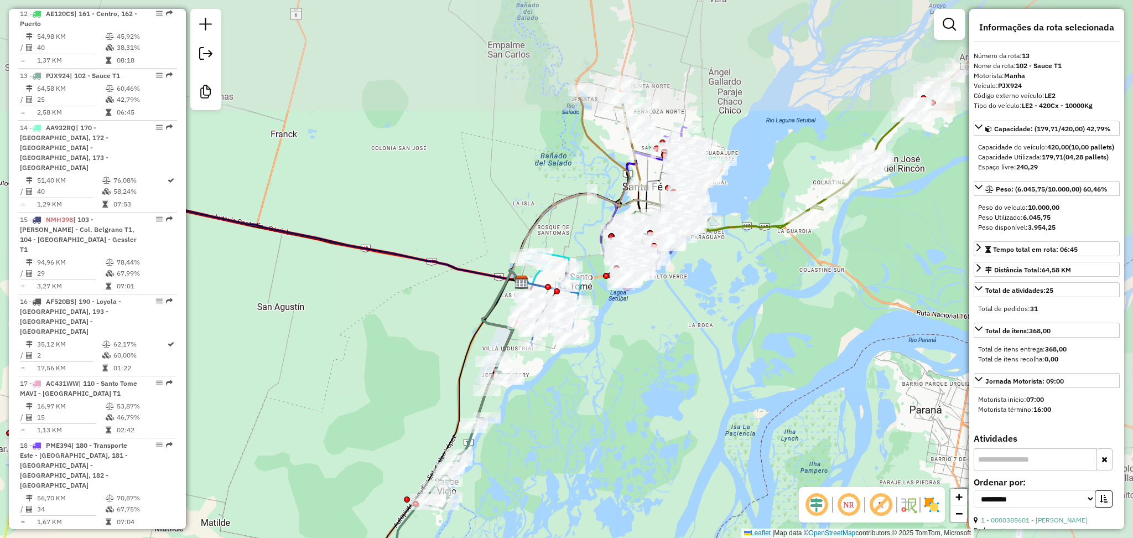
drag, startPoint x: 778, startPoint y: 179, endPoint x: 662, endPoint y: 332, distance: 191.5
click at [651, 376] on div "Janela de atendimento Grade de atendimento Capacidade Transportadoras Veículos …" at bounding box center [566, 269] width 1133 height 538
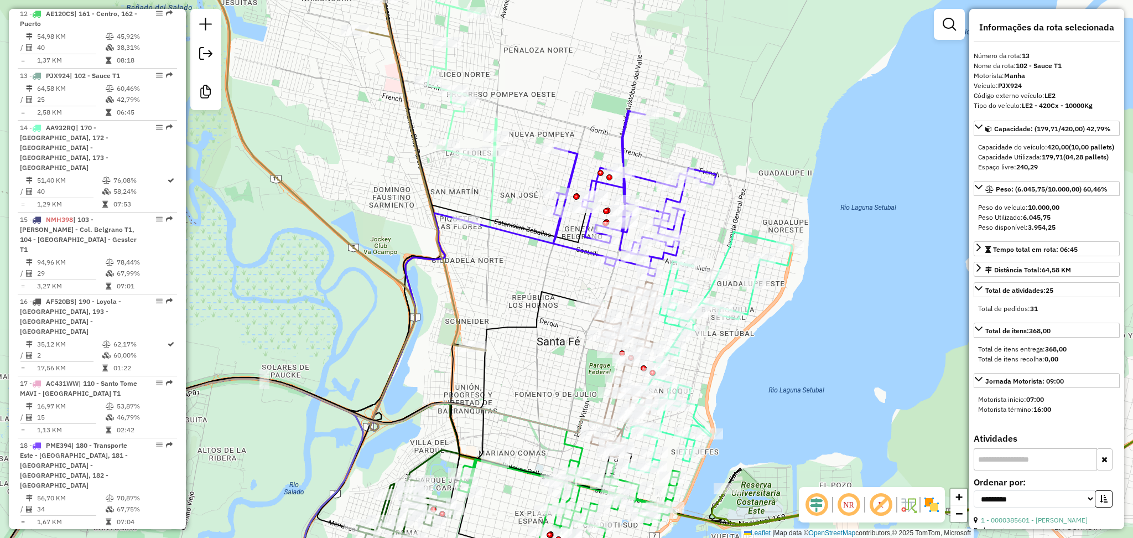
click at [624, 149] on icon at bounding box center [634, 193] width 163 height 165
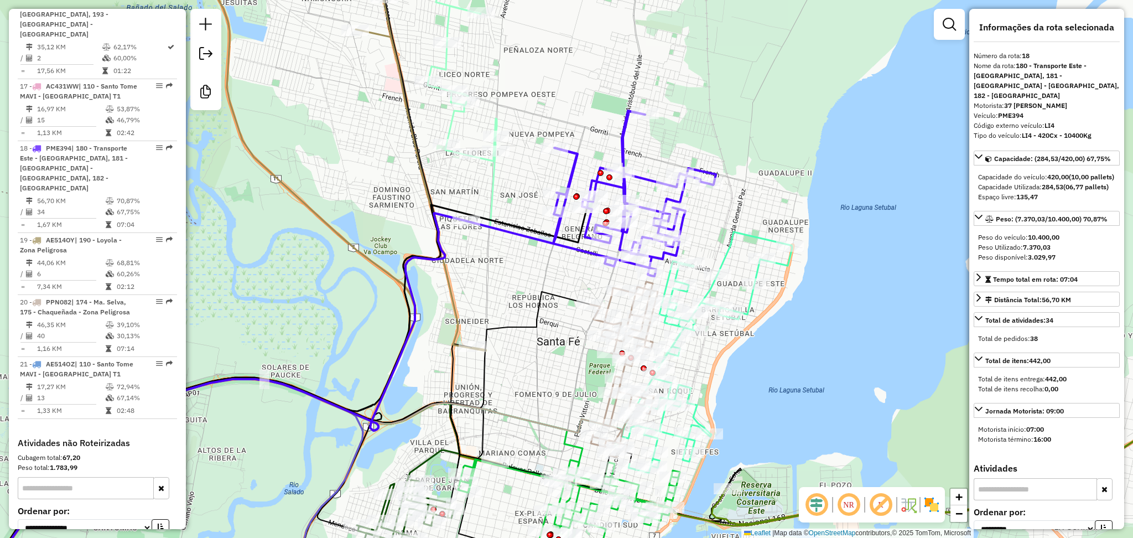
scroll to position [1527, 0]
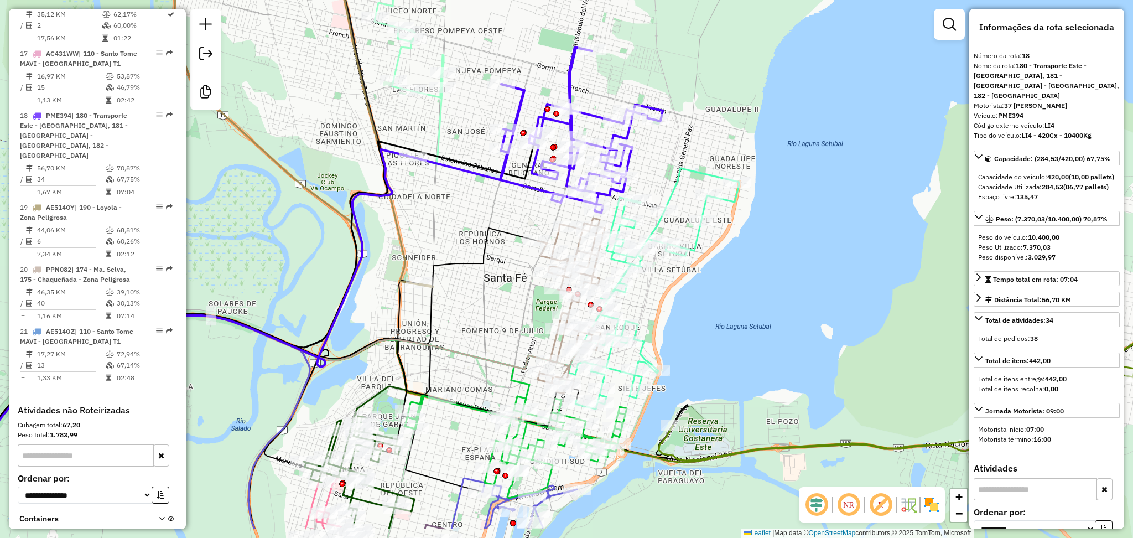
drag, startPoint x: 777, startPoint y: 161, endPoint x: 711, endPoint y: 86, distance: 99.5
click at [711, 86] on div "Janela de atendimento Grade de atendimento Capacidade Transportadoras Veículos …" at bounding box center [566, 269] width 1133 height 538
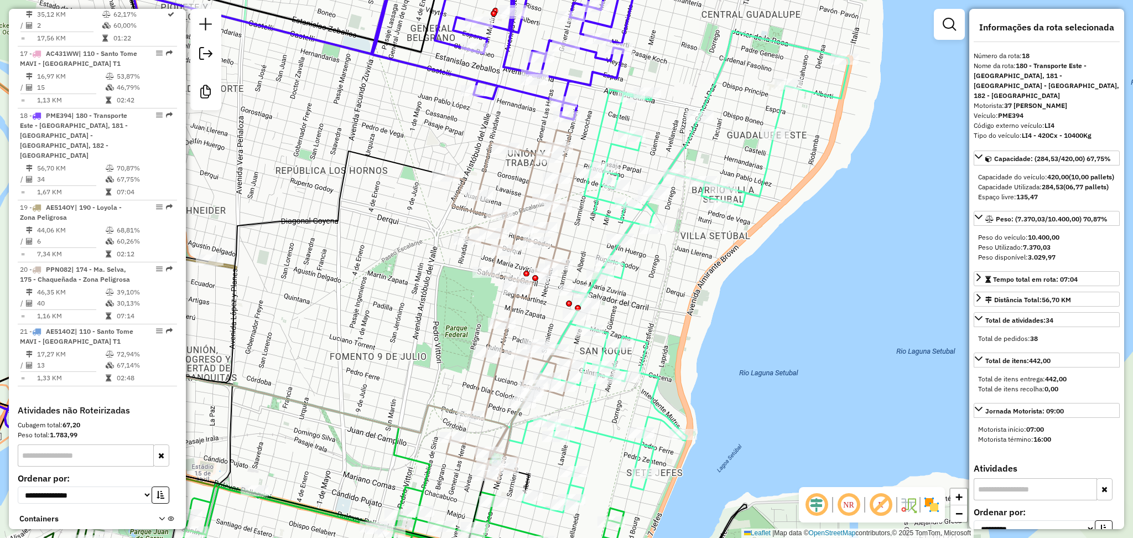
click at [601, 211] on icon at bounding box center [678, 271] width 341 height 481
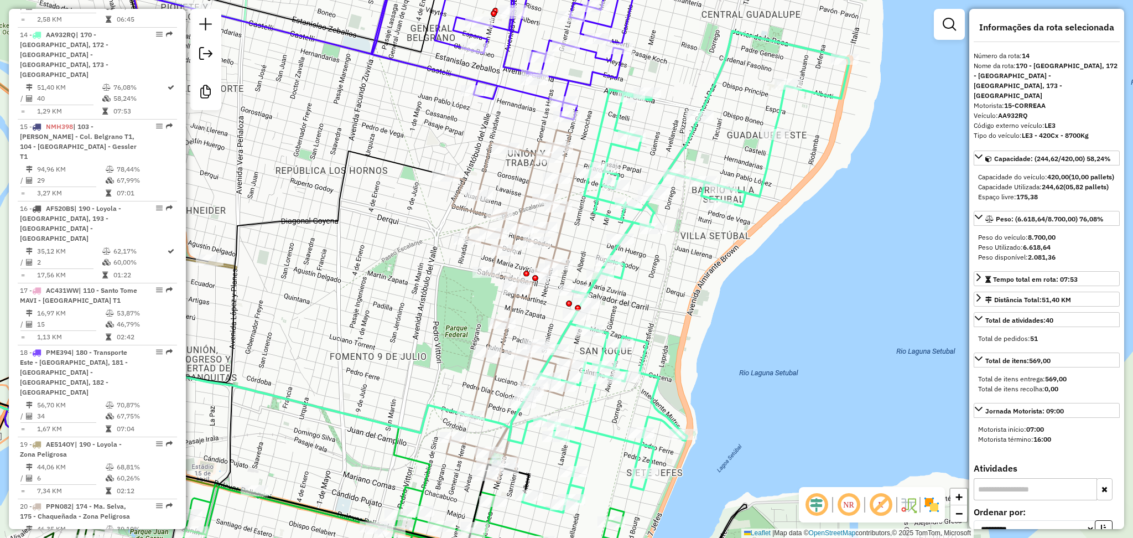
scroll to position [1249, 0]
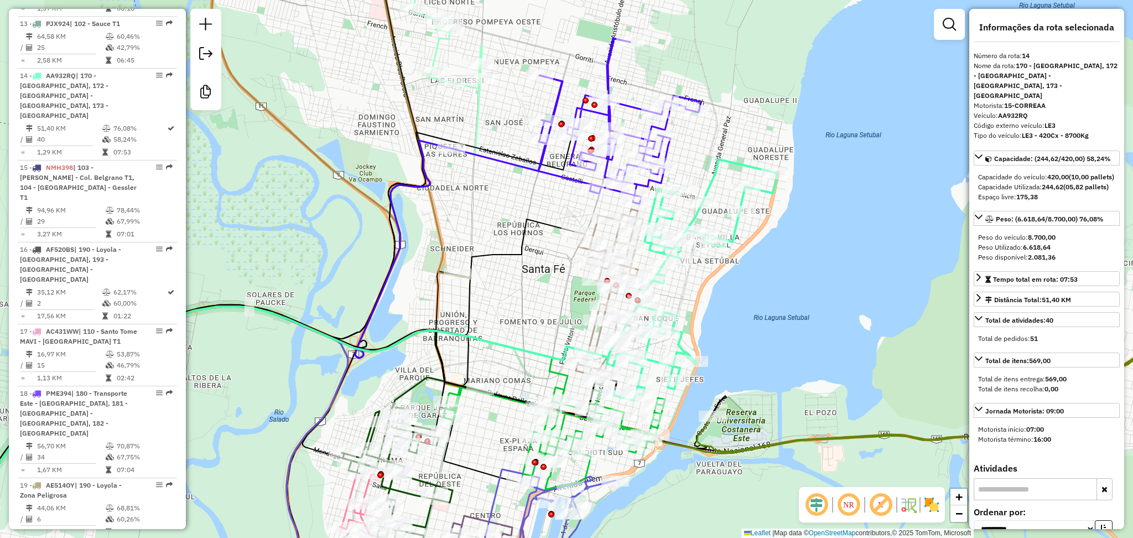
click at [932, 503] on img at bounding box center [932, 505] width 18 height 18
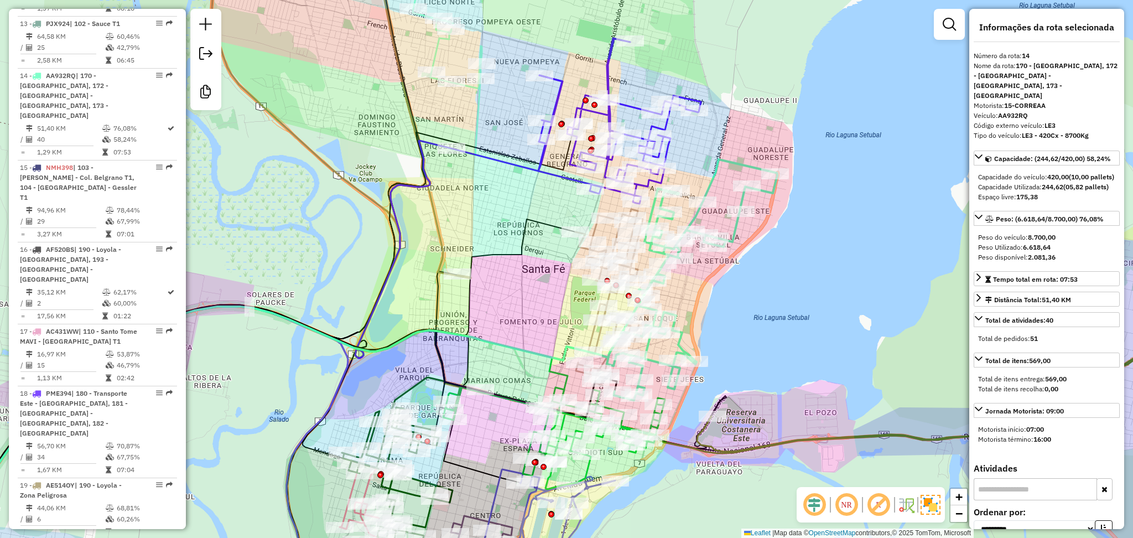
click at [720, 160] on icon at bounding box center [692, 279] width 170 height 241
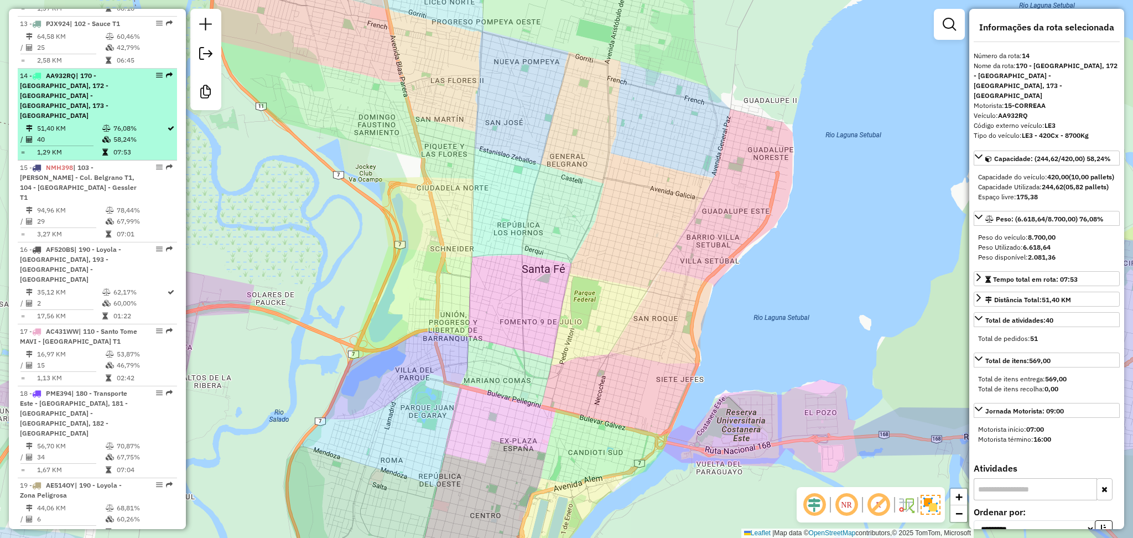
click at [127, 69] on li "14 - AA932RQ | 170 - [GEOGRAPHIC_DATA], 172 - [GEOGRAPHIC_DATA] - [GEOGRAPHIC_D…" at bounding box center [97, 115] width 159 height 92
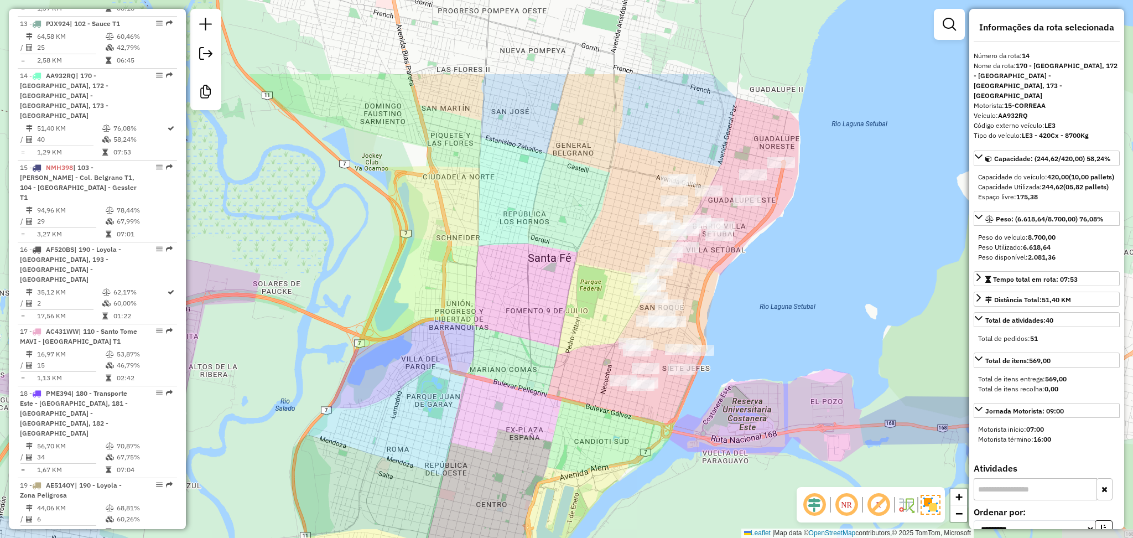
drag, startPoint x: 791, startPoint y: 186, endPoint x: 596, endPoint y: 300, distance: 226.8
click at [596, 300] on div "Janela de atendimento Grade de atendimento Capacidade Transportadoras Veículos …" at bounding box center [566, 269] width 1133 height 538
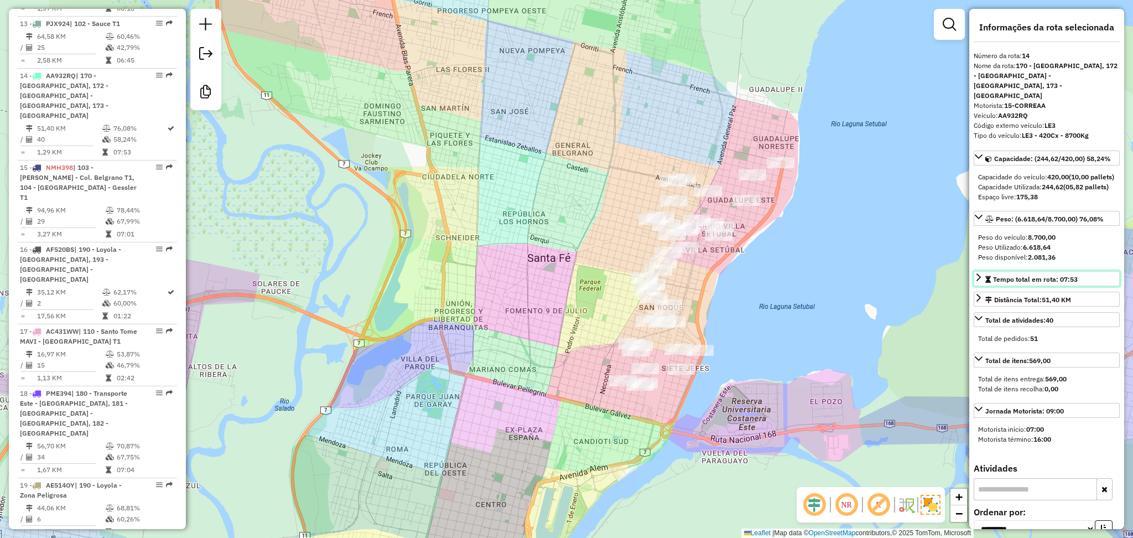
click at [978, 278] on icon at bounding box center [978, 277] width 9 height 9
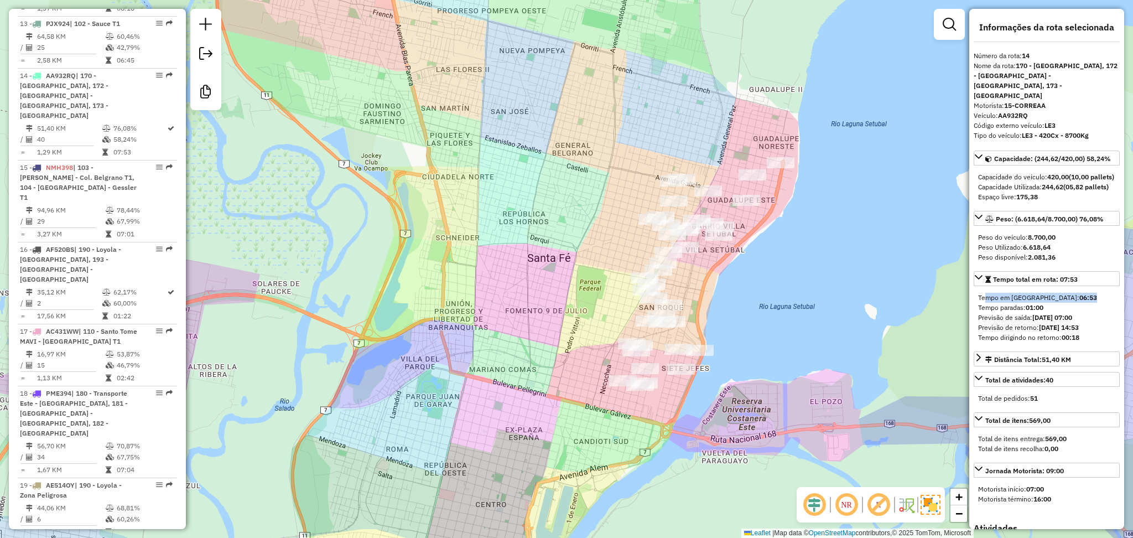
drag, startPoint x: 1049, startPoint y: 299, endPoint x: 980, endPoint y: 295, distance: 69.2
click at [980, 295] on div "Tempo em rota: 06:53" at bounding box center [1046, 298] width 137 height 10
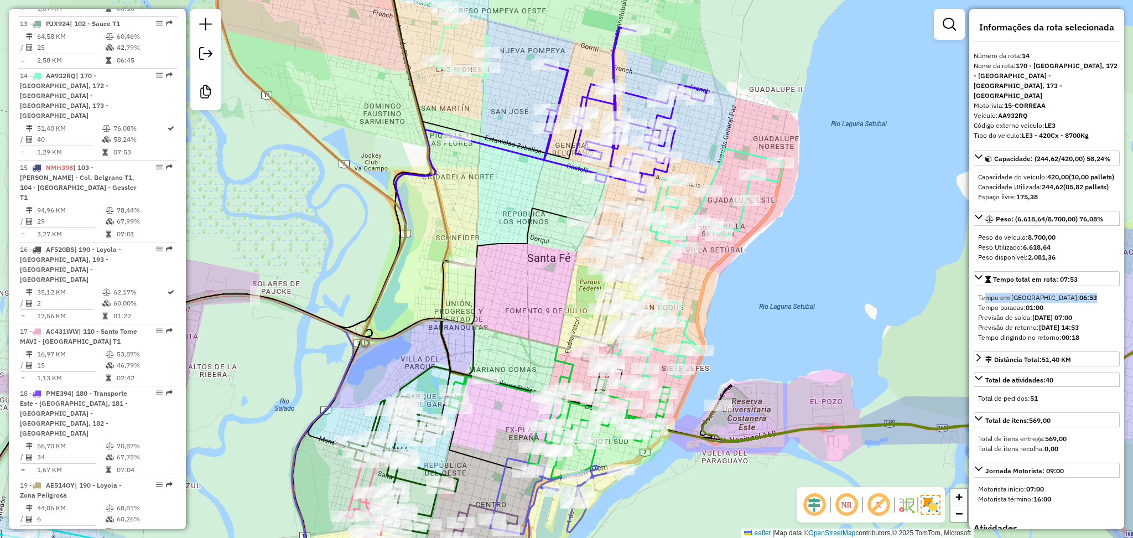
scroll to position [7284, 0]
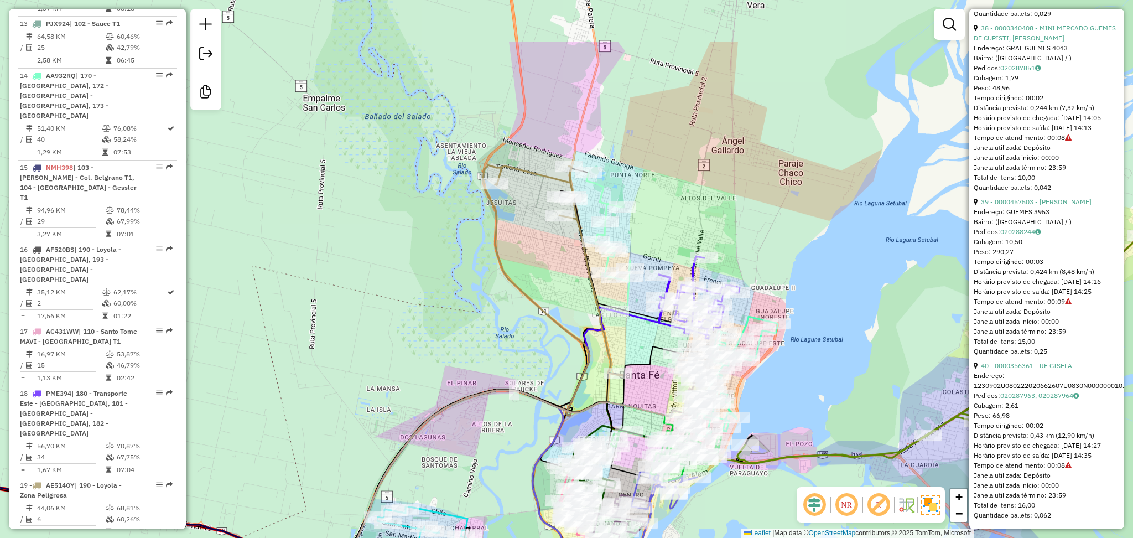
drag, startPoint x: 546, startPoint y: 178, endPoint x: 562, endPoint y: 273, distance: 96.5
click at [562, 273] on div "Janela de atendimento Grade de atendimento Capacidade Transportadoras Veículos …" at bounding box center [566, 269] width 1133 height 538
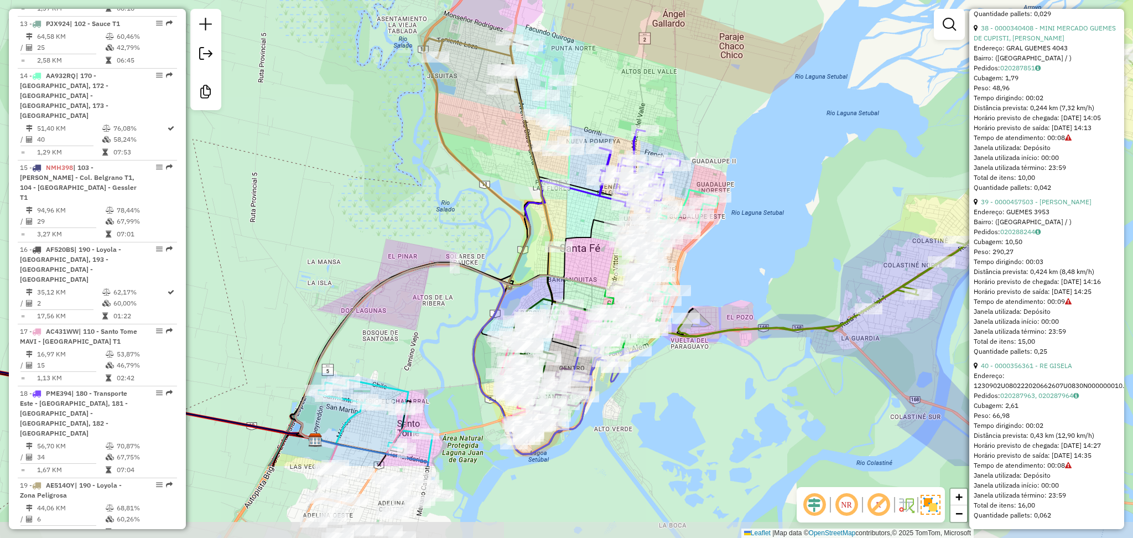
drag, startPoint x: 556, startPoint y: 380, endPoint x: 497, endPoint y: 253, distance: 139.8
click at [497, 253] on div "Janela de atendimento Grade de atendimento Capacidade Transportadoras Veículos …" at bounding box center [566, 269] width 1133 height 538
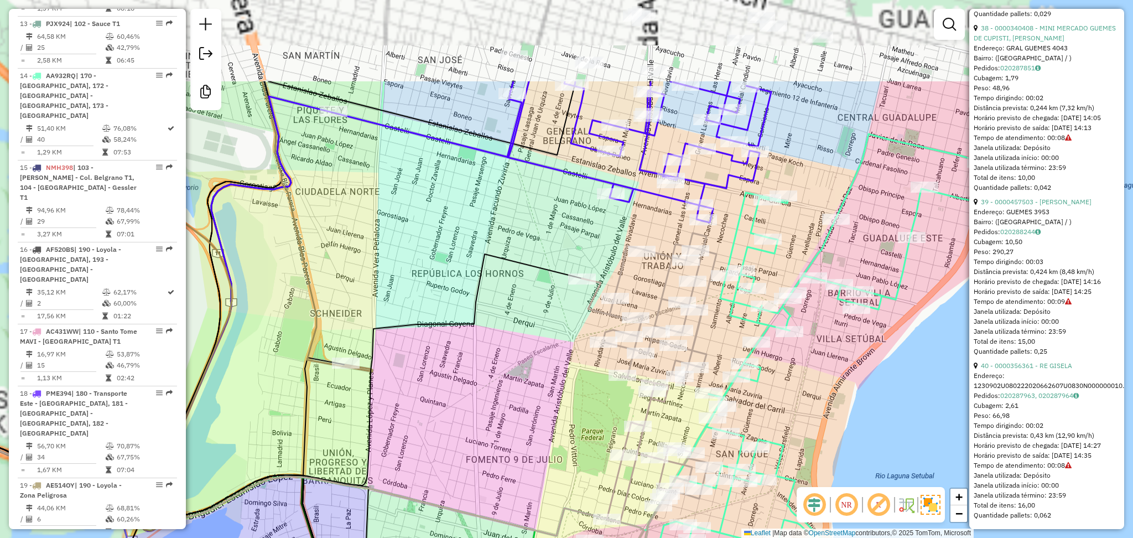
drag, startPoint x: 577, startPoint y: 96, endPoint x: 580, endPoint y: 231, distance: 135.0
click at [580, 231] on div "Janela de atendimento Grade de atendimento Capacidade Transportadoras Veículos …" at bounding box center [566, 269] width 1133 height 538
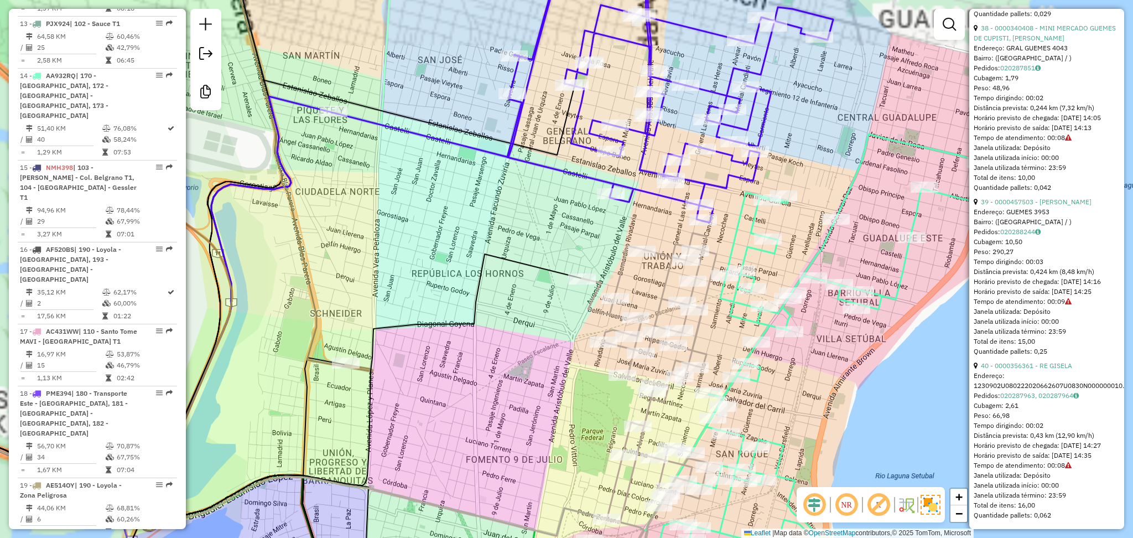
click at [572, 179] on icon at bounding box center [670, 84] width 326 height 276
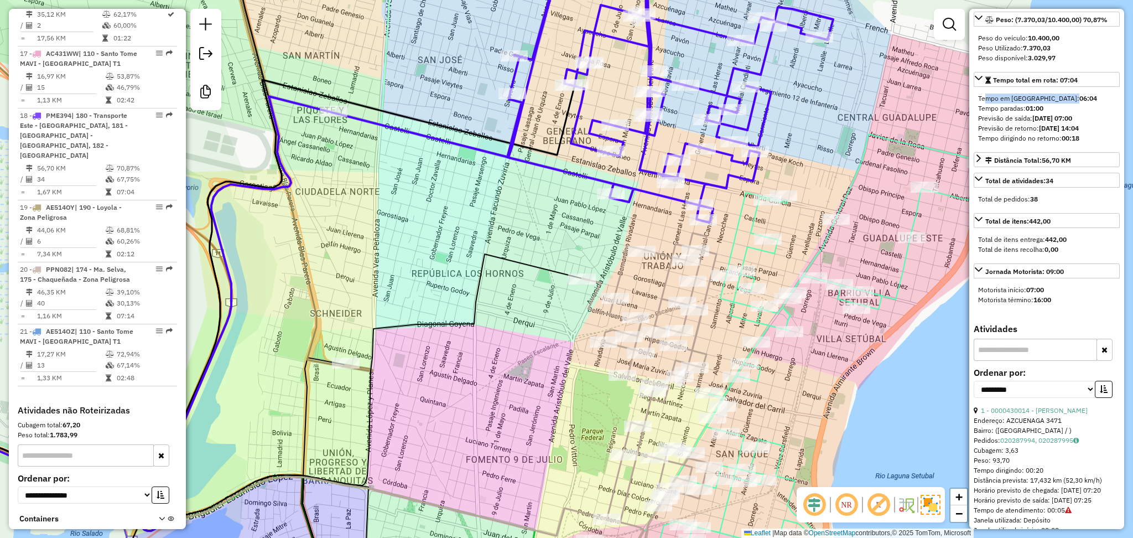
scroll to position [0, 0]
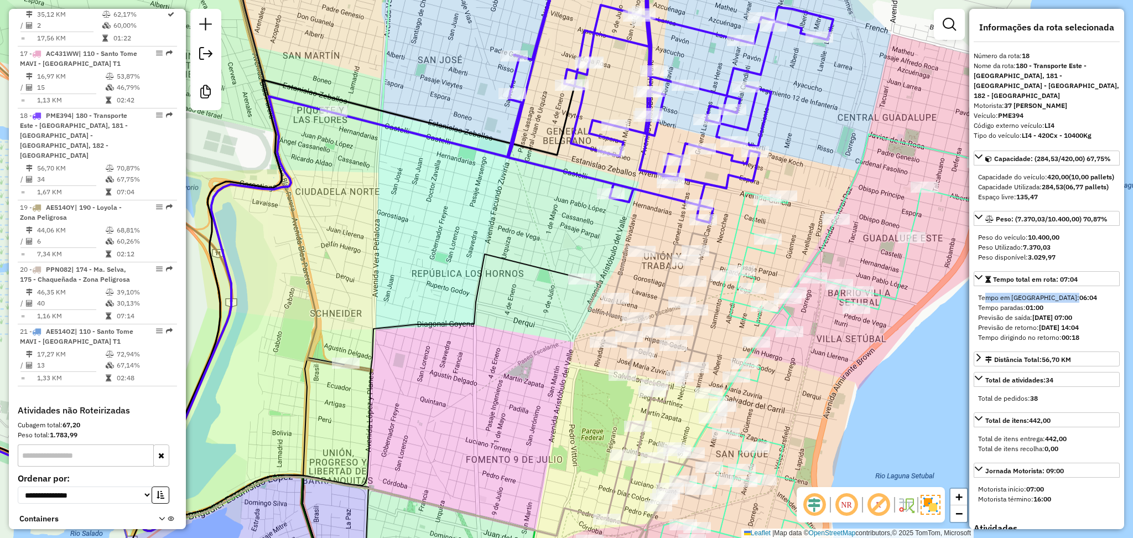
click at [665, 279] on icon at bounding box center [649, 408] width 134 height 351
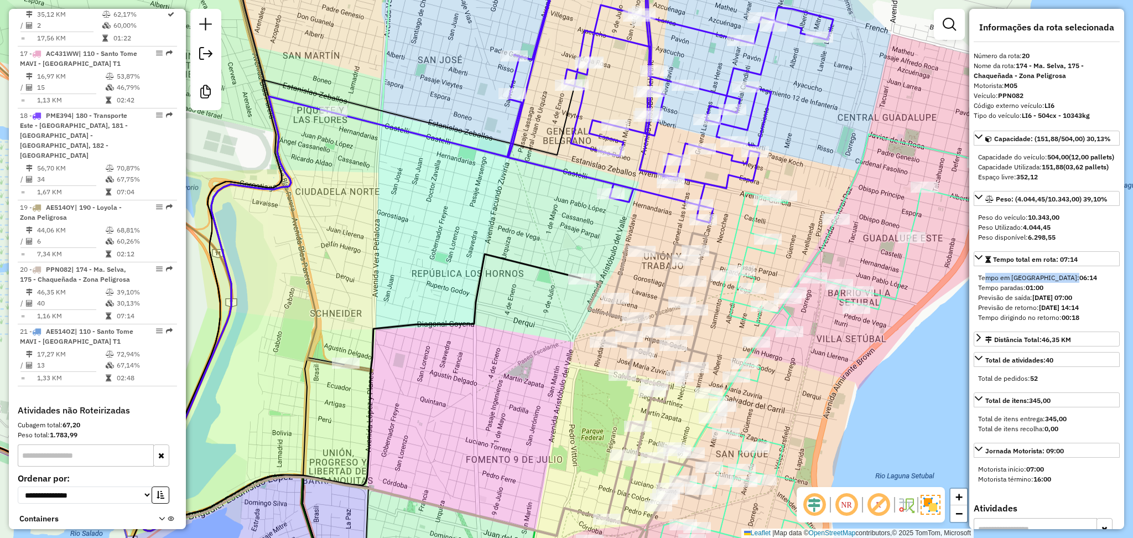
scroll to position [1566, 0]
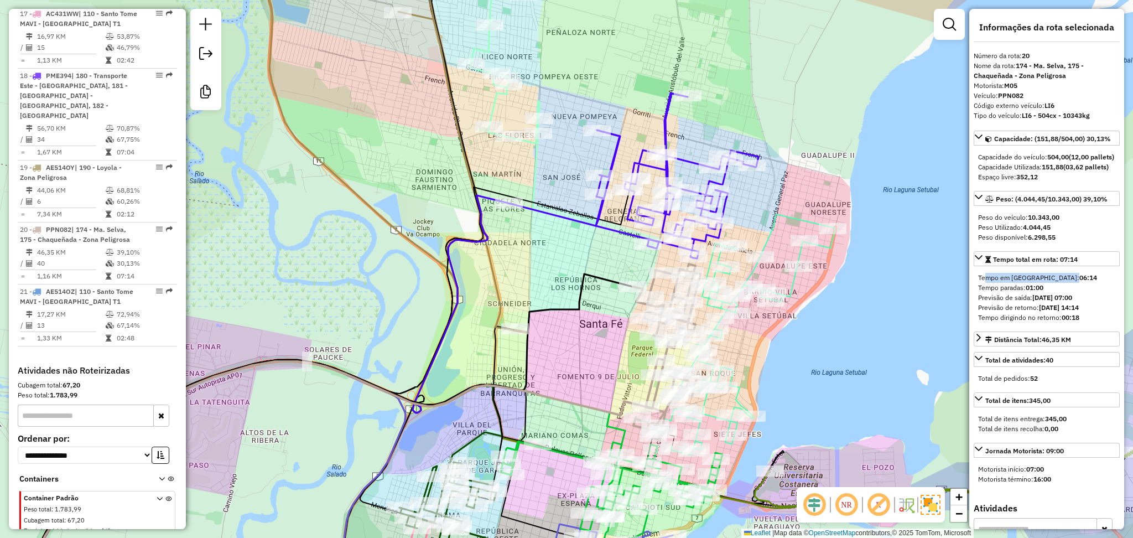
drag, startPoint x: 808, startPoint y: 394, endPoint x: 803, endPoint y: 303, distance: 91.4
click at [803, 303] on div "Janela de atendimento Grade de atendimento Capacidade Transportadoras Veículos …" at bounding box center [566, 269] width 1133 height 538
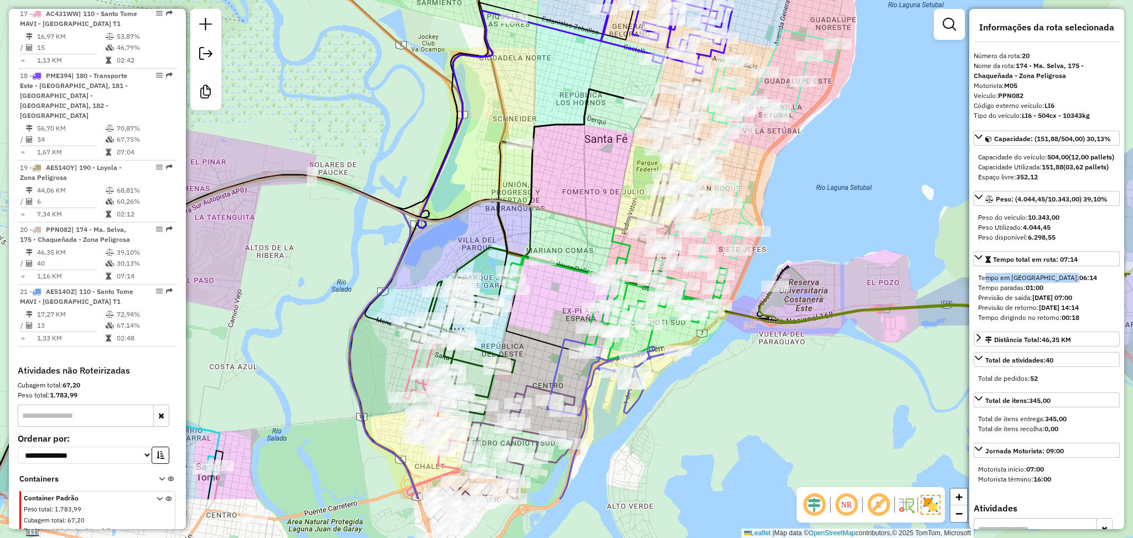
drag, startPoint x: 544, startPoint y: 423, endPoint x: 570, endPoint y: 248, distance: 176.6
click at [570, 248] on div "Janela de atendimento Grade de atendimento Capacidade Transportadoras Veículos …" at bounding box center [566, 269] width 1133 height 538
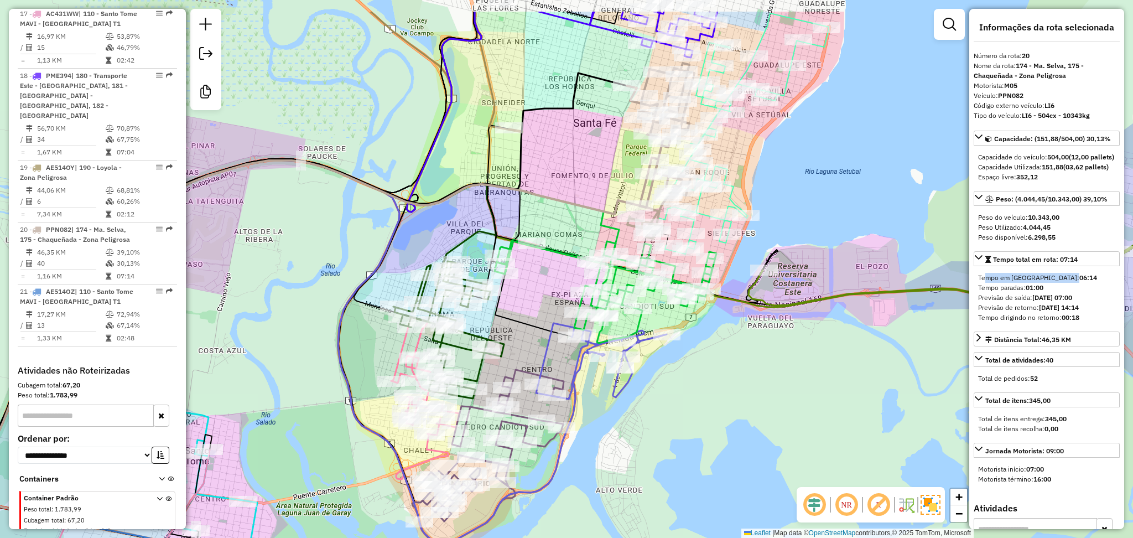
drag, startPoint x: 711, startPoint y: 310, endPoint x: 684, endPoint y: 375, distance: 70.7
click at [684, 375] on div "Janela de atendimento Grade de atendimento Capacidade Transportadoras Veículos …" at bounding box center [566, 269] width 1133 height 538
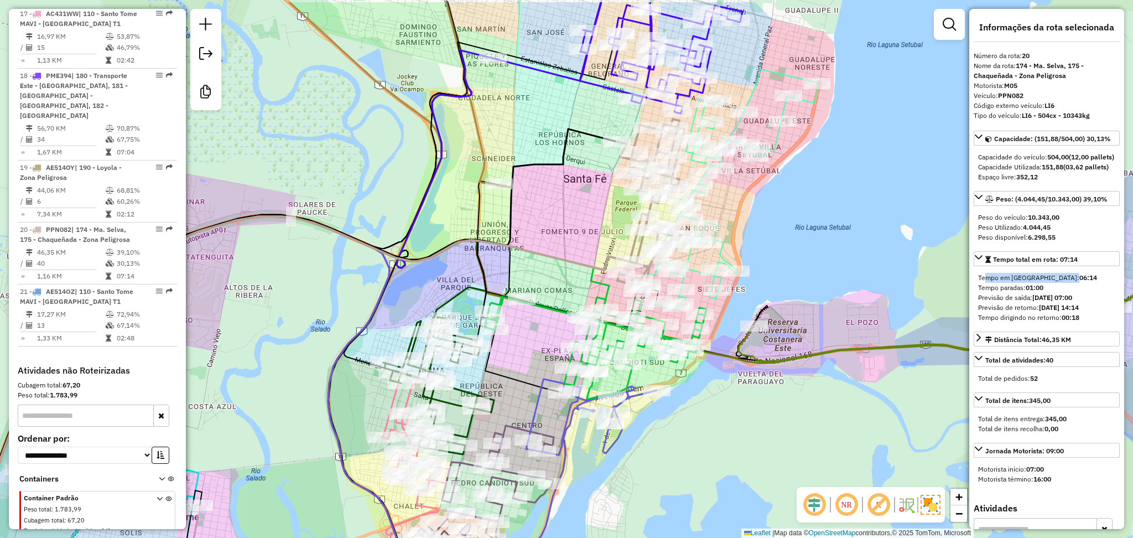
drag, startPoint x: 811, startPoint y: 202, endPoint x: 801, endPoint y: 258, distance: 56.7
click at [801, 258] on div "Janela de atendimento Grade de atendimento Capacidade Transportadoras Veículos …" at bounding box center [566, 269] width 1133 height 538
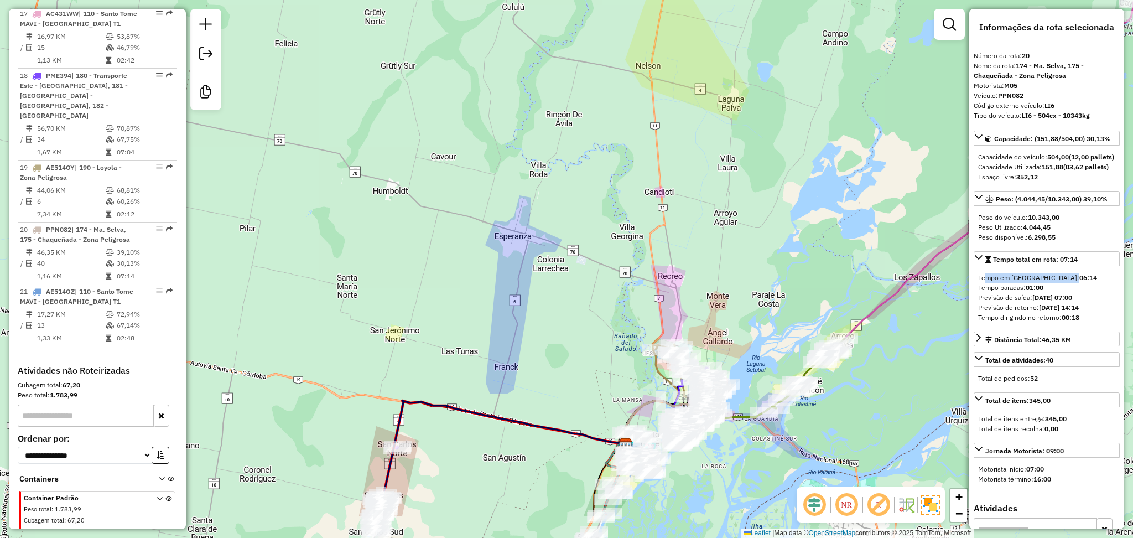
drag, startPoint x: 428, startPoint y: 529, endPoint x: 476, endPoint y: 403, distance: 135.2
click at [476, 403] on div "Janela de atendimento Grade de atendimento Capacidade Transportadoras Veículos …" at bounding box center [566, 269] width 1133 height 538
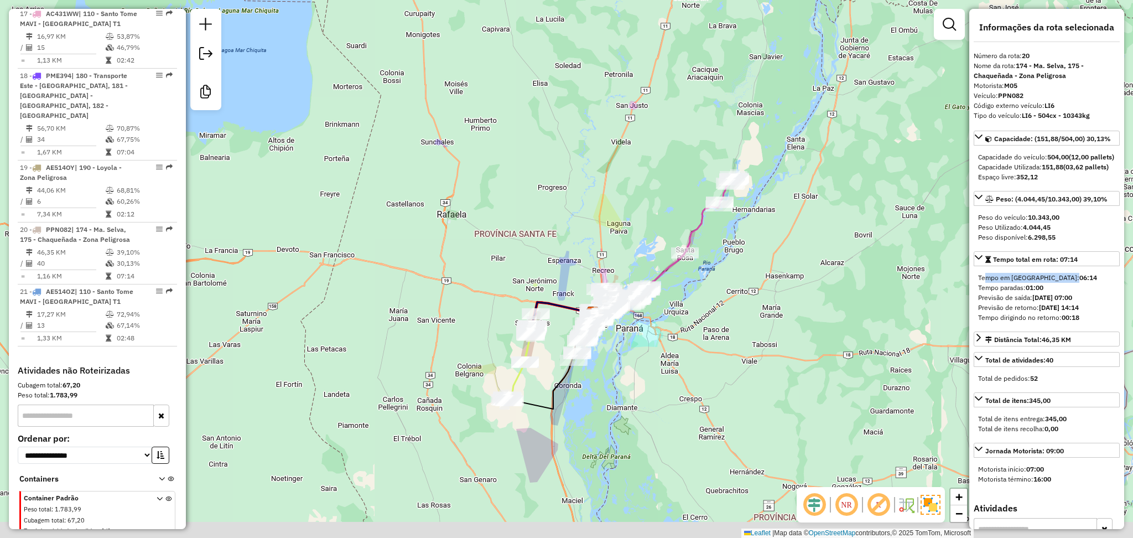
drag, startPoint x: 674, startPoint y: 345, endPoint x: 630, endPoint y: 253, distance: 102.4
click at [630, 253] on div "Janela de atendimento Grade de atendimento Capacidade Transportadoras Veículos …" at bounding box center [566, 269] width 1133 height 538
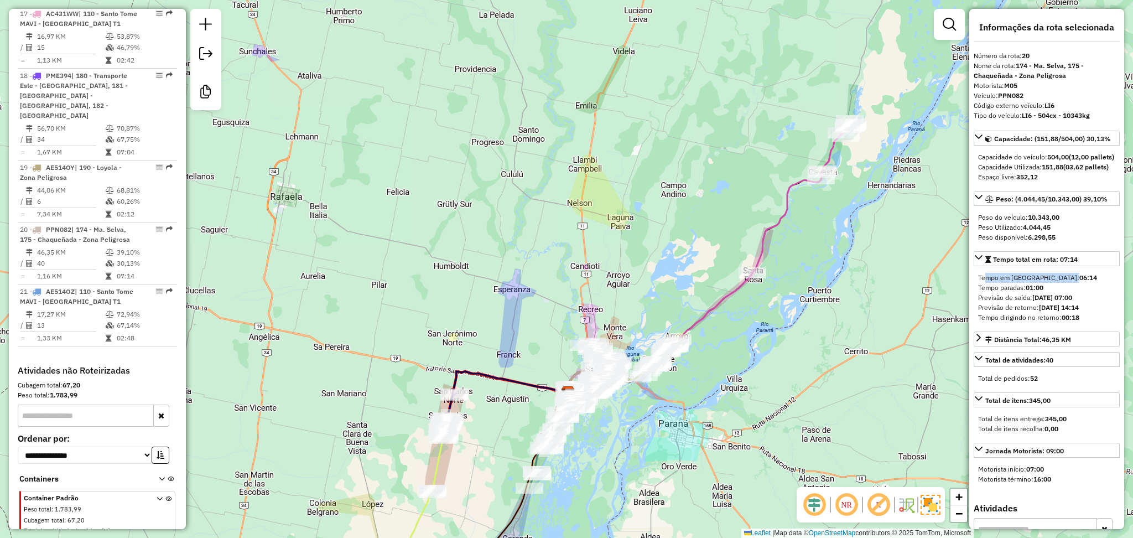
drag, startPoint x: 629, startPoint y: 126, endPoint x: 628, endPoint y: 133, distance: 7.3
click at [628, 133] on div "Janela de atendimento Grade de atendimento Capacidade Transportadoras Veículos …" at bounding box center [566, 269] width 1133 height 538
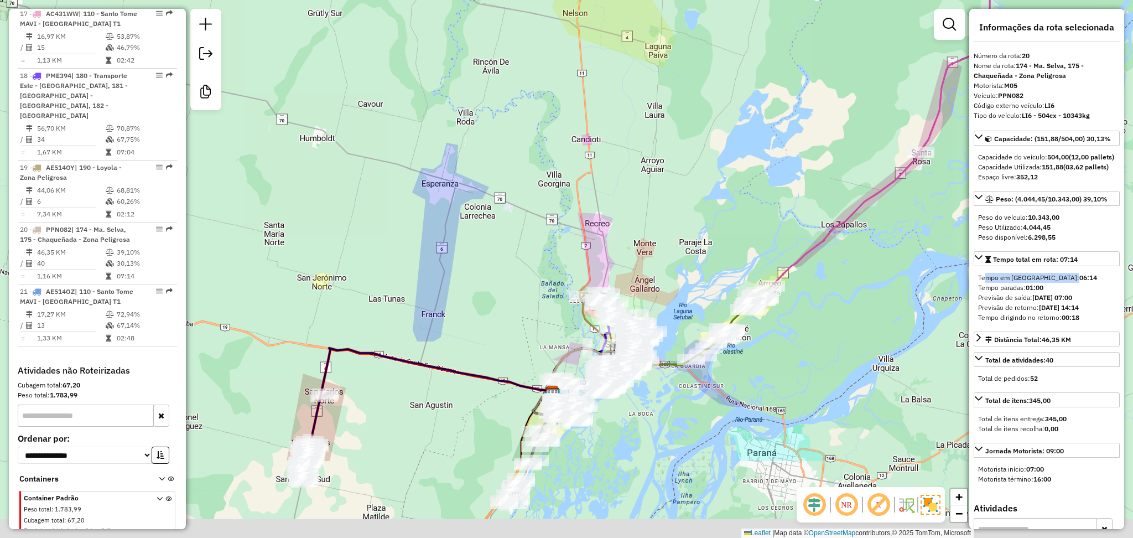
drag, startPoint x: 653, startPoint y: 335, endPoint x: 660, endPoint y: 67, distance: 267.8
click at [660, 67] on div "Janela de atendimento Grade de atendimento Capacidade Transportadoras Veículos …" at bounding box center [566, 269] width 1133 height 538
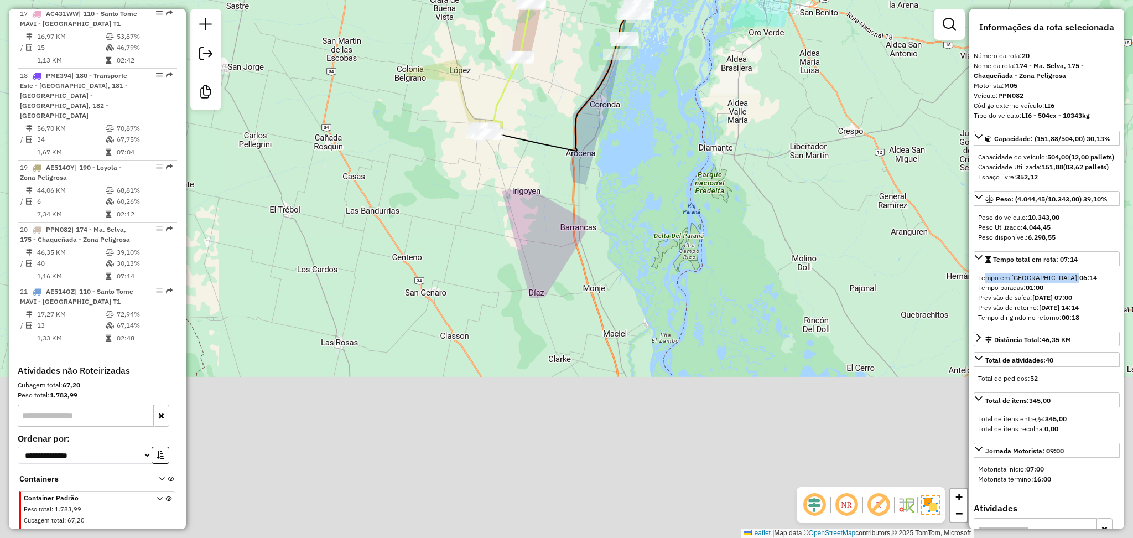
drag, startPoint x: 629, startPoint y: 315, endPoint x: 666, endPoint y: 150, distance: 169.1
click at [666, 150] on div "Janela de atendimento Grade de atendimento Capacidade Transportadoras Veículos …" at bounding box center [566, 269] width 1133 height 538
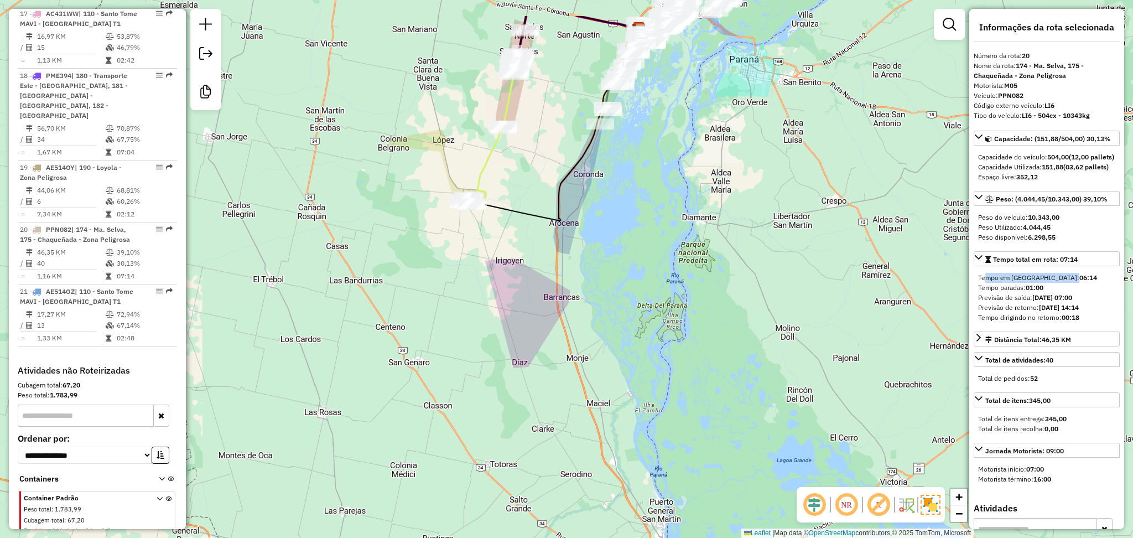
drag, startPoint x: 633, startPoint y: 119, endPoint x: 615, endPoint y: 189, distance: 71.9
click at [615, 189] on div "Janela de atendimento Grade de atendimento Capacidade Transportadoras Veículos …" at bounding box center [566, 269] width 1133 height 538
drag, startPoint x: 683, startPoint y: 107, endPoint x: 612, endPoint y: 324, distance: 228.1
click at [609, 326] on div "Janela de atendimento Grade de atendimento Capacidade Transportadoras Veículos …" at bounding box center [566, 269] width 1133 height 538
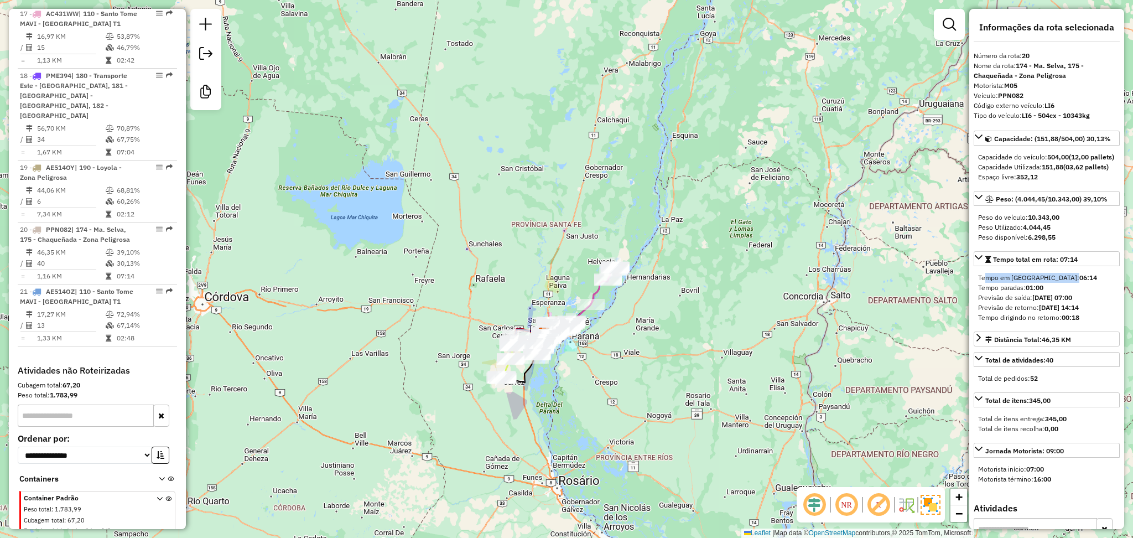
drag, startPoint x: 666, startPoint y: 129, endPoint x: 609, endPoint y: 168, distance: 68.7
click at [609, 168] on div "Janela de atendimento Grade de atendimento Capacidade Transportadoras Veículos …" at bounding box center [566, 269] width 1133 height 538
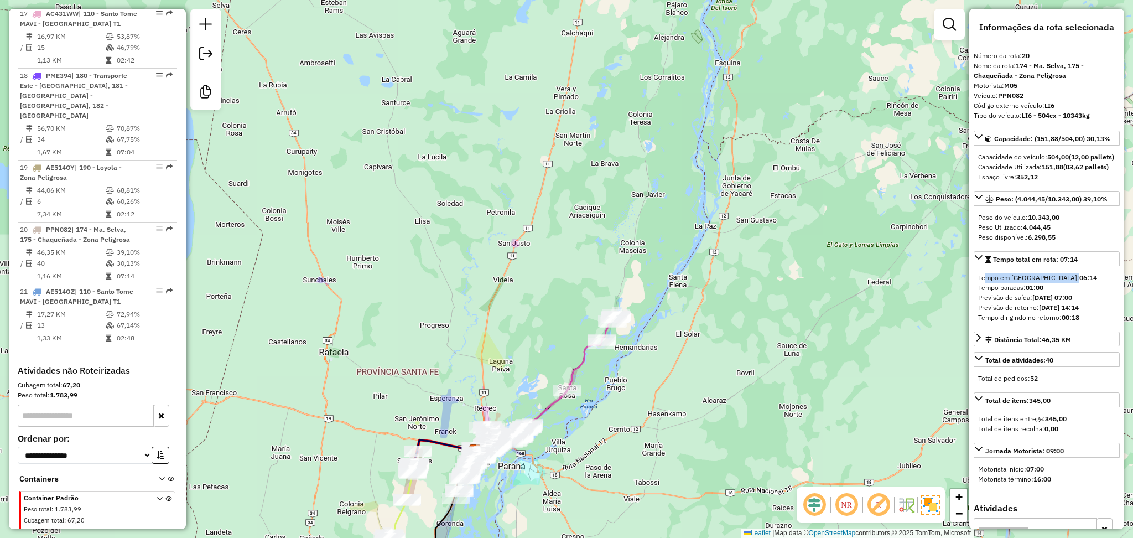
click at [636, 474] on div "Janela de atendimento Grade de atendimento Capacidade Transportadoras Veículos …" at bounding box center [566, 269] width 1133 height 538
